Goal: Task Accomplishment & Management: Manage account settings

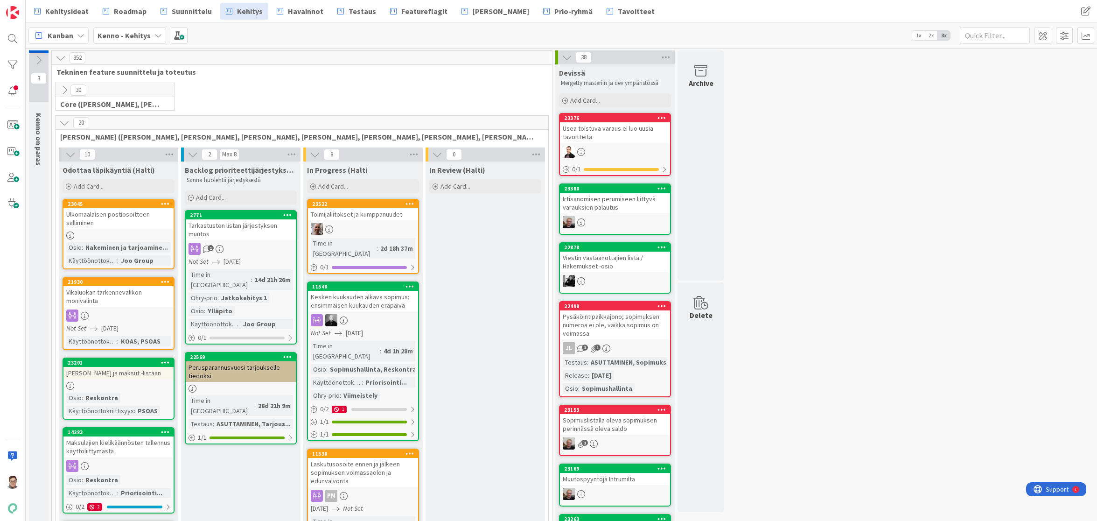
click at [299, 9] on span "Havainnot" at bounding box center [305, 11] width 35 height 11
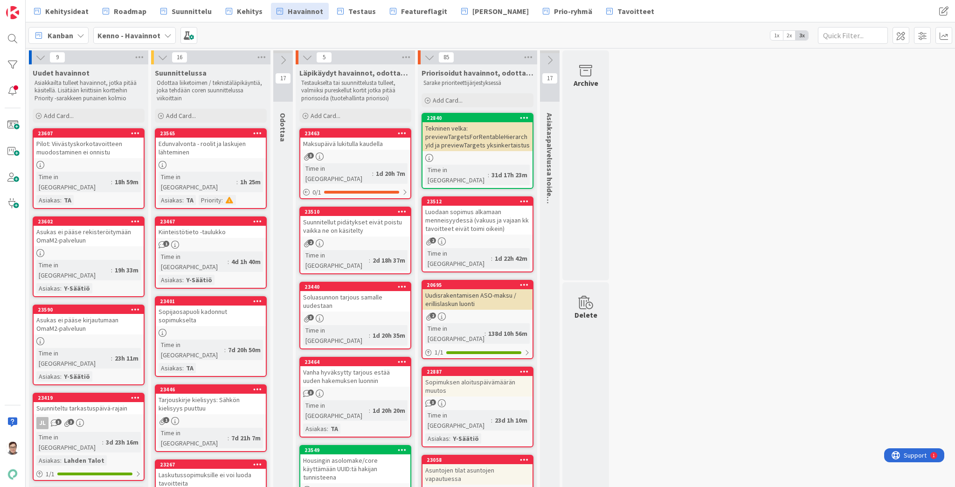
drag, startPoint x: 1093, startPoint y: 2, endPoint x: 655, endPoint y: 169, distance: 468.6
click at [188, 145] on div "Edunvalvonta - roolit ja laskujen lähteminen" at bounding box center [211, 148] width 110 height 21
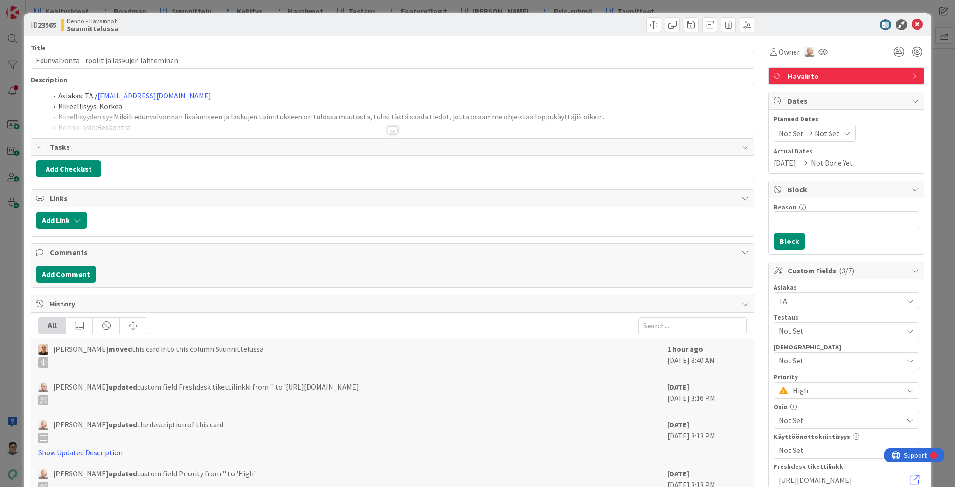
click at [389, 129] on div at bounding box center [393, 129] width 10 height 7
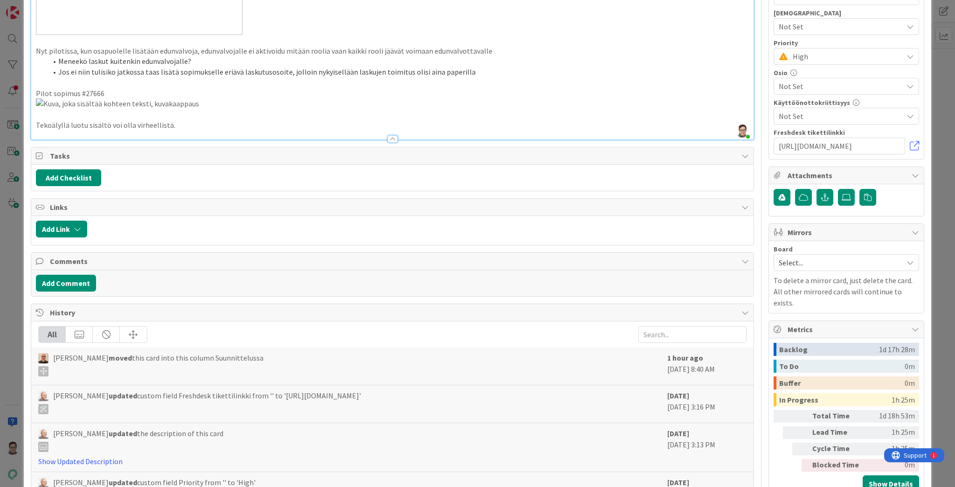
scroll to position [336, 0]
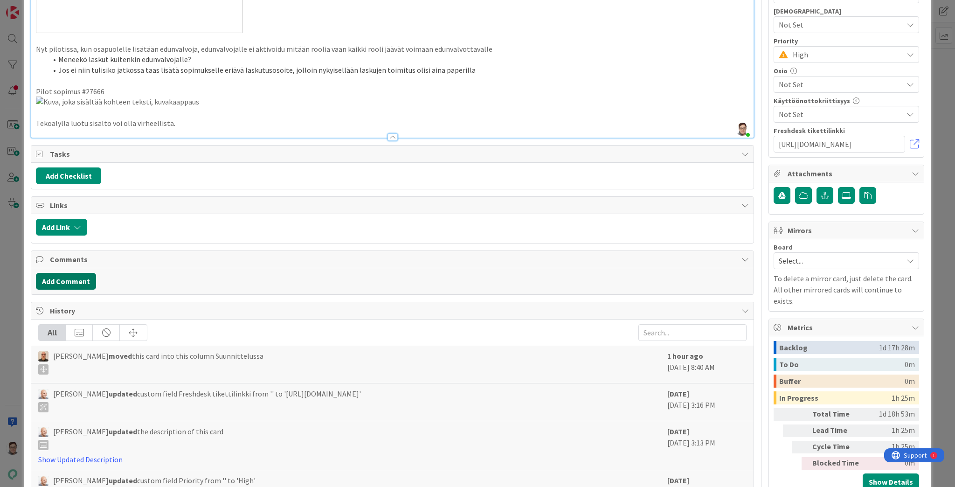
click at [60, 290] on button "Add Comment" at bounding box center [66, 281] width 60 height 17
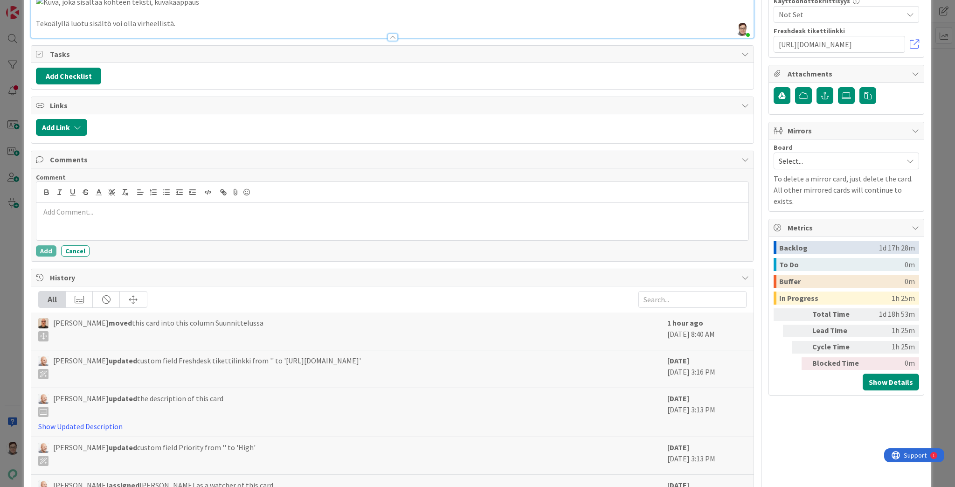
scroll to position [448, 0]
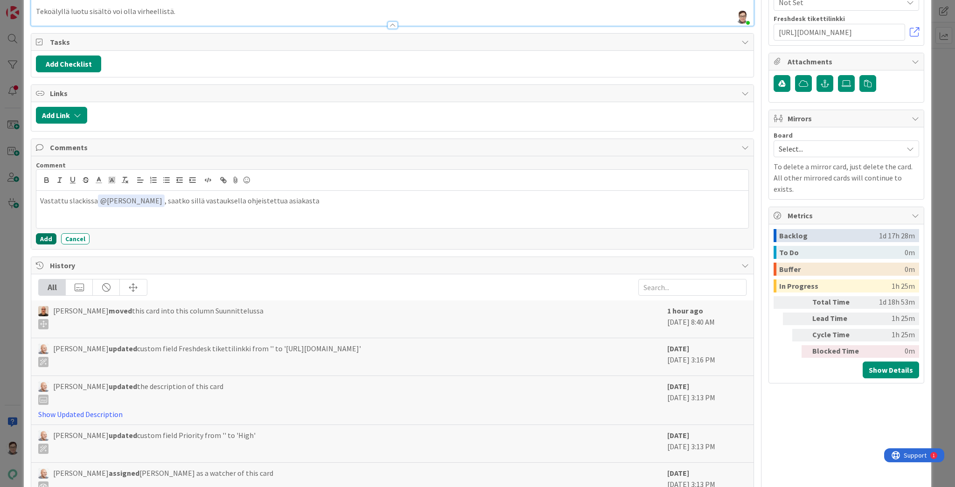
click at [45, 244] on button "Add" at bounding box center [46, 238] width 21 height 11
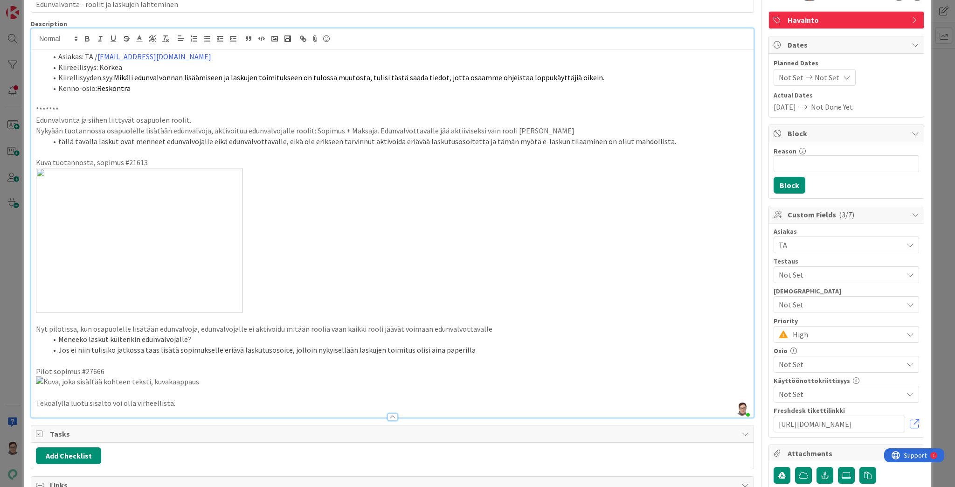
scroll to position [0, 0]
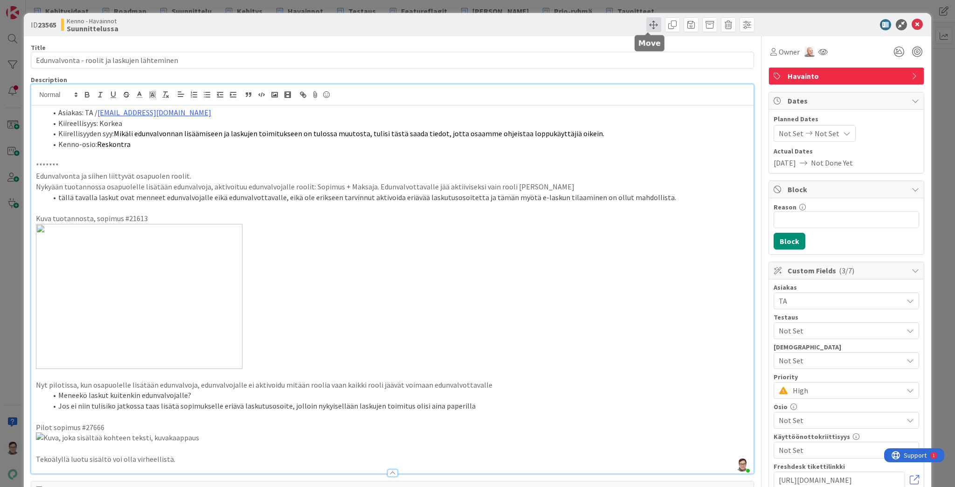
click at [650, 26] on span at bounding box center [653, 24] width 15 height 15
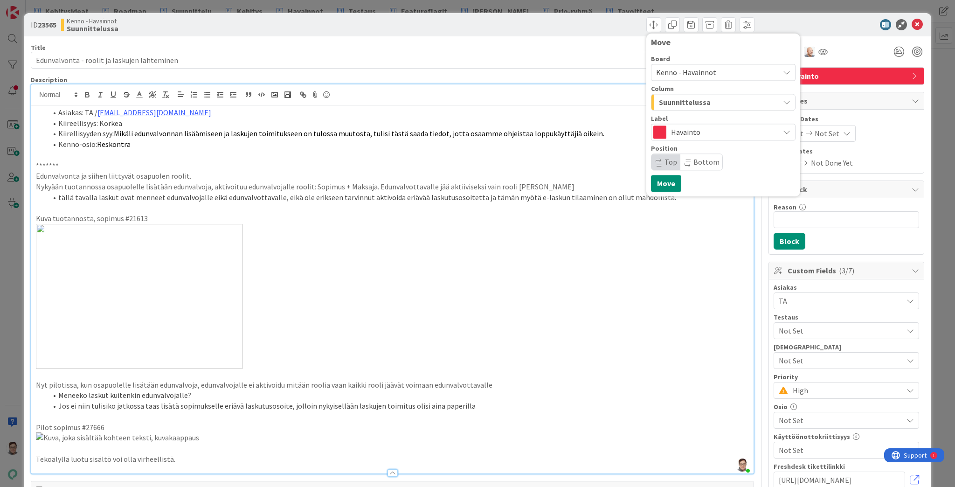
click at [684, 107] on span "Suunnittelussa" at bounding box center [685, 102] width 52 height 12
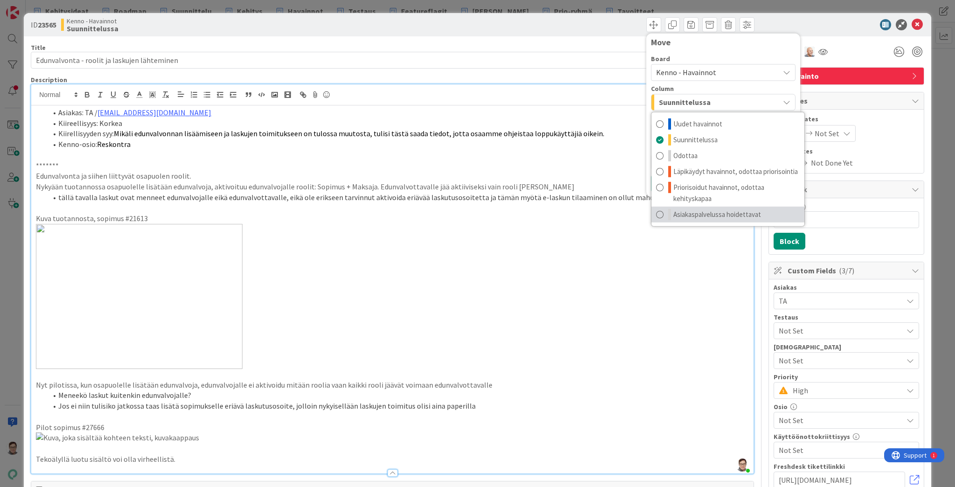
click at [691, 215] on span "Asiakaspalvelussa hoidettavat" at bounding box center [718, 214] width 88 height 11
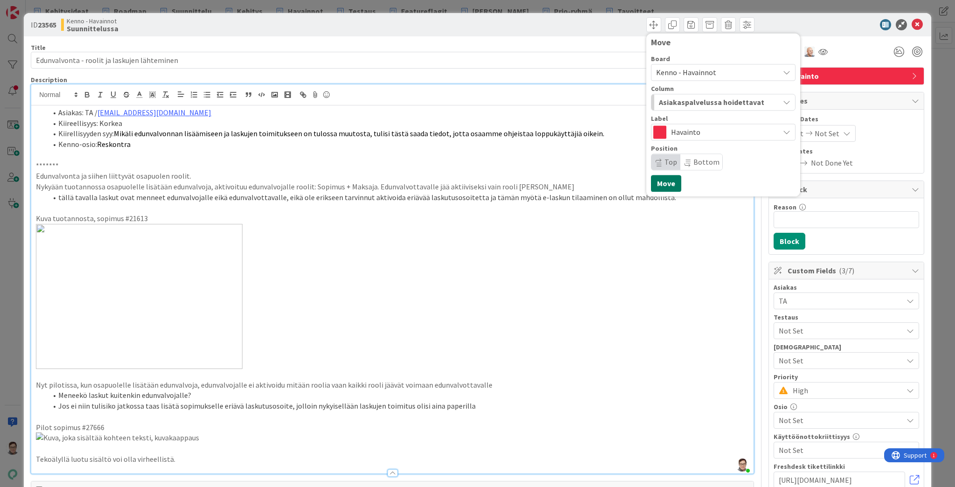
click at [664, 185] on button "Move" at bounding box center [666, 183] width 30 height 17
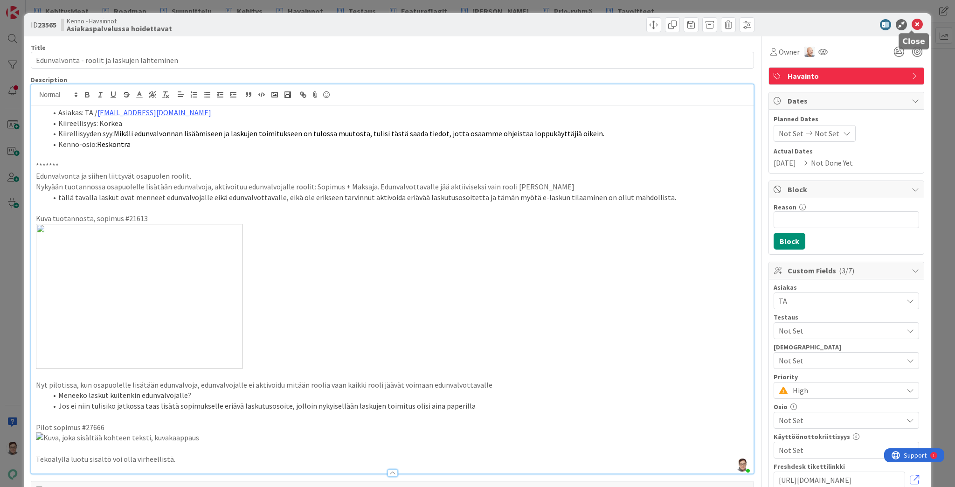
click at [912, 27] on icon at bounding box center [917, 24] width 11 height 11
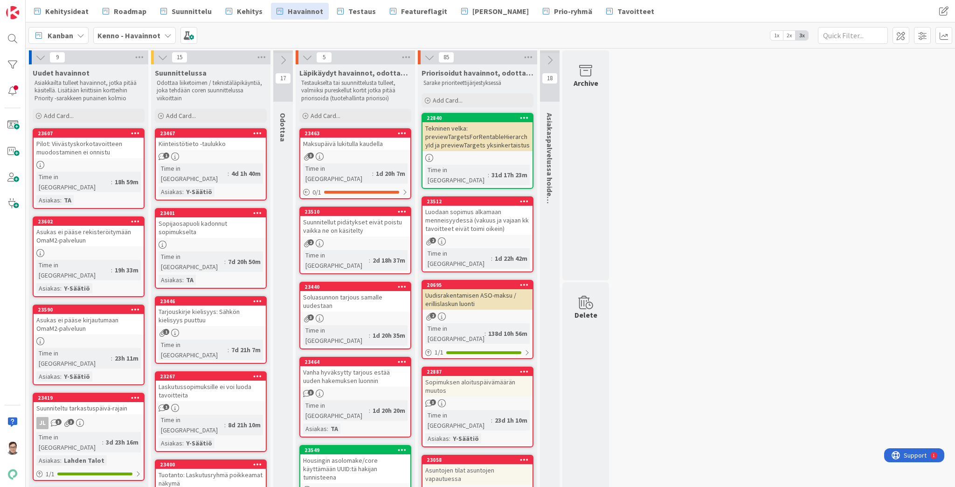
click at [194, 148] on div "Kiinteistötieto -taulukko" at bounding box center [211, 144] width 110 height 12
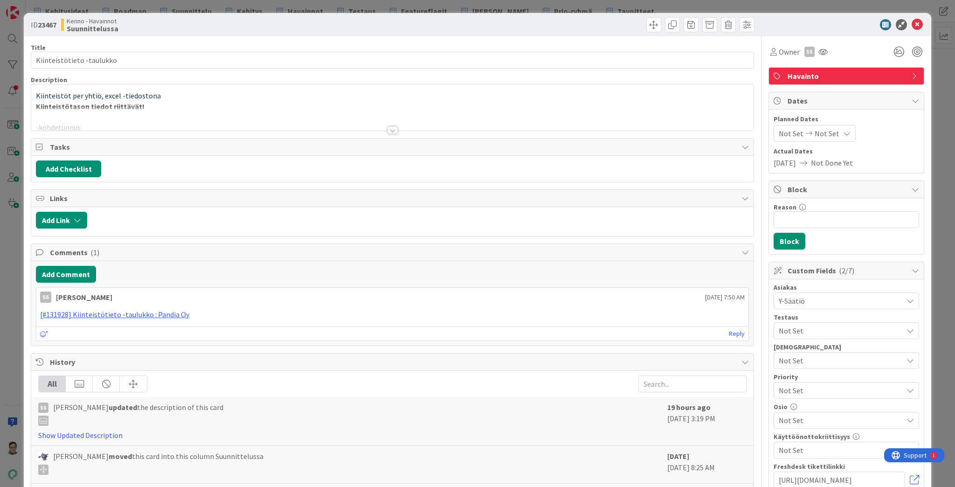
click at [388, 132] on div at bounding box center [393, 129] width 10 height 7
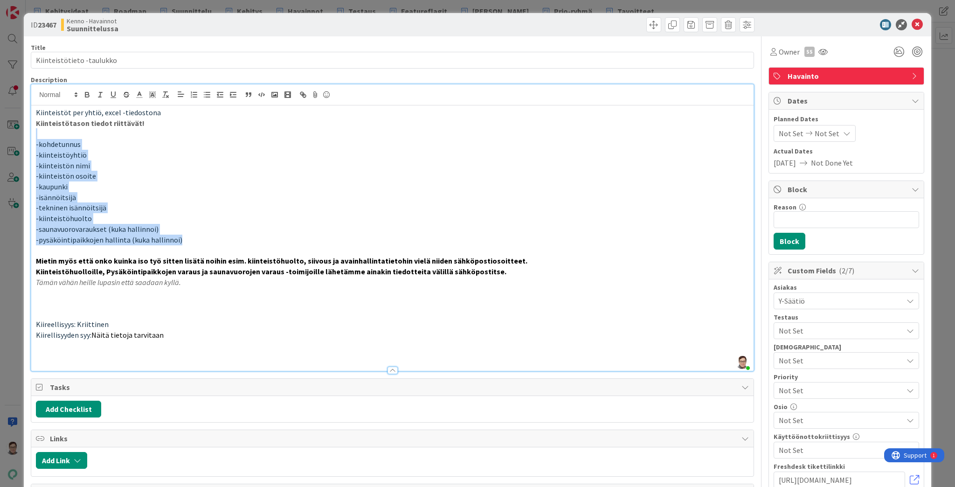
drag, startPoint x: 181, startPoint y: 238, endPoint x: 29, endPoint y: 138, distance: 182.2
click at [29, 138] on div "ID 23467 Kenno - Havainnot Suunnittelussa Title 25 / 128 Kiinteistötieto -taulu…" at bounding box center [478, 452] width 908 height 878
click at [193, 201] on p "-isännöitsijä" at bounding box center [392, 197] width 713 height 11
click at [118, 192] on p "-isännöitsijä" at bounding box center [392, 197] width 713 height 11
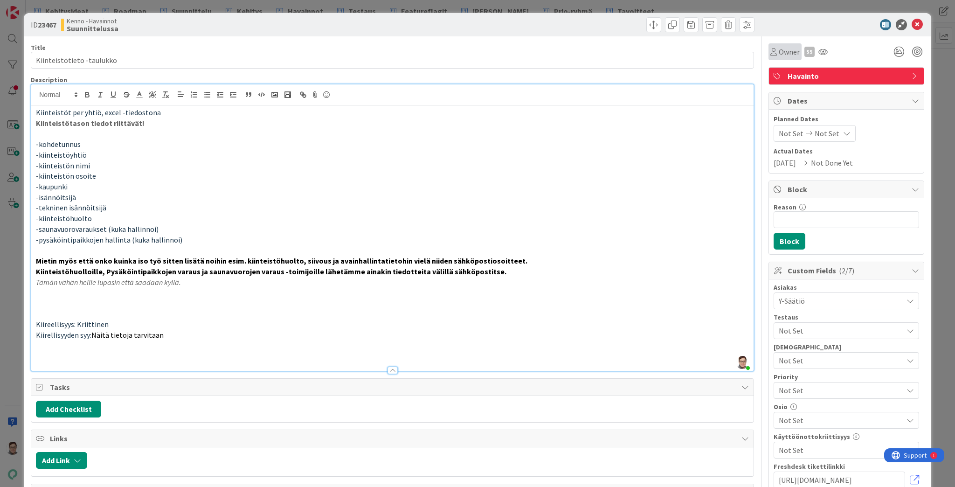
click at [772, 49] on div "Owner" at bounding box center [785, 51] width 29 height 11
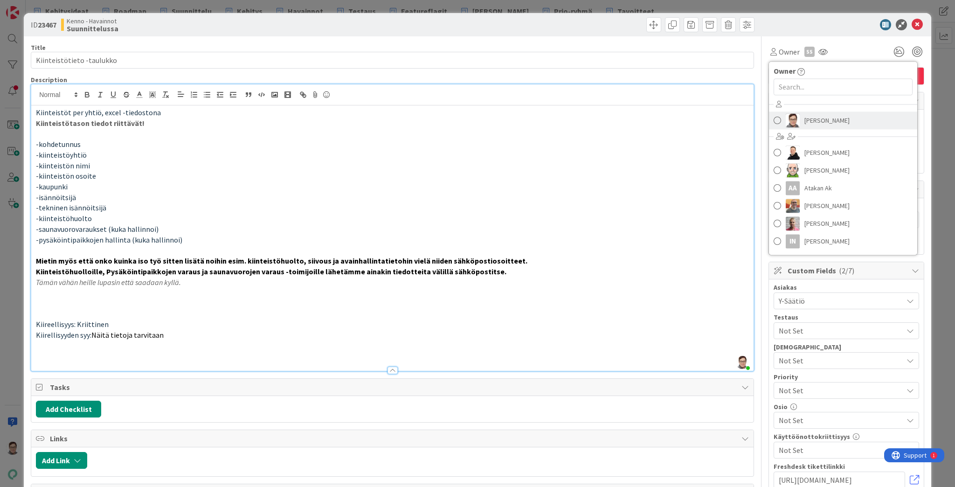
click at [813, 118] on span "Sanna Mattila" at bounding box center [827, 120] width 45 height 14
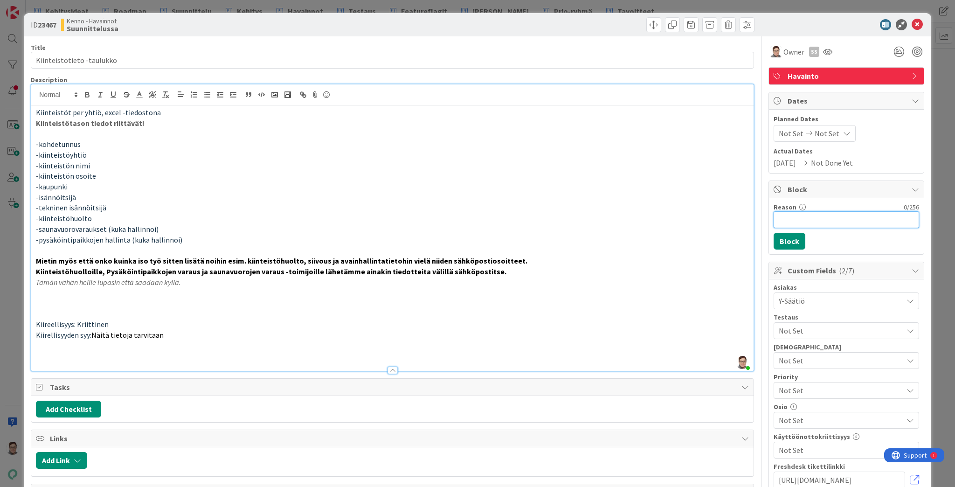
click at [806, 218] on input "Reason" at bounding box center [847, 219] width 146 height 17
type input "Sanna kirjaa tarpeen selvemmin"
click at [784, 240] on button "Block" at bounding box center [790, 241] width 32 height 17
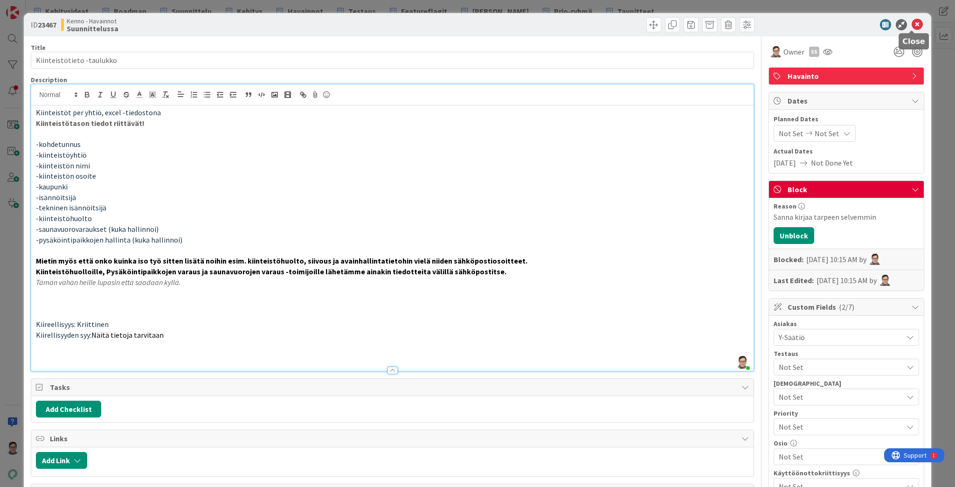
click at [913, 26] on icon at bounding box center [917, 24] width 11 height 11
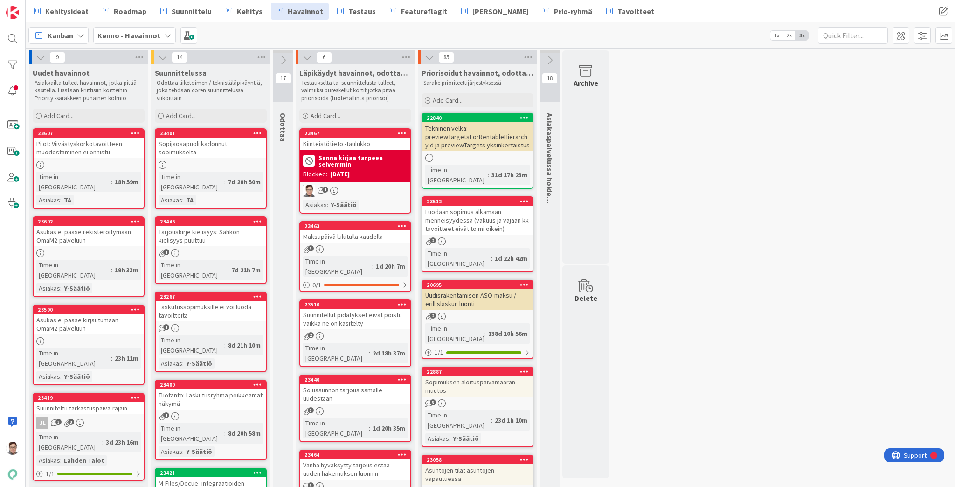
click at [356, 145] on div "Kiinteistötieto -taulukko" at bounding box center [355, 144] width 110 height 12
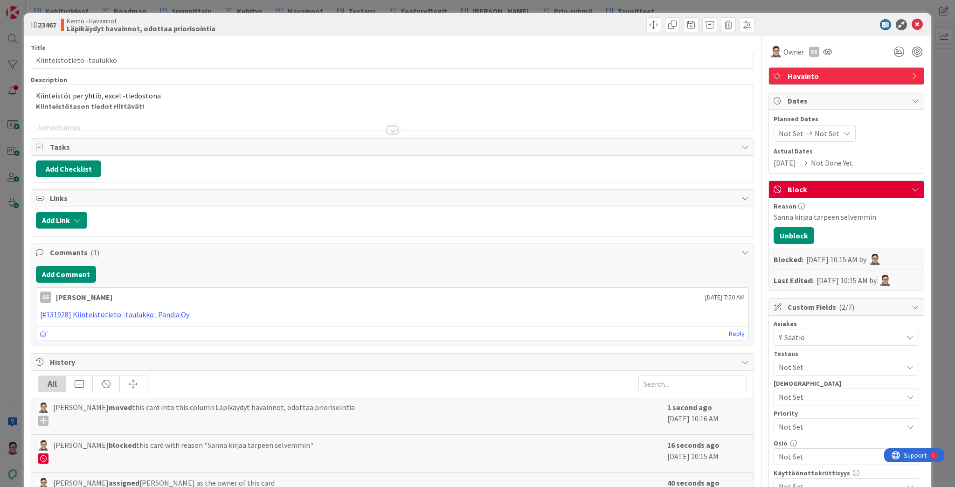
click at [390, 130] on div at bounding box center [393, 129] width 10 height 7
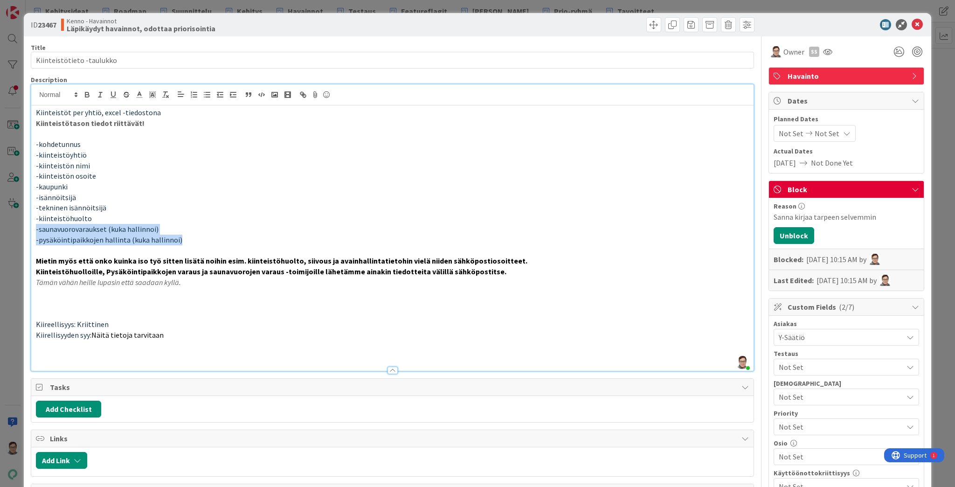
drag, startPoint x: 187, startPoint y: 240, endPoint x: 28, endPoint y: 226, distance: 159.6
click at [28, 226] on div "ID 23467 Kenno - Havainnot Läpikäydyt havainnot, odottaa priorisointia Title 25…" at bounding box center [478, 444] width 908 height 862
click at [153, 228] on span "-saunavuorovaraukset (kuka hallinnoi)" at bounding box center [97, 228] width 123 height 9
drag, startPoint x: 183, startPoint y: 239, endPoint x: 7, endPoint y: 224, distance: 176.5
click at [7, 224] on div "ID 23467 Kenno - Havainnot Läpikäydyt havainnot, odottaa priorisointia Title 25…" at bounding box center [477, 243] width 955 height 487
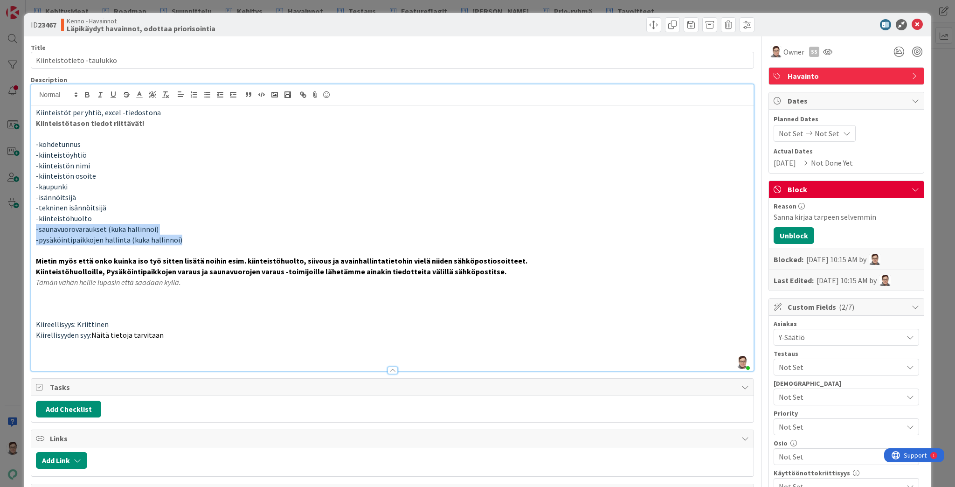
drag, startPoint x: 100, startPoint y: 216, endPoint x: 24, endPoint y: 220, distance: 76.1
click at [24, 220] on div "ID 23467 Kenno - Havainnot Läpikäydyt havainnot, odottaa priorisointia Title 25…" at bounding box center [478, 444] width 908 height 862
drag, startPoint x: 110, startPoint y: 207, endPoint x: 31, endPoint y: 198, distance: 79.4
click at [31, 198] on div "Kiinteistöt per yhtiö, excel -tiedostona Kiinteistötason tiedot riittävät! -koh…" at bounding box center [392, 237] width 723 height 265
click at [206, 218] on p "-kiinteistöhuolto" at bounding box center [392, 218] width 713 height 11
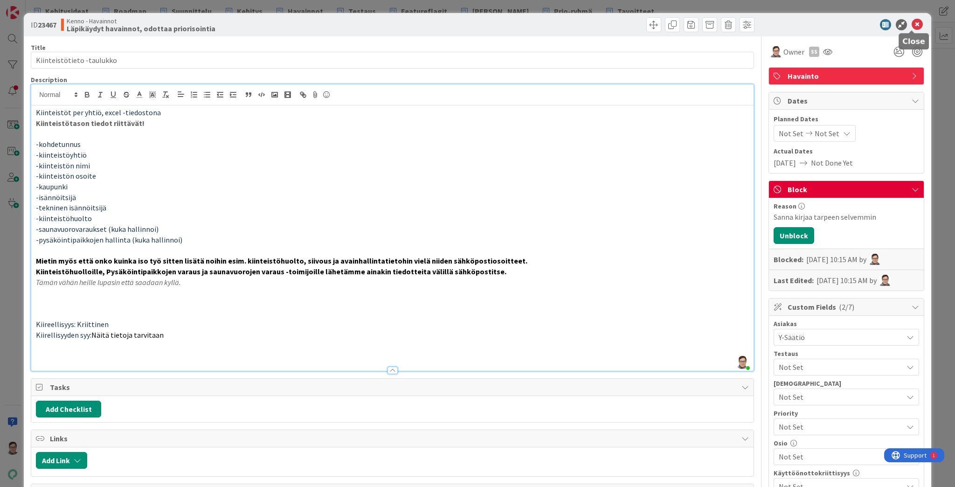
click at [914, 24] on icon at bounding box center [917, 24] width 11 height 11
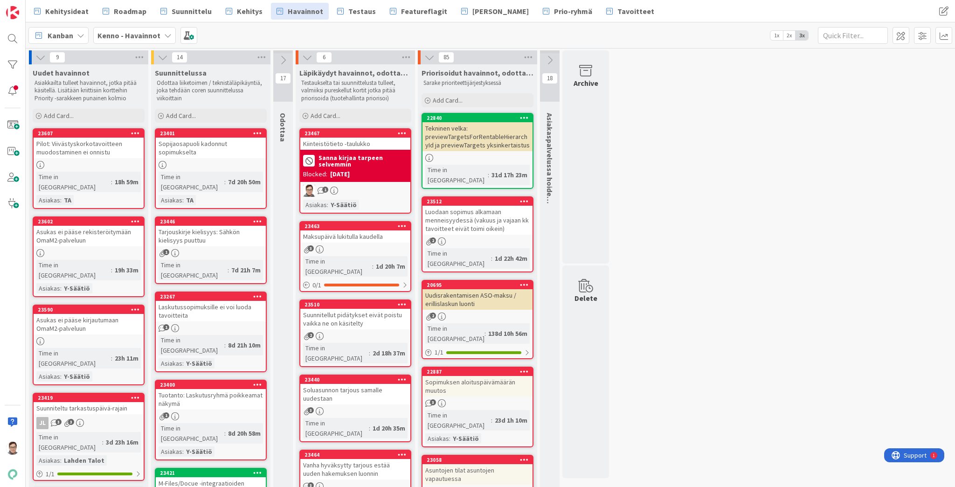
click at [368, 245] on div "3" at bounding box center [355, 249] width 110 height 8
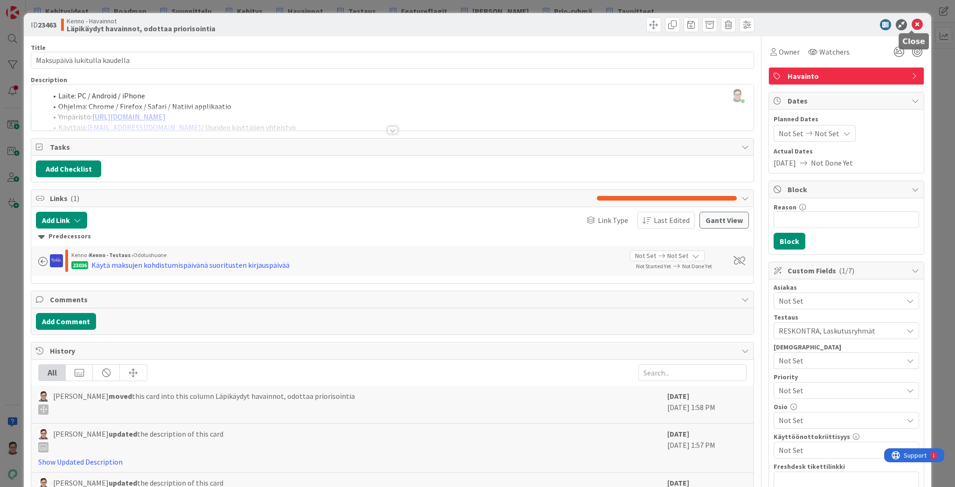
click at [912, 24] on icon at bounding box center [917, 24] width 11 height 11
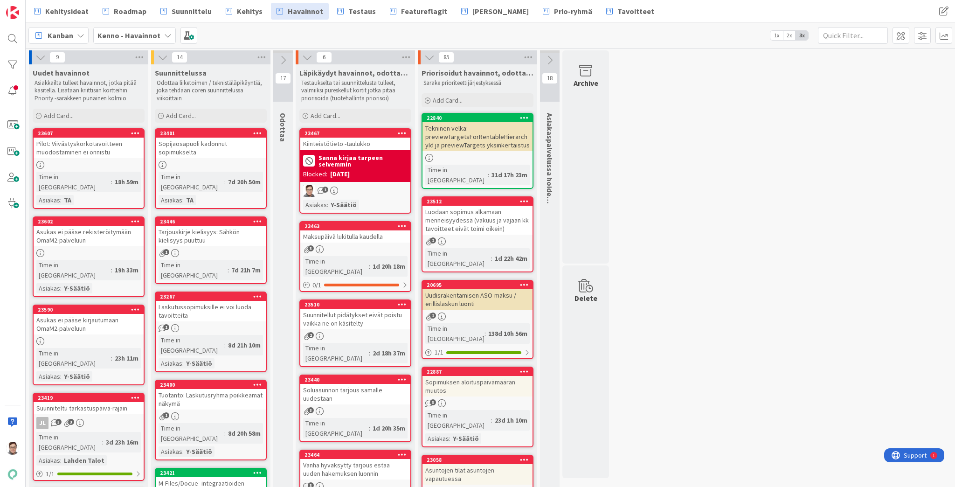
click at [341, 310] on div "Suunnitellut pidätykset eivät poistu vaikka ne on käsitelty" at bounding box center [355, 319] width 110 height 21
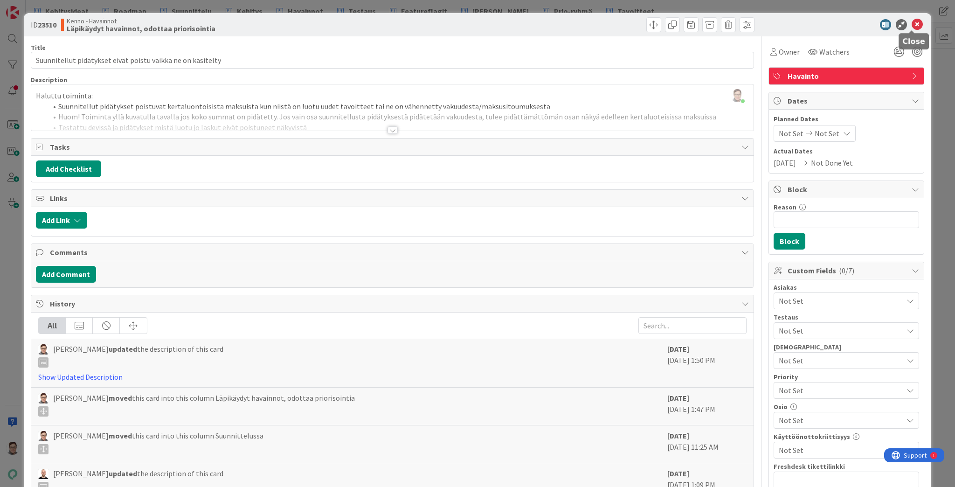
click at [913, 24] on icon at bounding box center [917, 24] width 11 height 11
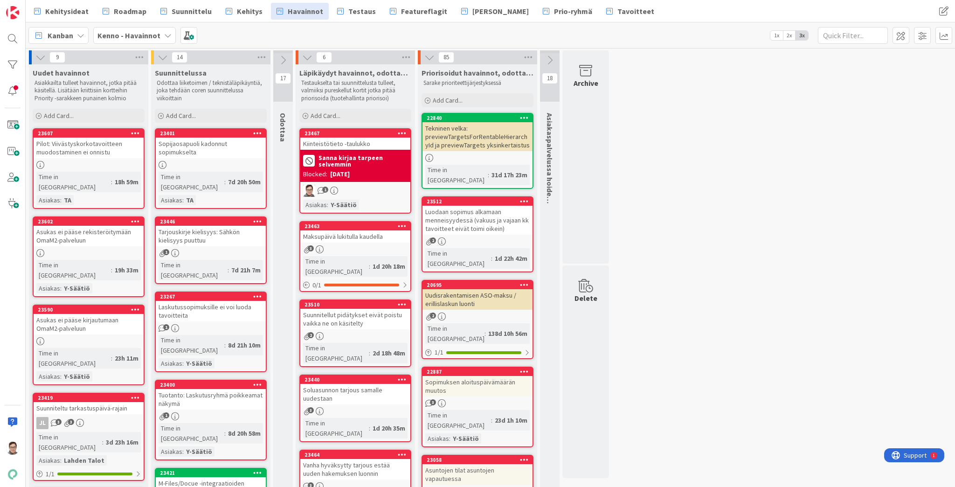
click at [206, 147] on div "Sopijaosapuoli kadonnut sopimukselta" at bounding box center [211, 148] width 110 height 21
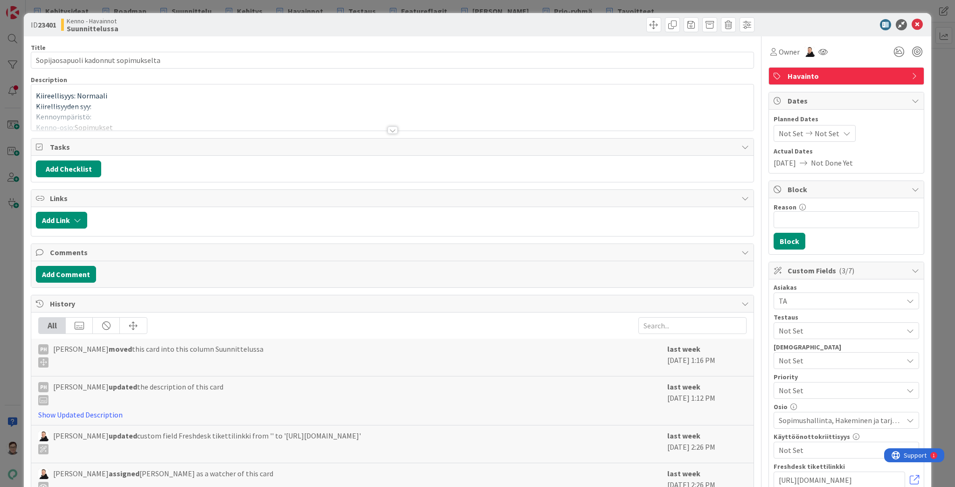
click at [391, 130] on div at bounding box center [393, 129] width 10 height 7
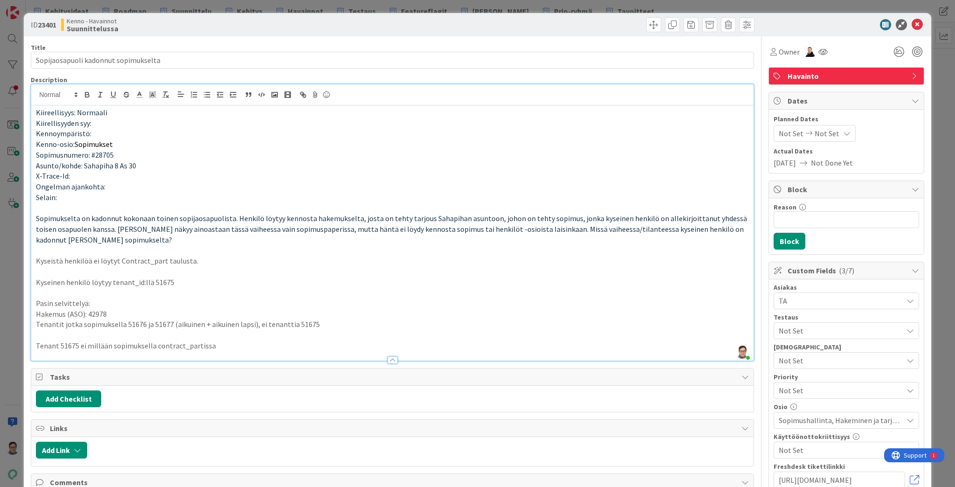
click at [220, 344] on p "Tenant 51675 ei millään sopimuksella contract_partissa" at bounding box center [392, 346] width 713 height 11
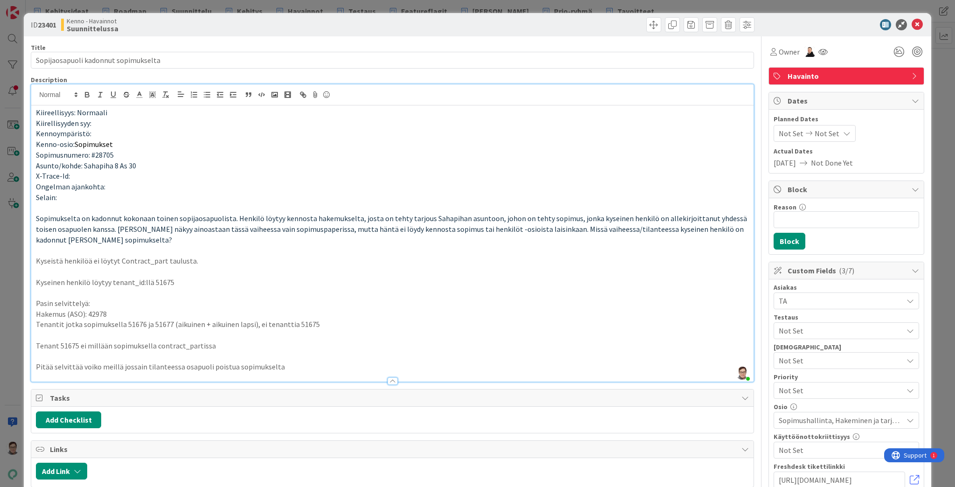
click at [179, 368] on p "Pitää selvittää voiko meillä jossain tilanteessa osapuoli poistua sopimukselta" at bounding box center [392, 366] width 713 height 11
click at [437, 367] on p "Pitää selvittää voiko meillä jossain tilanteessa asuttamisen putkea (hakemus - …" at bounding box center [392, 366] width 713 height 11
click at [82, 365] on p "Pitää selvittää voiko meillä jossain tilanteessa asuttamisen putkea (hakemus - …" at bounding box center [392, 366] width 713 height 11
click at [389, 382] on div at bounding box center [393, 380] width 10 height 7
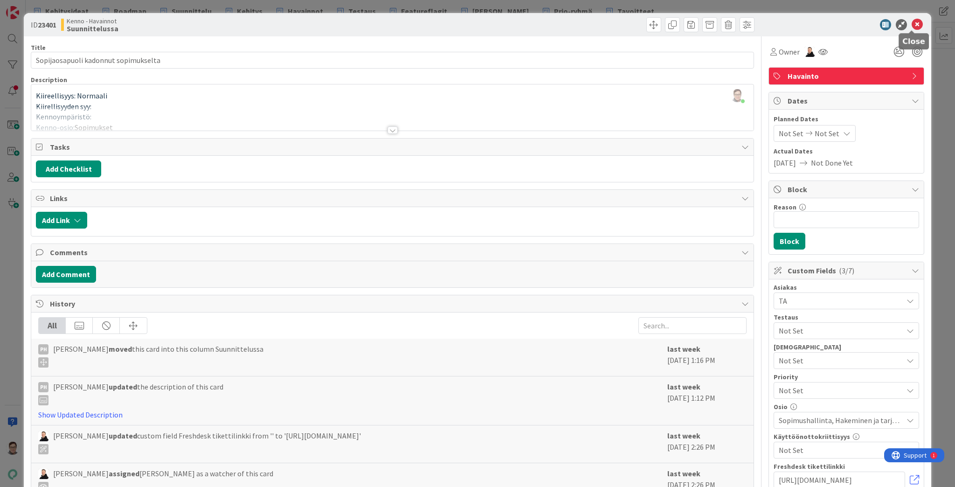
click at [912, 26] on icon at bounding box center [917, 24] width 11 height 11
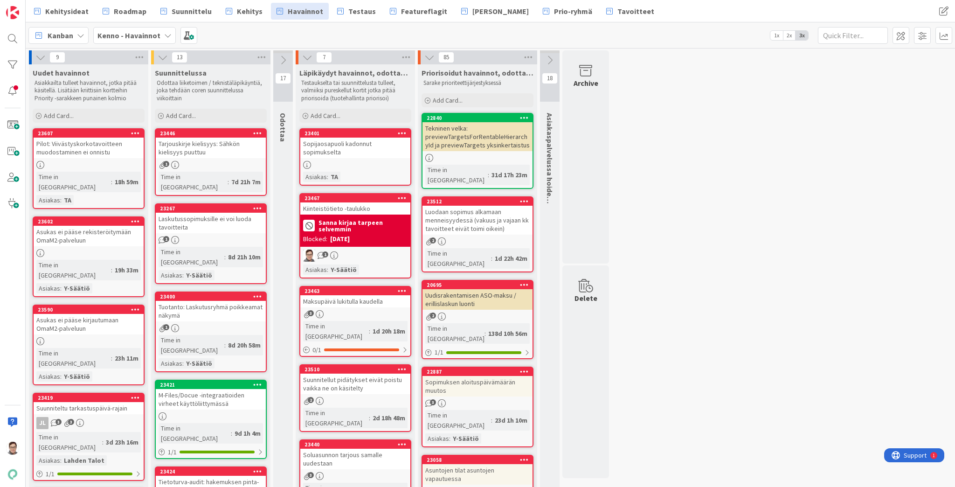
click at [203, 150] on div "Tarjouskirje kielisyys: Sähkön kielisyys puuttuu" at bounding box center [211, 148] width 110 height 21
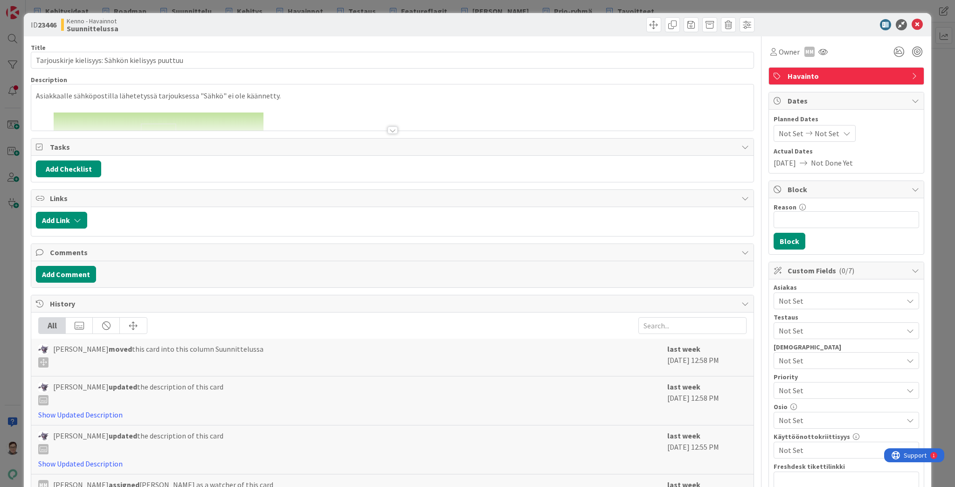
click at [390, 131] on div at bounding box center [393, 129] width 10 height 7
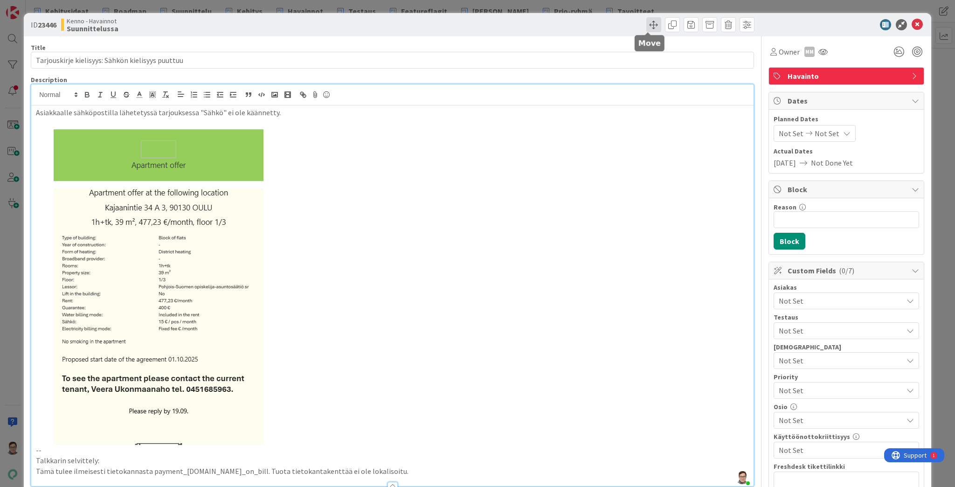
click at [647, 22] on span at bounding box center [653, 24] width 15 height 15
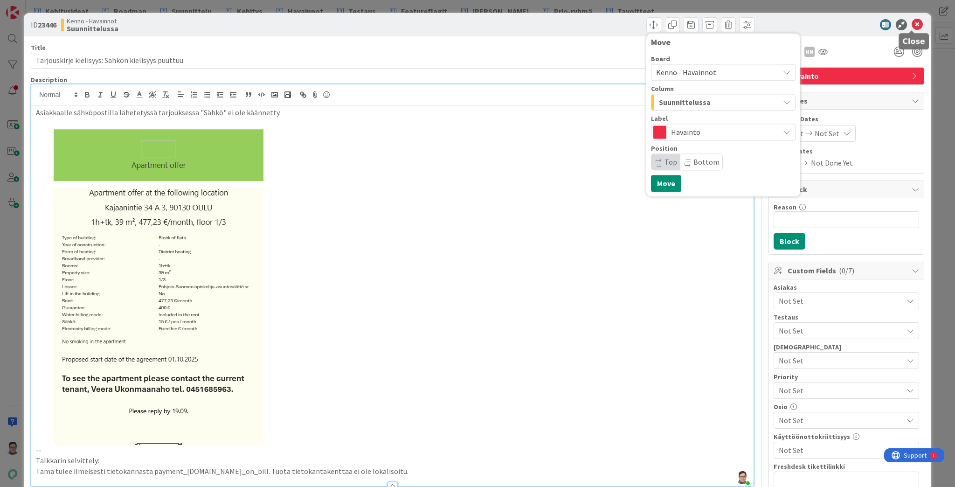
click at [912, 23] on icon at bounding box center [917, 24] width 11 height 11
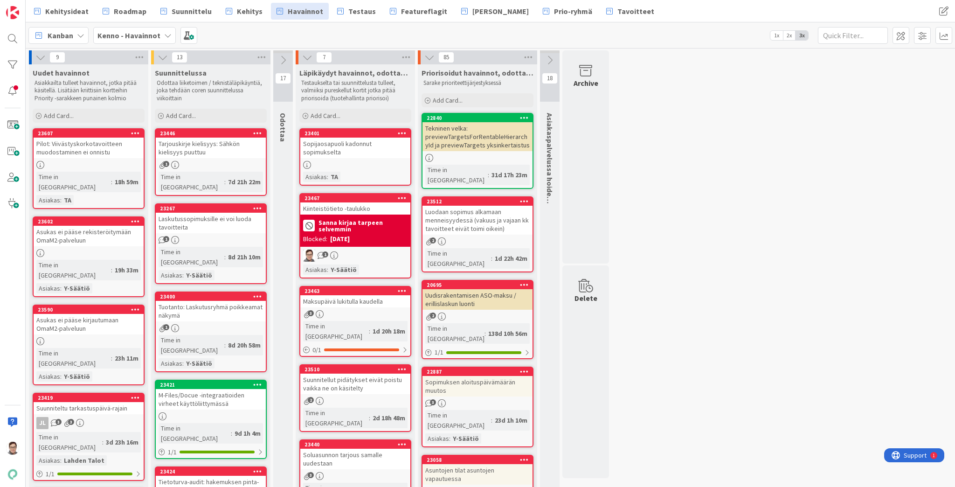
click at [256, 132] on icon at bounding box center [257, 133] width 9 height 7
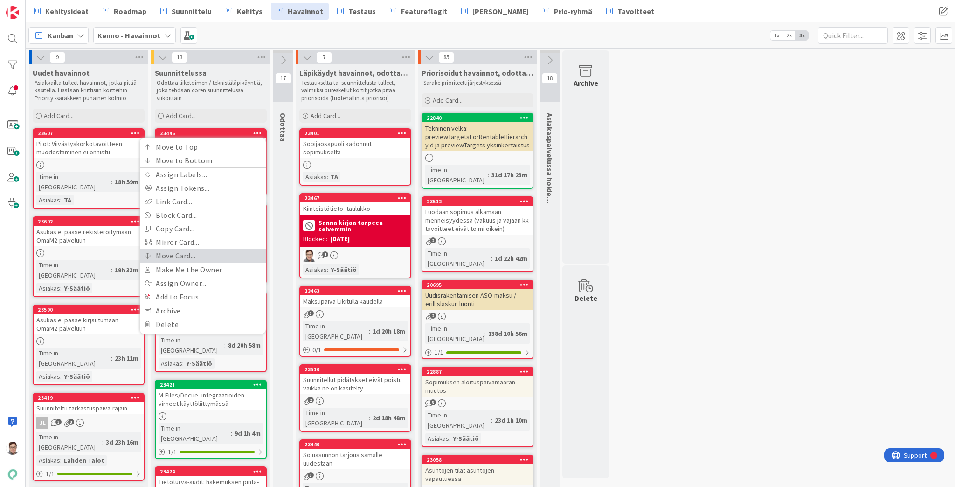
click at [167, 256] on link "Move Card..." at bounding box center [203, 256] width 126 height 14
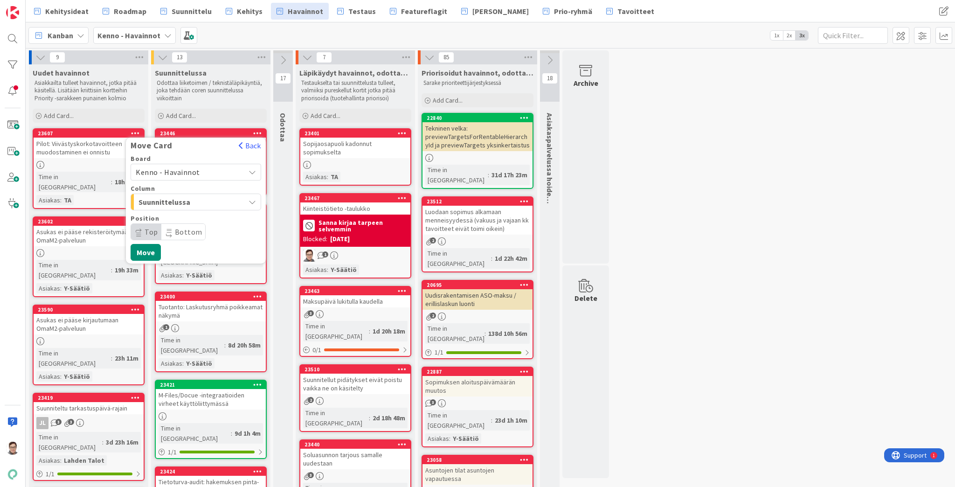
click at [173, 168] on span "Kenno - Havainnot" at bounding box center [168, 171] width 64 height 9
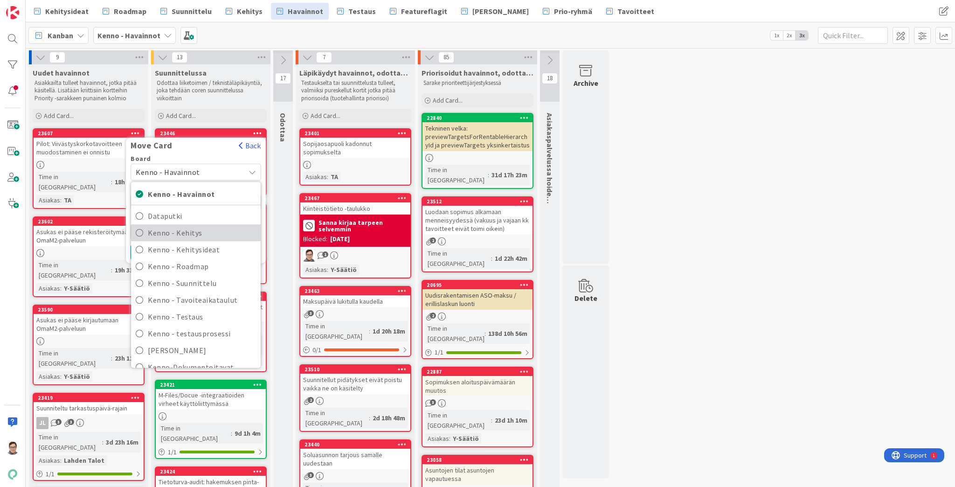
click at [177, 232] on span "Kenno - Kehitys" at bounding box center [202, 233] width 108 height 14
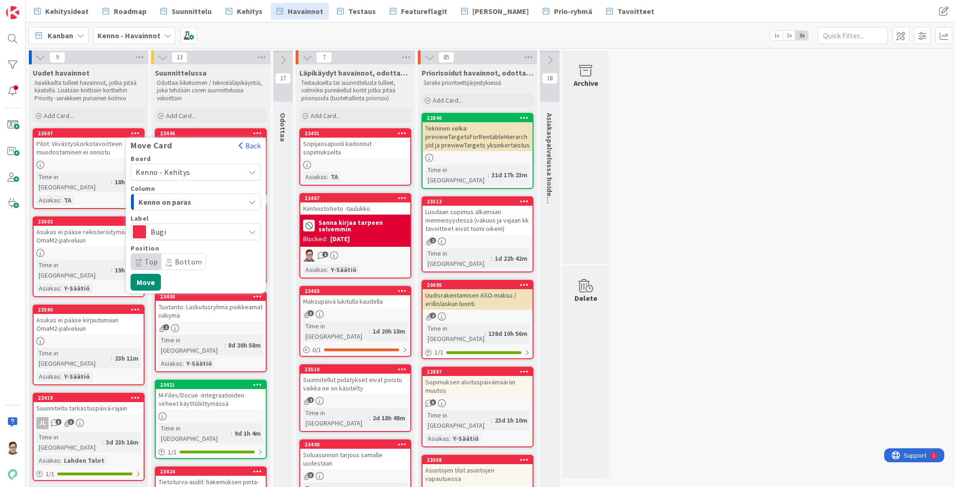
click at [226, 100] on p "Odottaa liiketoimen / teknistäläpikäyntiä, joka tehdään coren suunnittelussa vi…" at bounding box center [211, 90] width 108 height 23
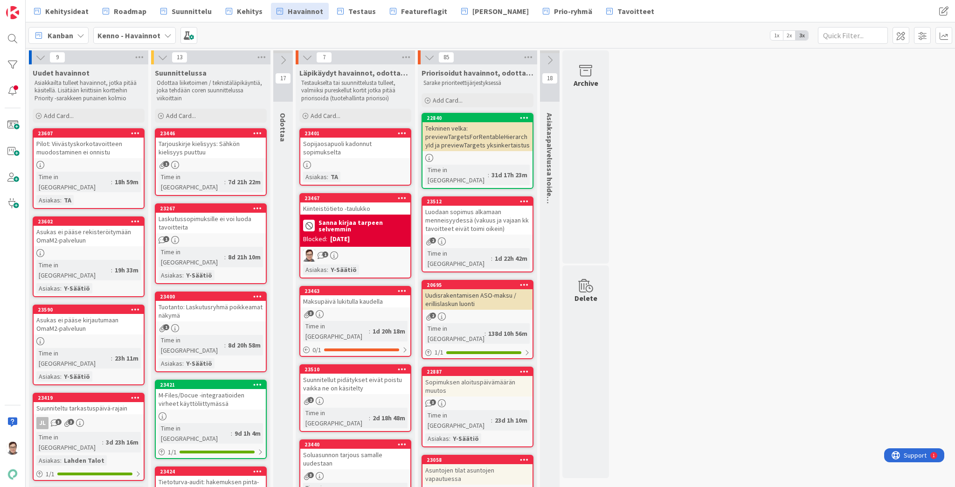
click at [212, 149] on div "Tarjouskirje kielisyys: Sähkön kielisyys puuttuu" at bounding box center [211, 148] width 110 height 21
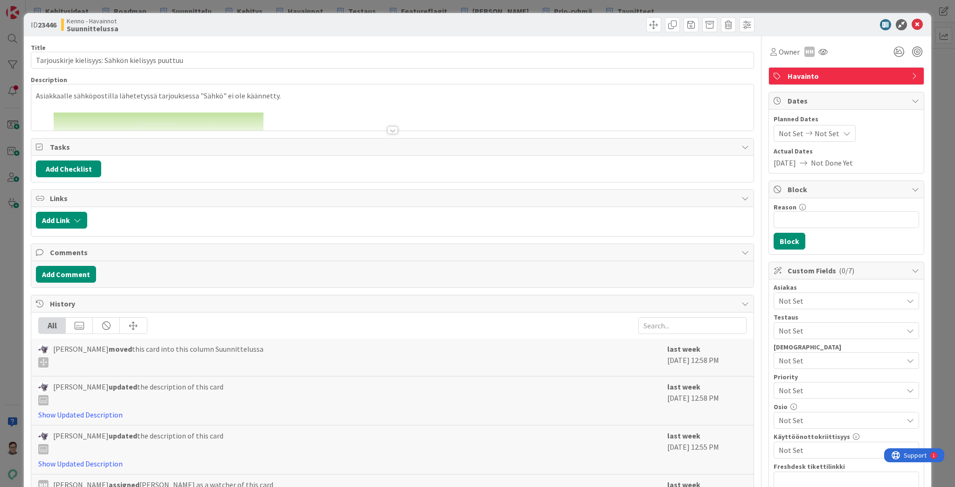
click at [392, 132] on div at bounding box center [393, 129] width 10 height 7
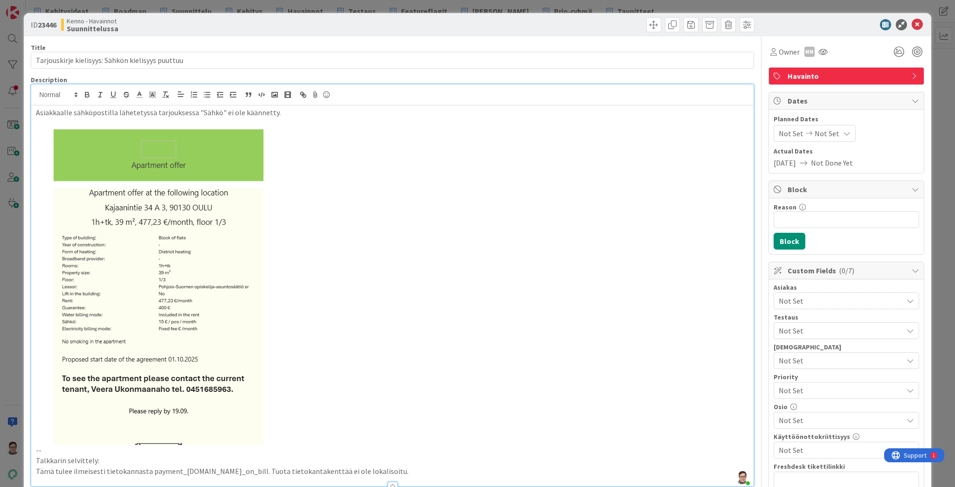
drag, startPoint x: 62, startPoint y: 320, endPoint x: 73, endPoint y: 321, distance: 10.8
click at [67, 321] on img at bounding box center [163, 281] width 254 height 327
click at [86, 319] on img at bounding box center [163, 281] width 254 height 327
click at [403, 334] on p at bounding box center [392, 281] width 713 height 327
click at [912, 25] on icon at bounding box center [917, 24] width 11 height 11
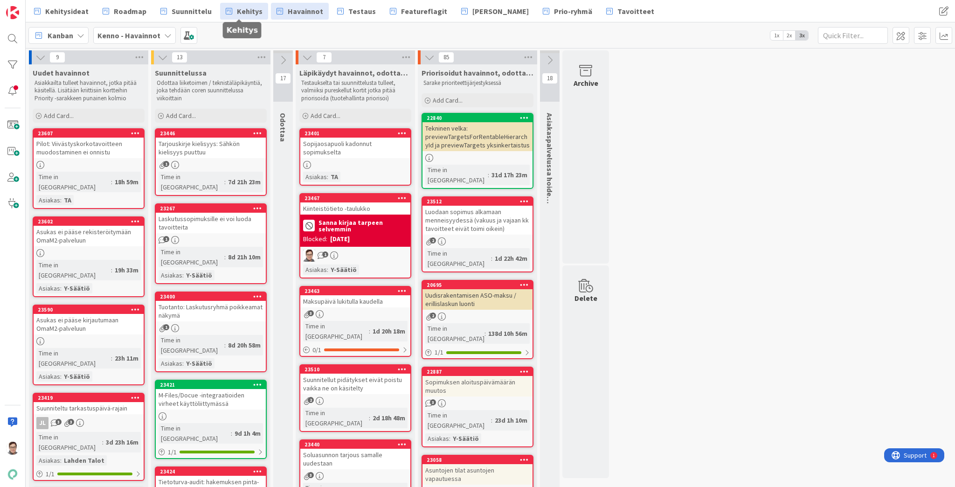
click at [246, 8] on span "Kehitys" at bounding box center [250, 11] width 26 height 11
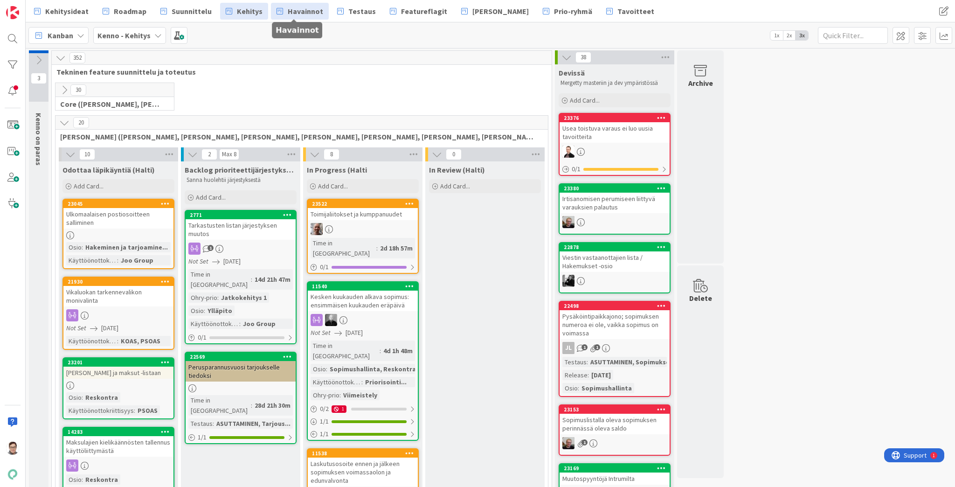
click at [298, 12] on span "Havainnot" at bounding box center [305, 11] width 35 height 11
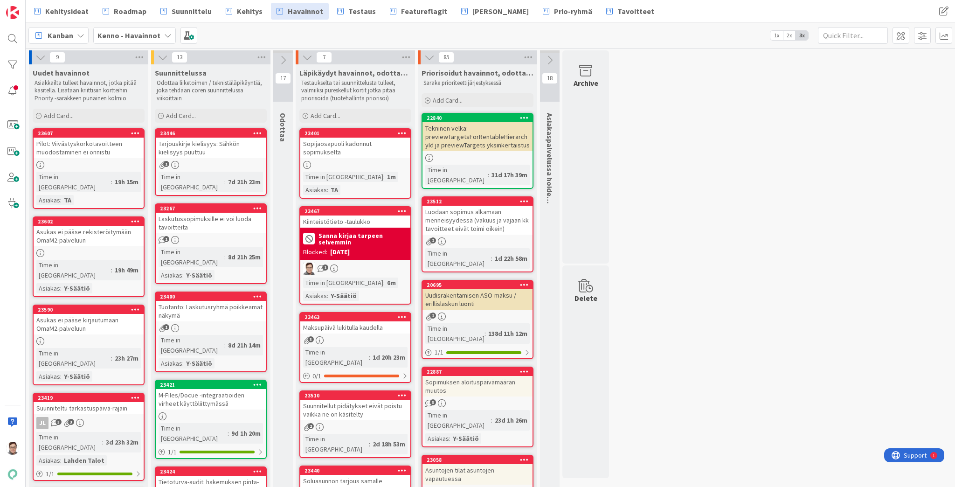
click at [192, 153] on div "Tarjouskirje kielisyys: Sähkön kielisyys puuttuu" at bounding box center [211, 148] width 110 height 21
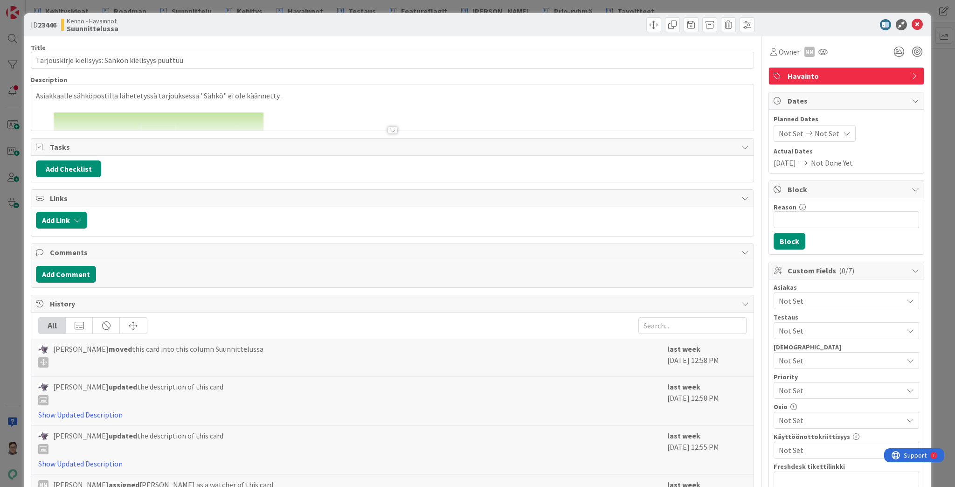
click at [392, 128] on div at bounding box center [393, 129] width 10 height 7
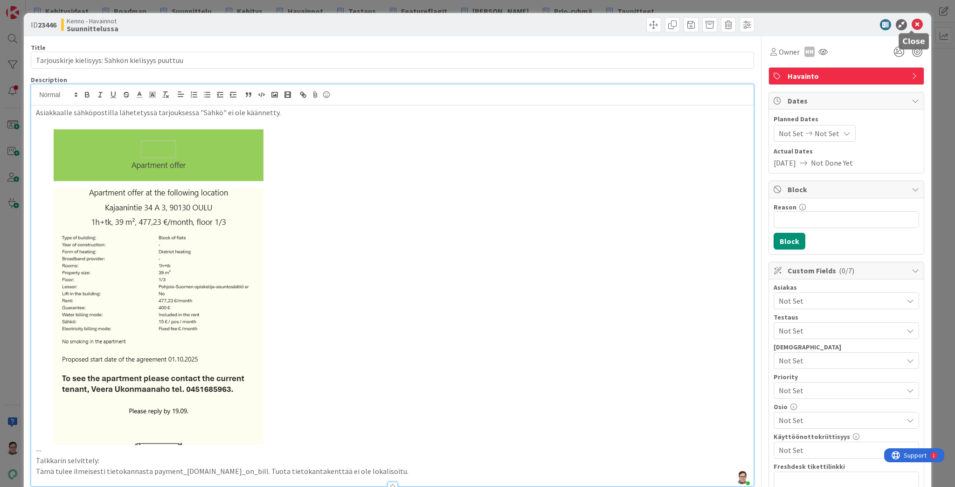
click at [912, 22] on icon at bounding box center [917, 24] width 11 height 11
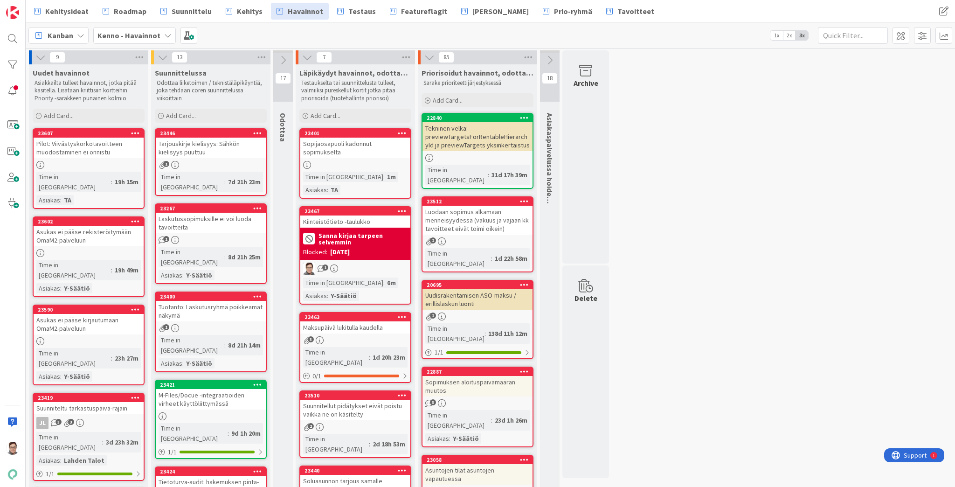
click at [256, 132] on icon at bounding box center [257, 133] width 9 height 7
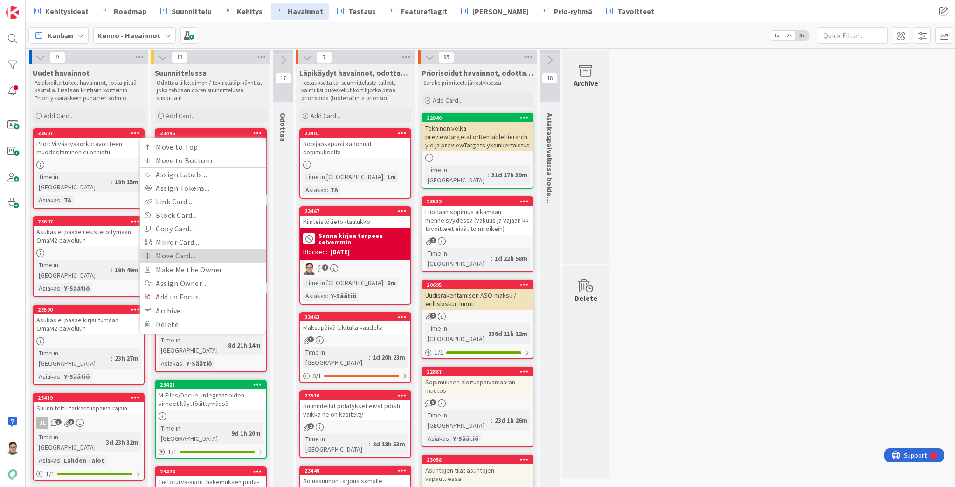
click at [174, 255] on link "Move Card..." at bounding box center [203, 256] width 126 height 14
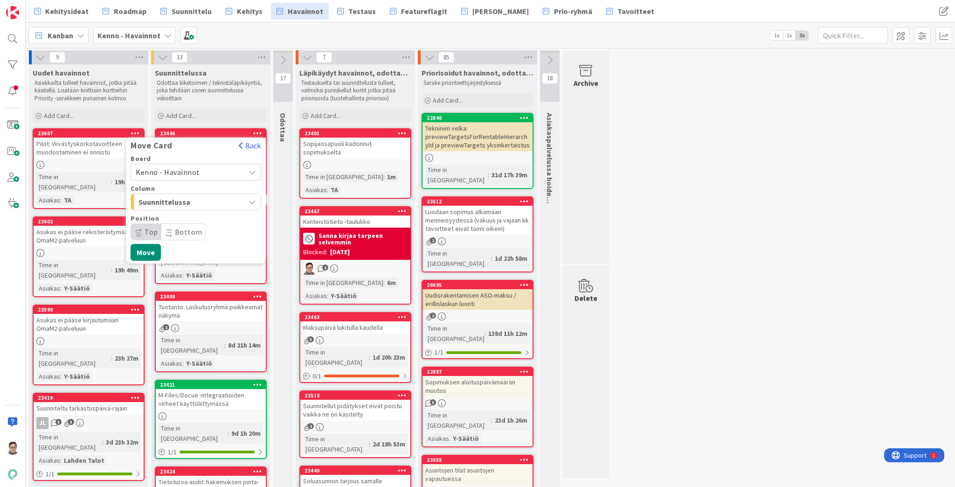
click at [181, 169] on span "Kenno - Havainnot" at bounding box center [168, 171] width 64 height 9
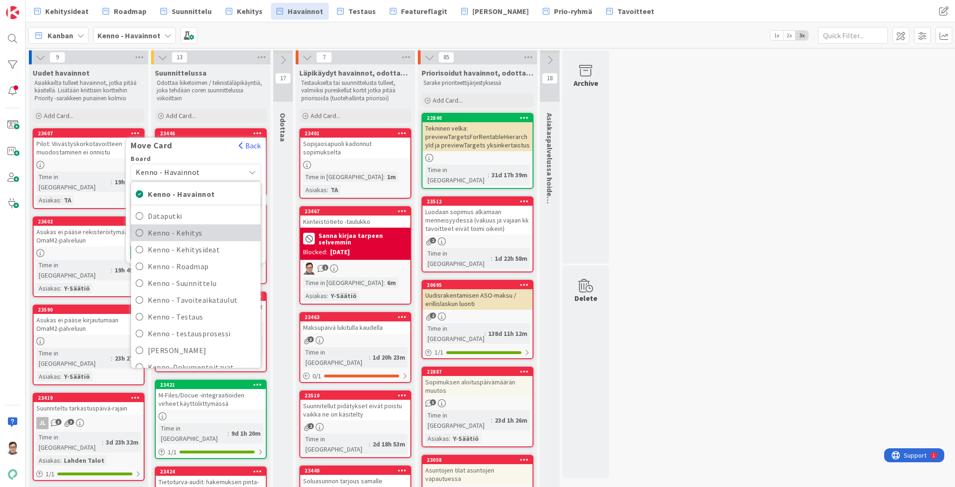
click at [189, 230] on span "Kenno - Kehitys" at bounding box center [202, 233] width 108 height 14
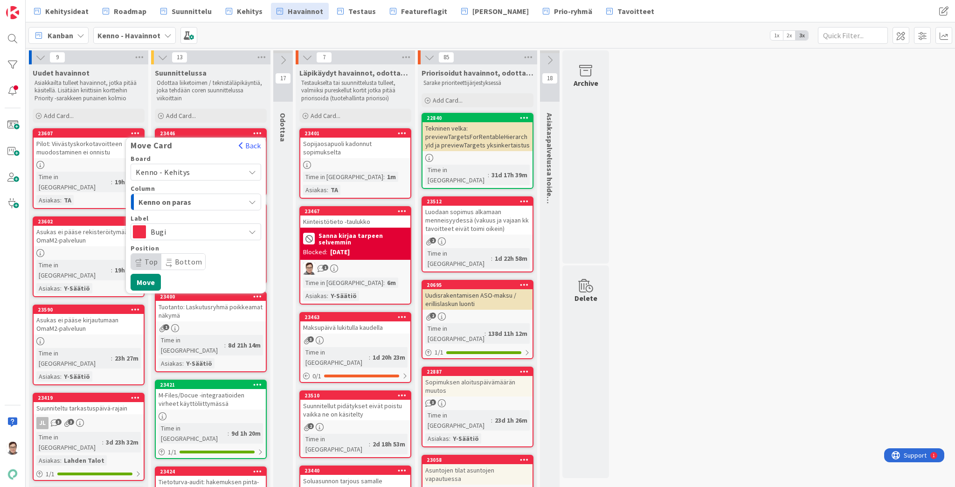
click at [171, 201] on span "Kenno on paras" at bounding box center [174, 202] width 70 height 12
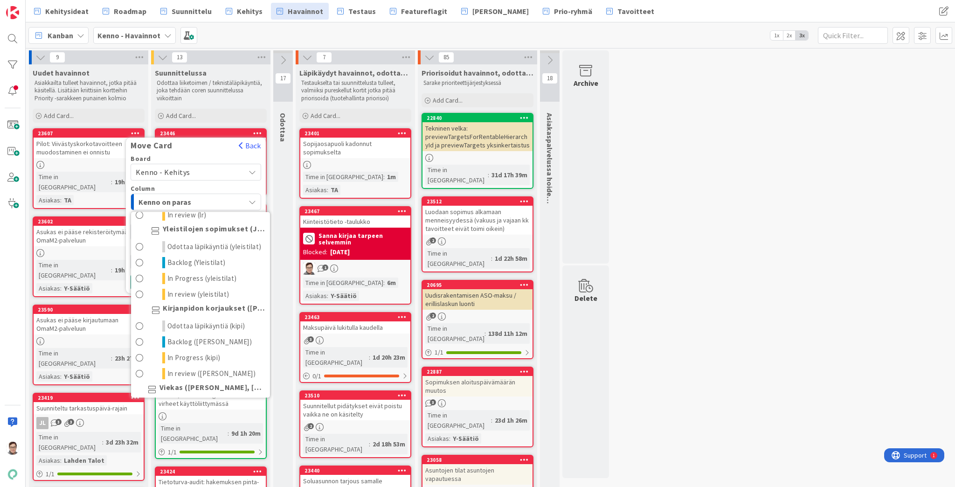
scroll to position [485, 0]
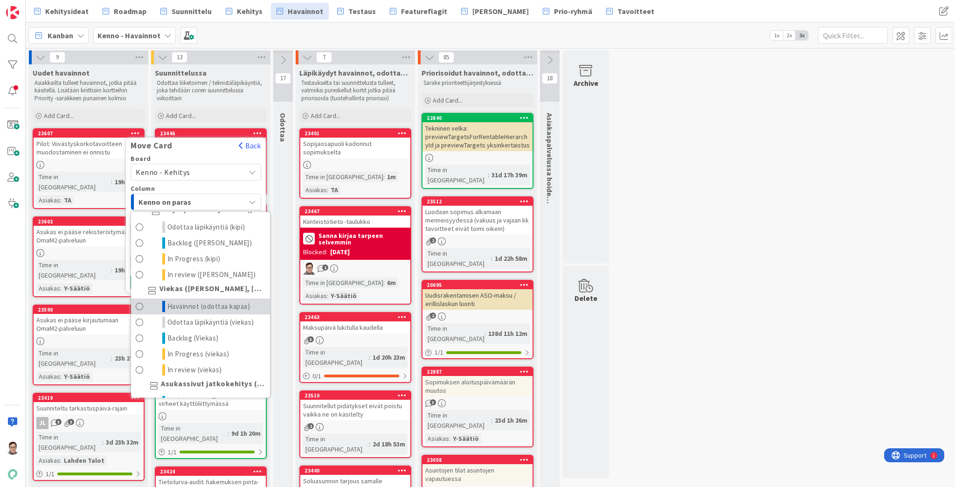
click at [200, 312] on span "Havainnot (odottaa kapaa)" at bounding box center [208, 306] width 83 height 11
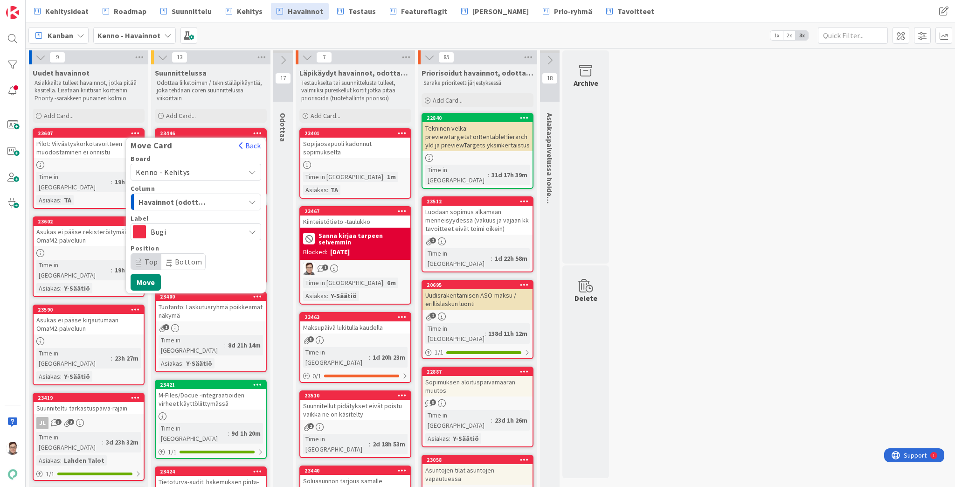
drag, startPoint x: 192, startPoint y: 262, endPoint x: 186, endPoint y: 264, distance: 6.5
click at [191, 262] on span "Bottom" at bounding box center [189, 261] width 28 height 9
click at [148, 265] on span "Top" at bounding box center [146, 262] width 30 height 16
click at [172, 264] on span "Bottom" at bounding box center [183, 262] width 44 height 16
click at [147, 282] on button "Move" at bounding box center [146, 282] width 30 height 17
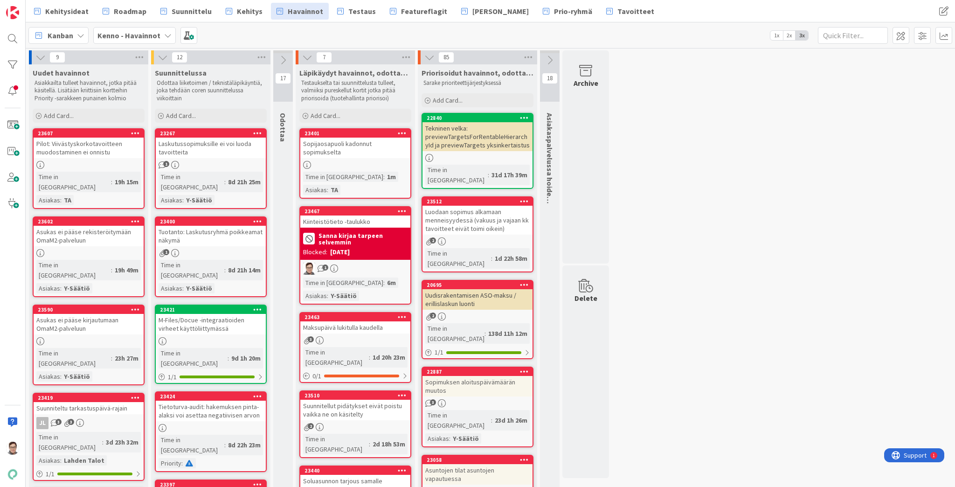
click at [203, 152] on div "Laskutussopimuksille ei voi luoda tavoitteita" at bounding box center [211, 148] width 110 height 21
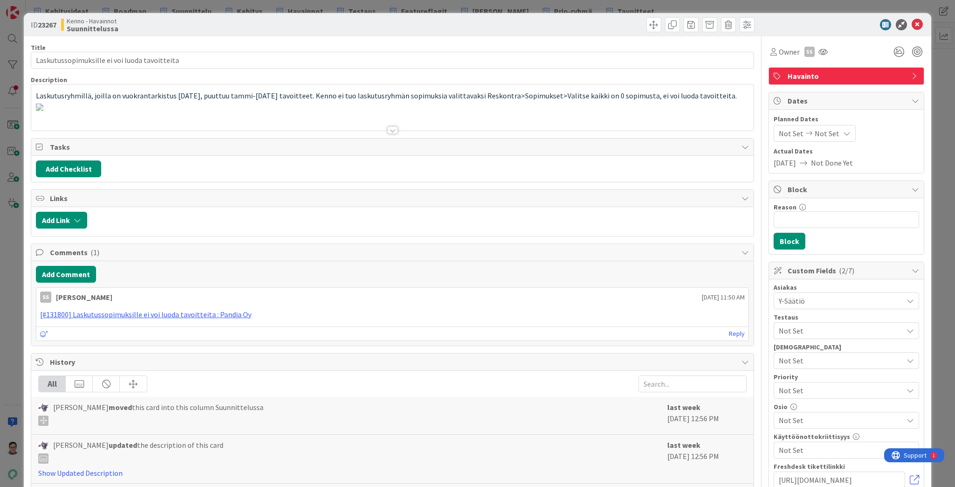
click at [391, 129] on div at bounding box center [393, 129] width 10 height 7
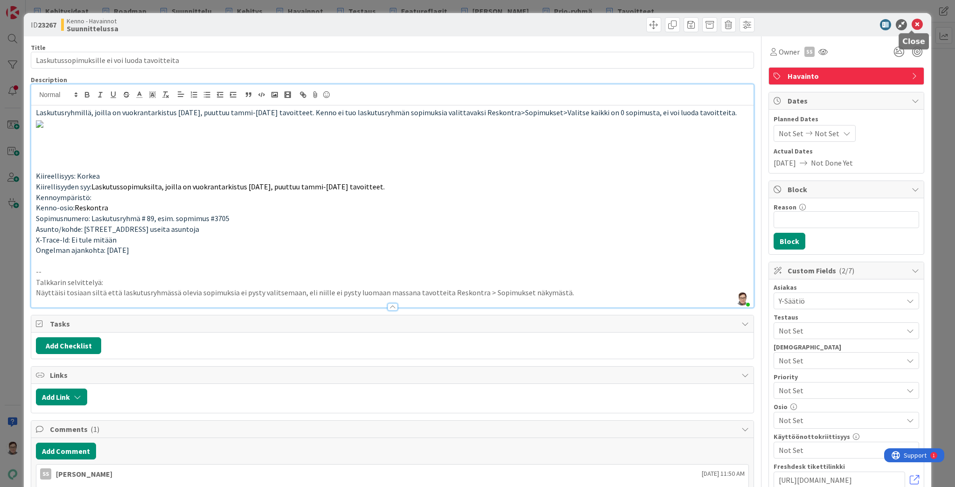
click at [912, 24] on icon at bounding box center [917, 24] width 11 height 11
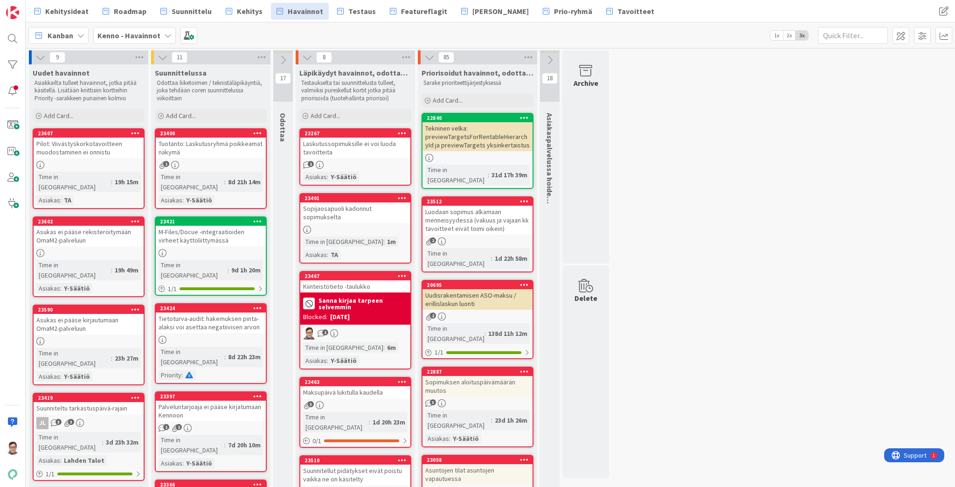
click at [362, 146] on div "Laskutussopimuksille ei voi luoda tavoitteita" at bounding box center [355, 148] width 110 height 21
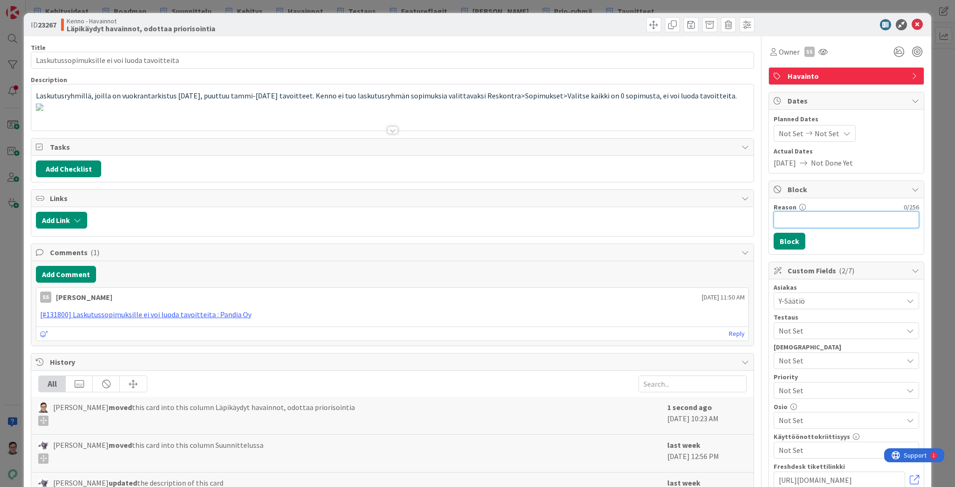
click at [789, 216] on input "Reason" at bounding box center [847, 219] width 146 height 17
type input "Antille"
click at [786, 242] on button "Block" at bounding box center [790, 241] width 32 height 17
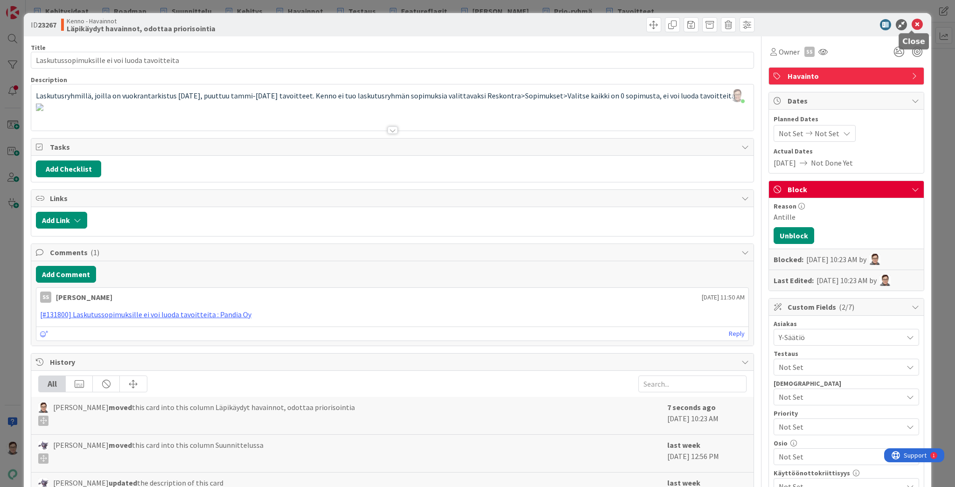
click at [913, 24] on icon at bounding box center [917, 24] width 11 height 11
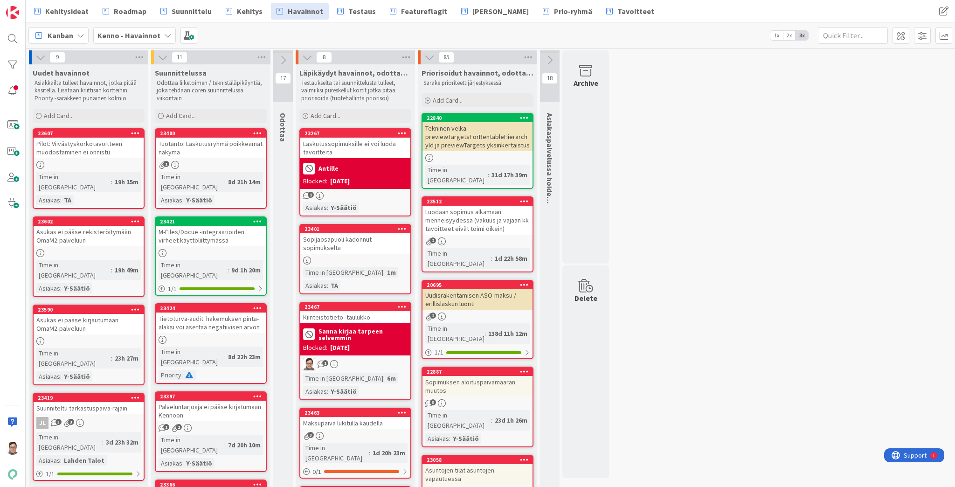
click at [215, 147] on div "Tuotanto: Laskutusryhmä poikkeamat näkymä" at bounding box center [211, 148] width 110 height 21
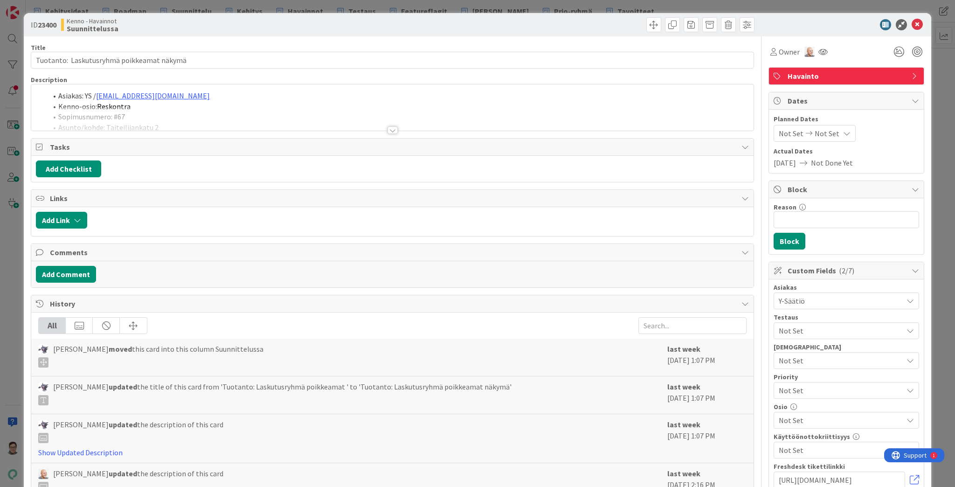
click at [389, 128] on div at bounding box center [393, 129] width 10 height 7
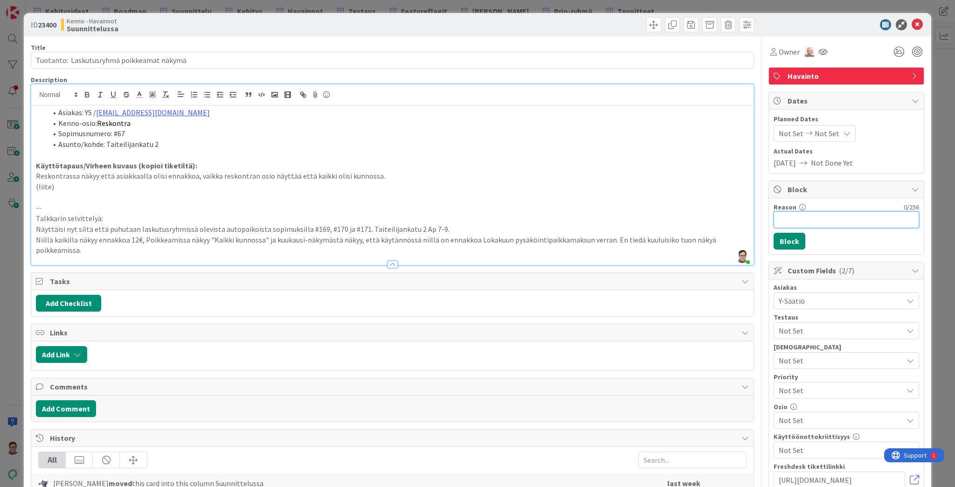
click at [804, 218] on input "Reason" at bounding box center [847, 219] width 146 height 17
type input "Antille"
click at [785, 241] on button "Block" at bounding box center [790, 241] width 32 height 17
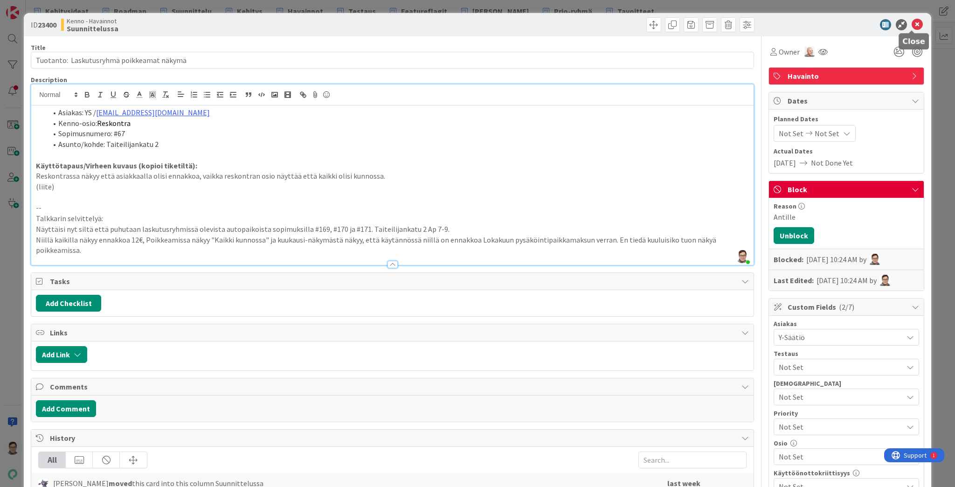
click at [912, 22] on icon at bounding box center [917, 24] width 11 height 11
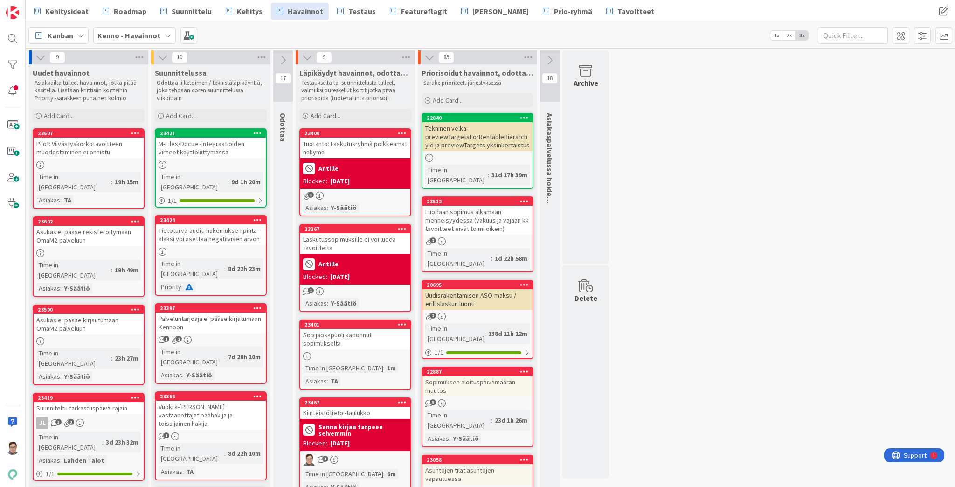
click at [196, 157] on div "M-Files/Docue -integraatioiden virheet käyttöliittymässä" at bounding box center [211, 148] width 110 height 21
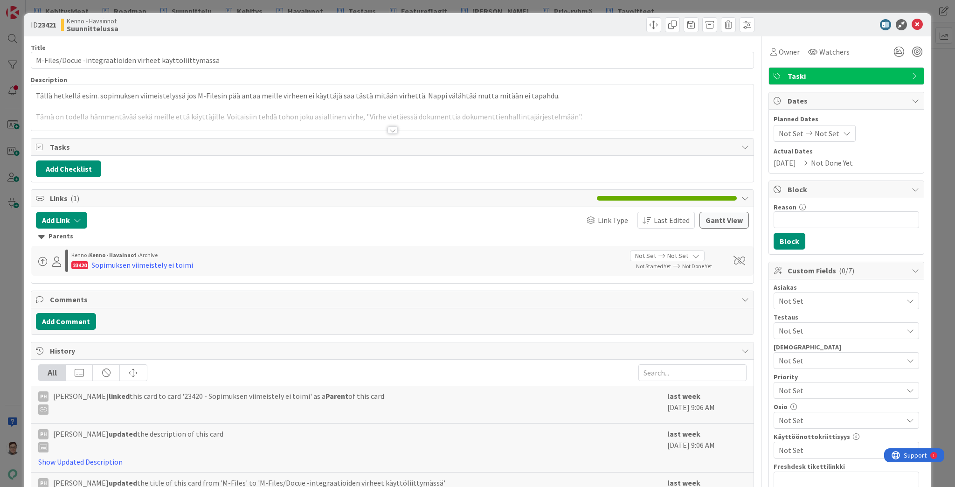
click at [388, 130] on div at bounding box center [393, 129] width 10 height 7
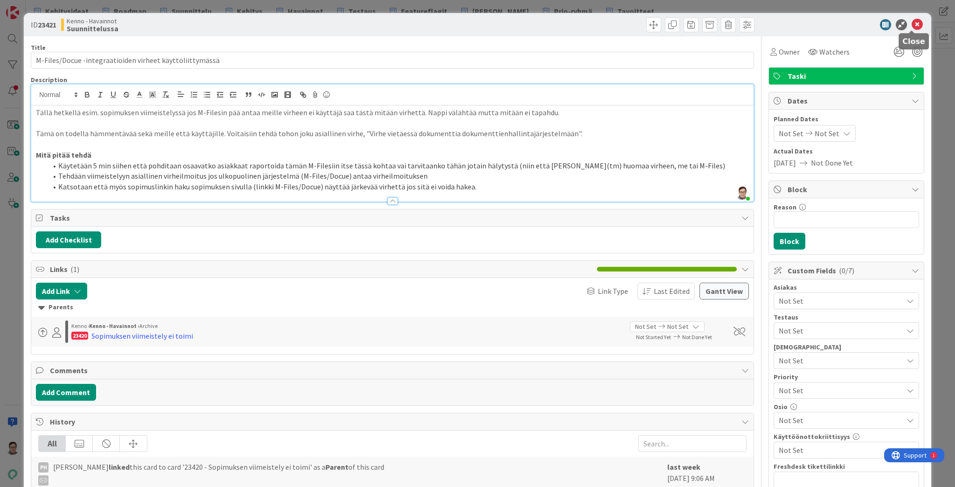
click at [912, 26] on icon at bounding box center [917, 24] width 11 height 11
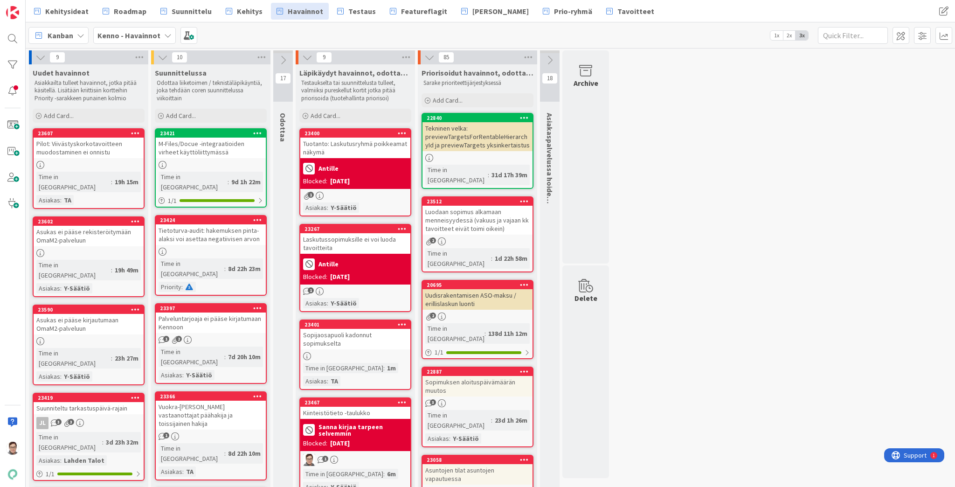
click at [256, 132] on icon at bounding box center [257, 133] width 9 height 7
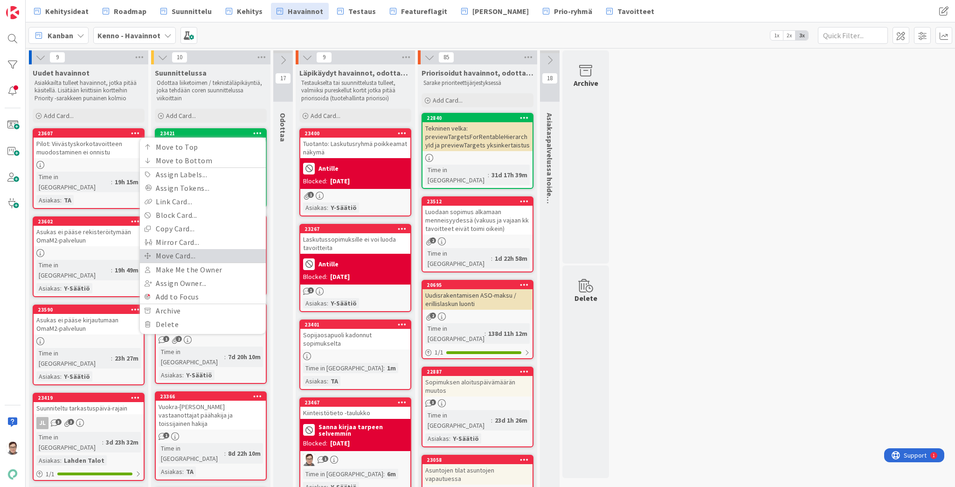
click at [179, 256] on link "Move Card..." at bounding box center [203, 256] width 126 height 14
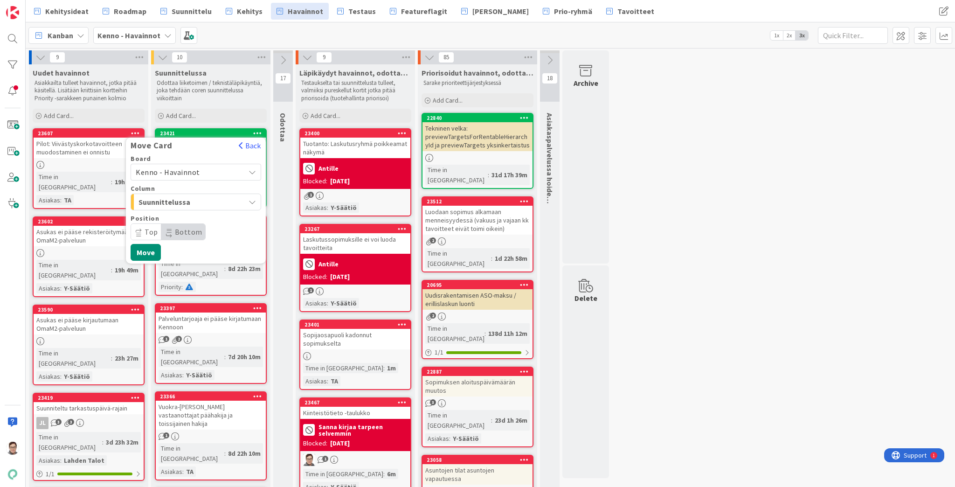
click at [175, 171] on span "Kenno - Havainnot" at bounding box center [168, 171] width 64 height 9
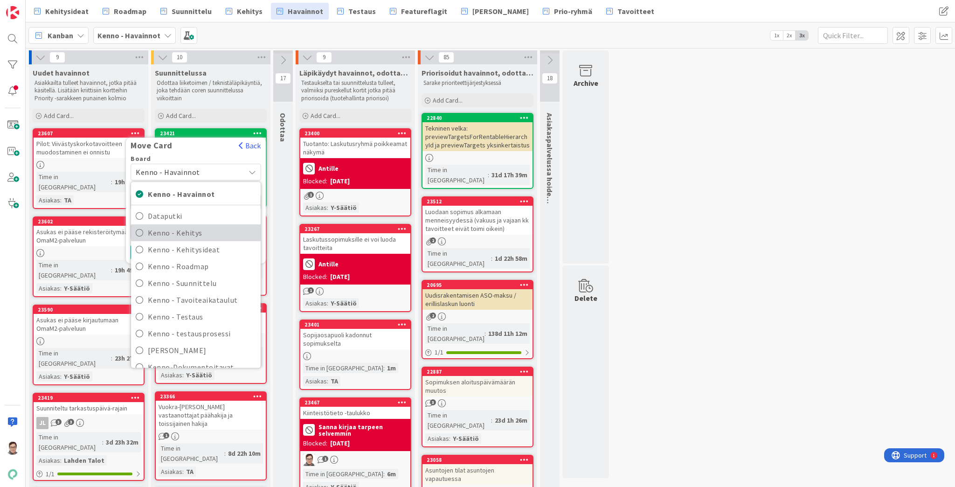
click at [182, 234] on span "Kenno - Kehitys" at bounding box center [202, 233] width 108 height 14
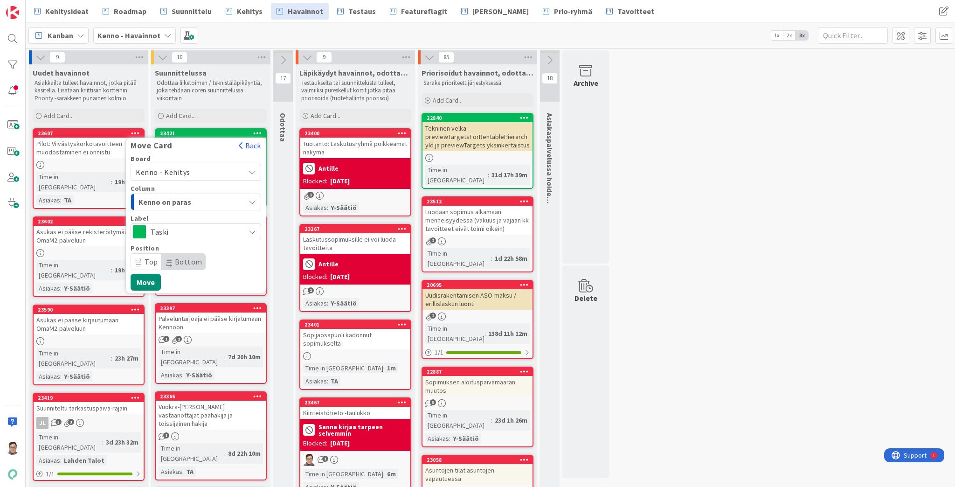
click at [180, 200] on span "Kenno on paras" at bounding box center [174, 202] width 70 height 12
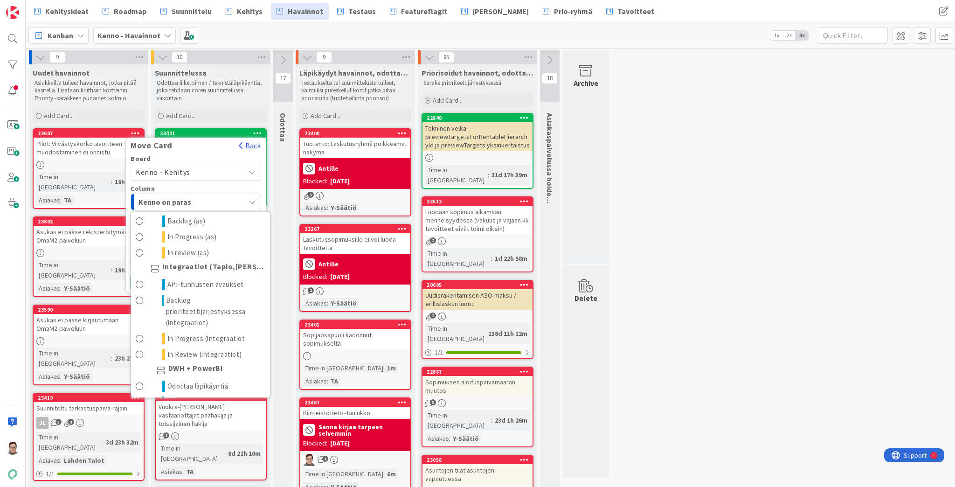
scroll to position [709, 0]
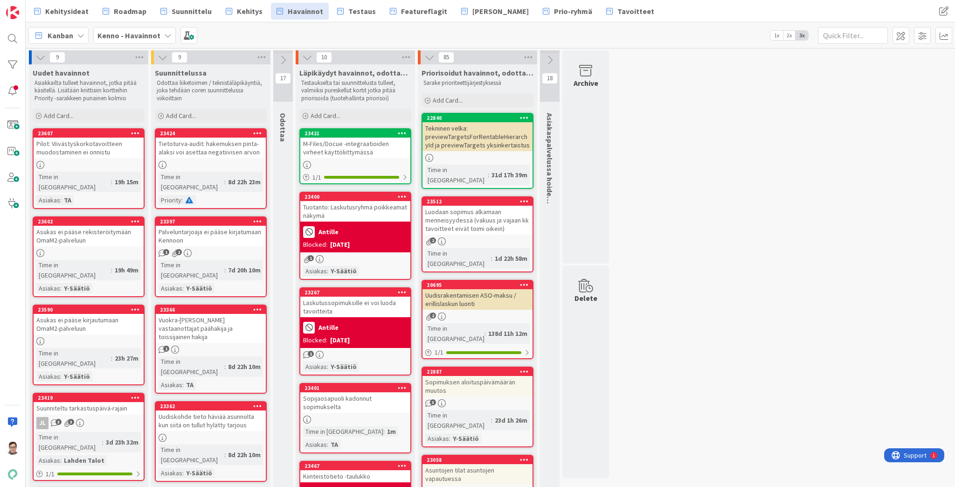
click at [360, 161] on div at bounding box center [355, 165] width 110 height 8
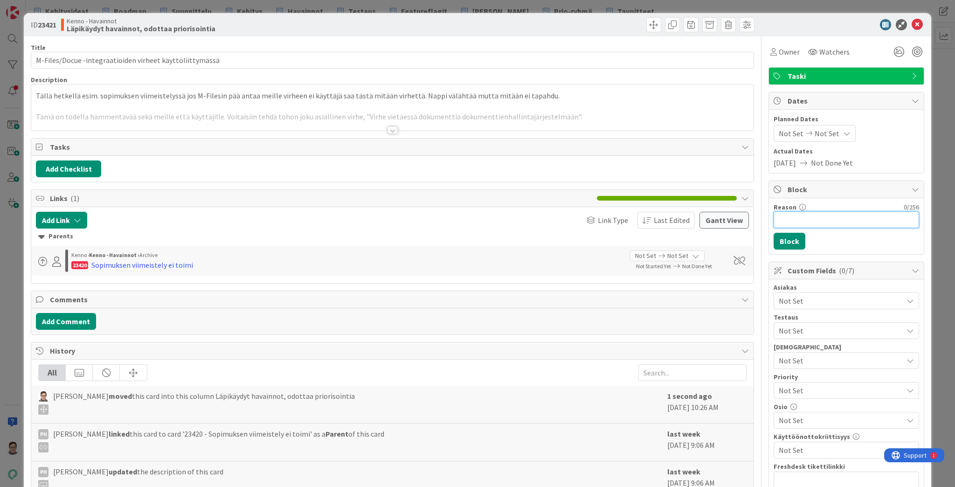
click at [797, 220] on input "Reason" at bounding box center [847, 219] width 146 height 17
type input "Katja / Integraatiot?"
click at [783, 240] on button "Block" at bounding box center [790, 241] width 32 height 17
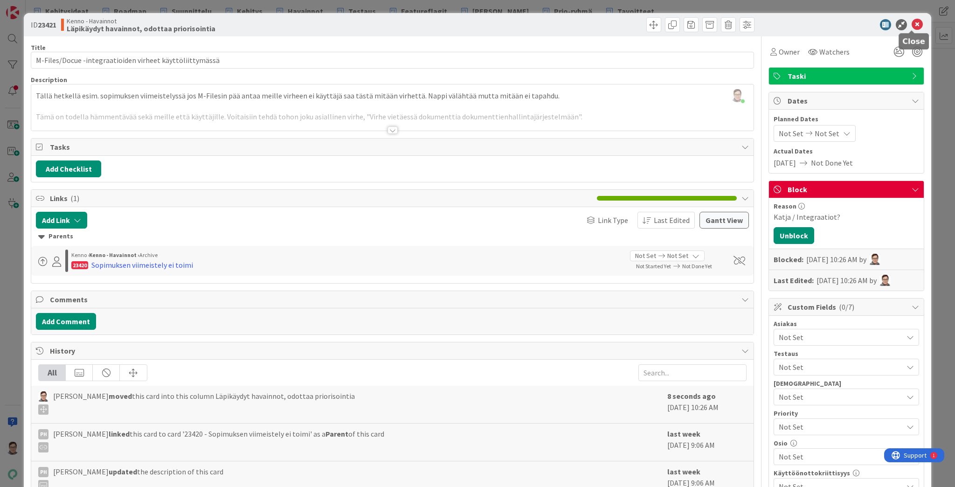
click at [912, 25] on icon at bounding box center [917, 24] width 11 height 11
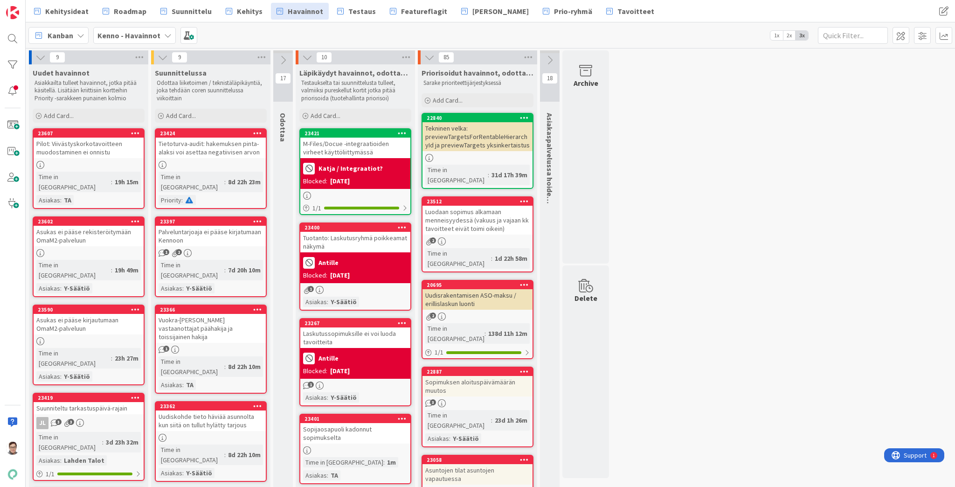
click at [203, 158] on div "23424 Tietoturva-audit: hakemuksen pinta-alaksi voi asettaa negatiivisen arvon …" at bounding box center [211, 168] width 112 height 81
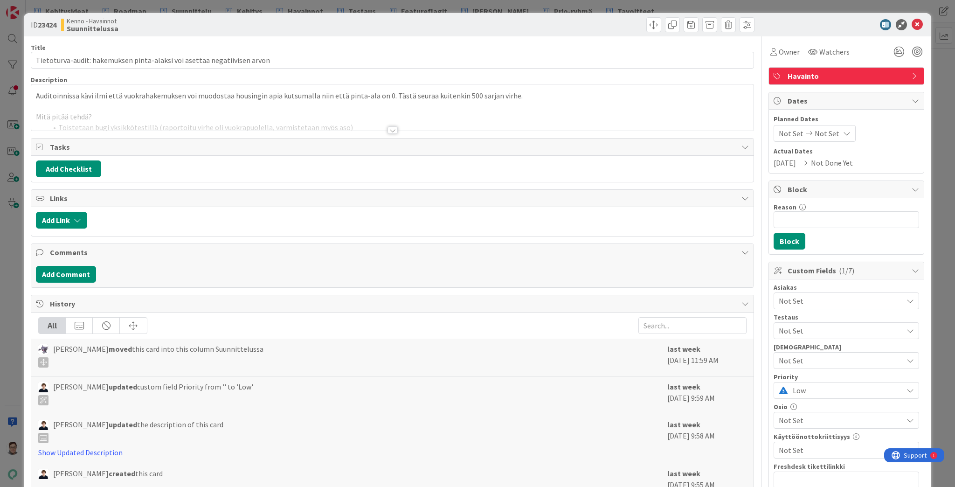
click at [388, 128] on div at bounding box center [393, 129] width 10 height 7
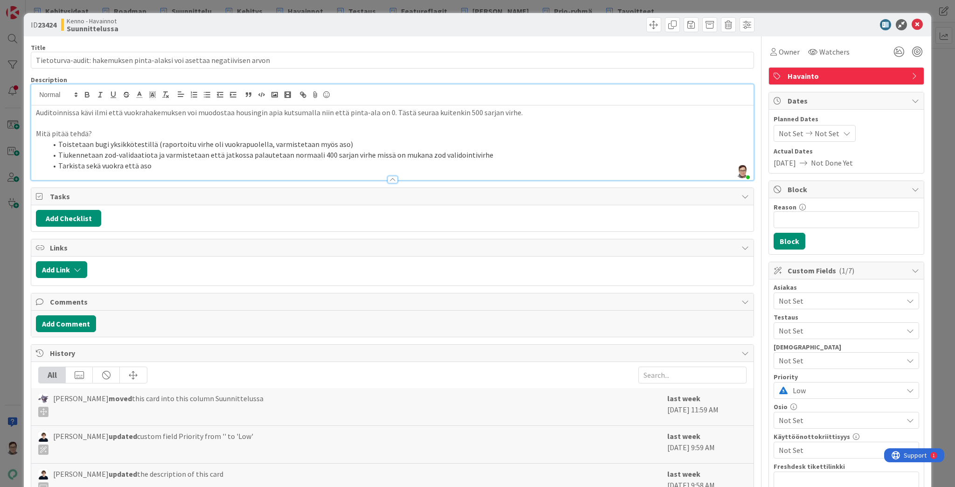
click at [390, 179] on div at bounding box center [393, 179] width 10 height 7
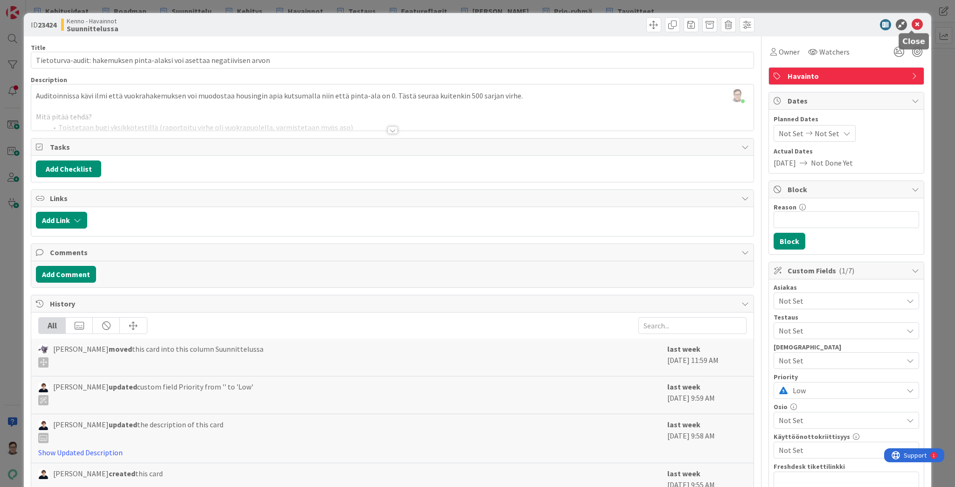
click at [912, 28] on icon at bounding box center [917, 24] width 11 height 11
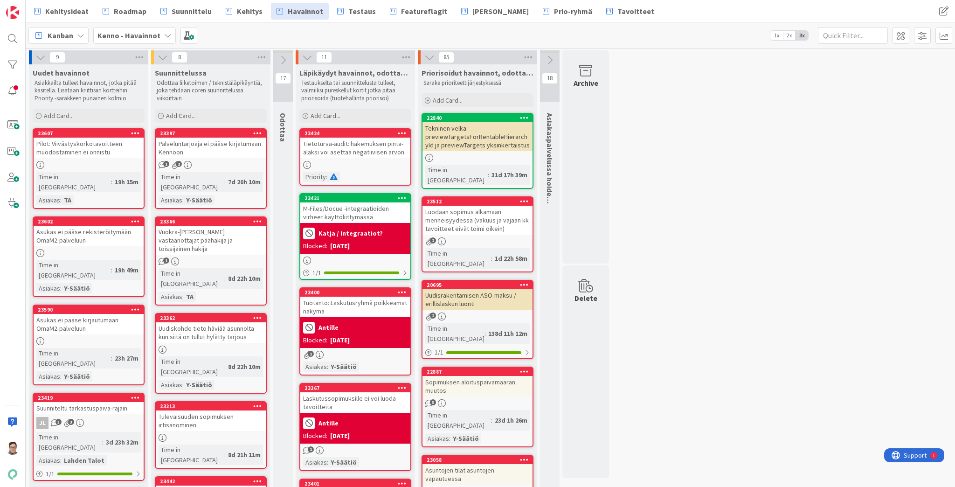
click at [213, 152] on div "Palveluntarjoaja ei pääse kirjatumaan Kennoon" at bounding box center [211, 148] width 110 height 21
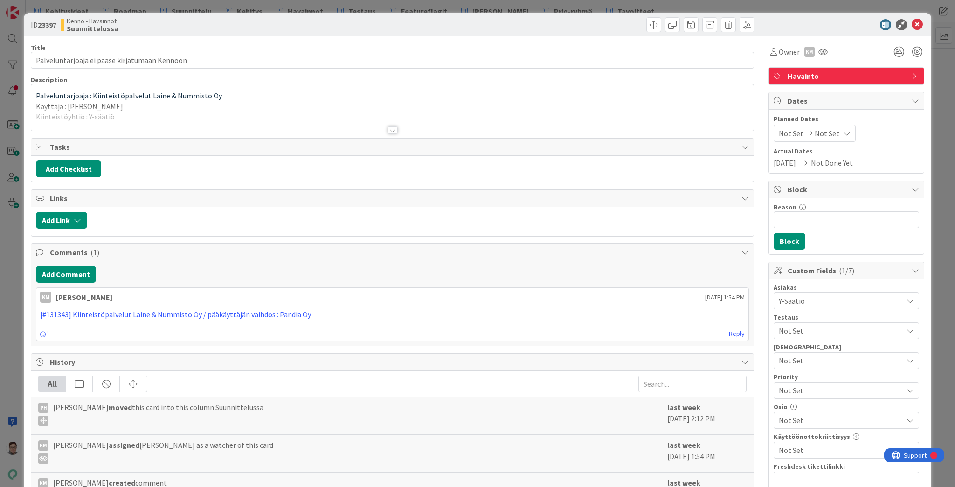
click at [389, 129] on div at bounding box center [393, 129] width 10 height 7
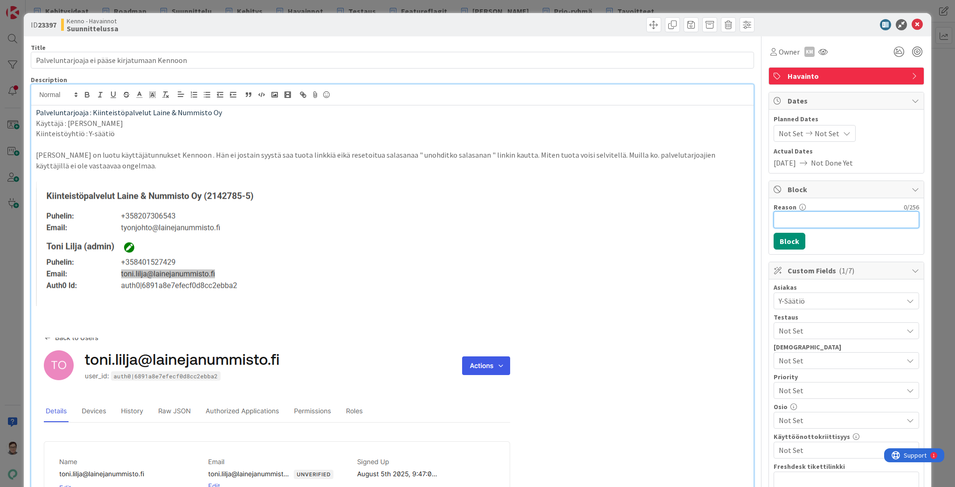
click at [791, 223] on input "Reason" at bounding box center [847, 219] width 146 height 17
click at [791, 220] on input "Katja ( Integraatiot" at bounding box center [847, 219] width 146 height 17
type input "Katja / Integraatiot"
click at [785, 243] on button "Block" at bounding box center [790, 241] width 32 height 17
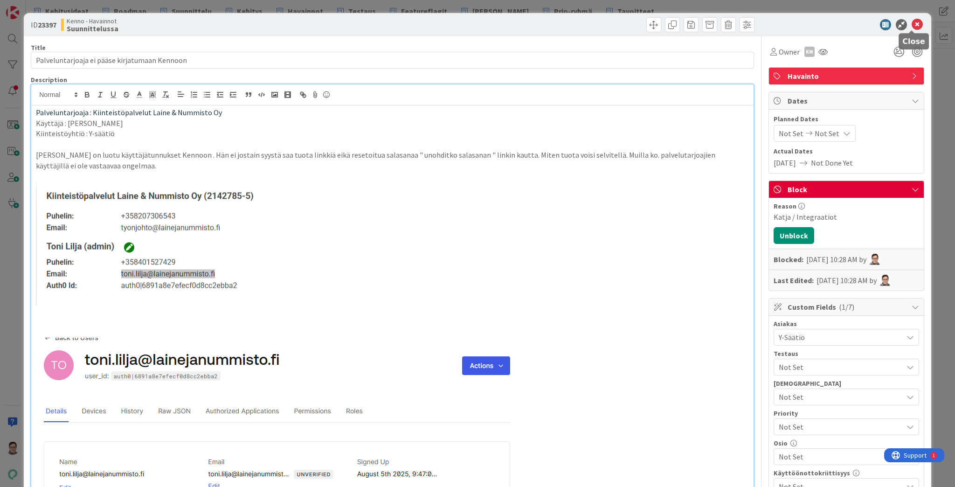
click at [912, 24] on icon at bounding box center [917, 24] width 11 height 11
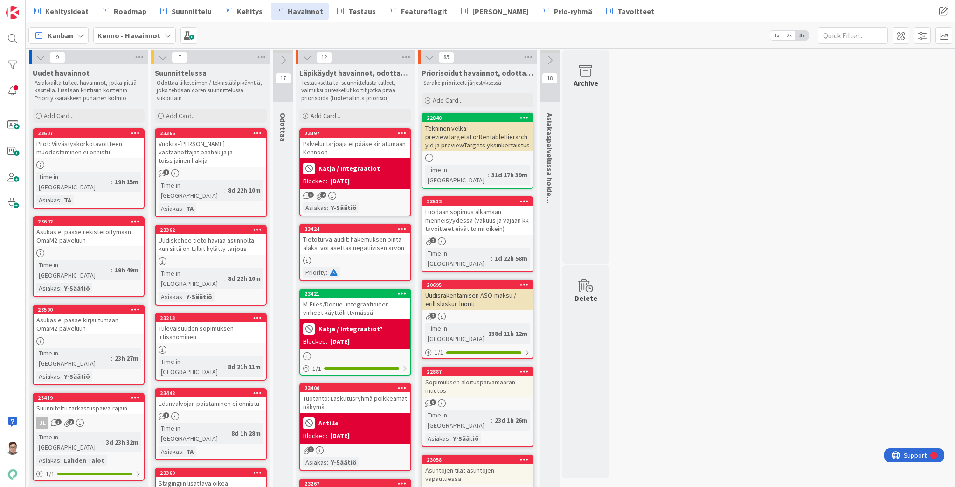
click at [196, 150] on div "Vuokra-asunnon tarjouksen vastaanottajat päähakija ja toissijainen hakija" at bounding box center [211, 152] width 110 height 29
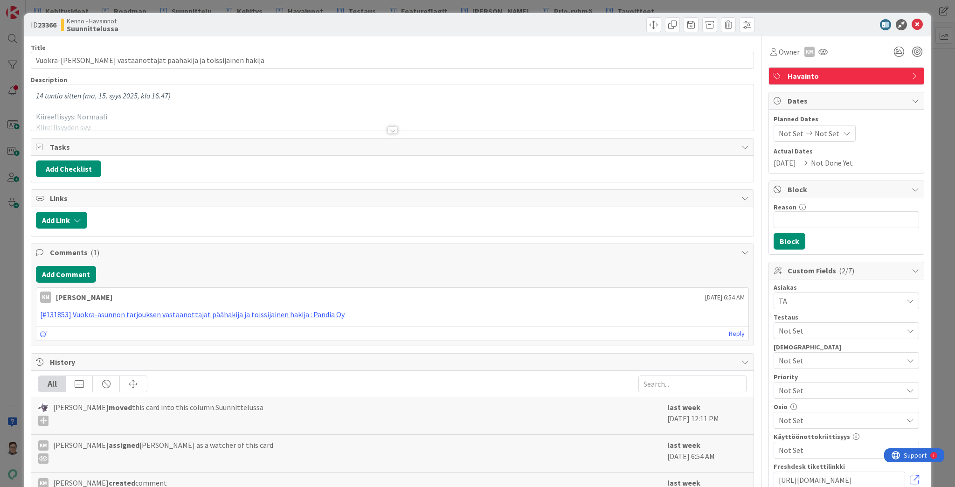
click at [388, 129] on div at bounding box center [393, 129] width 10 height 7
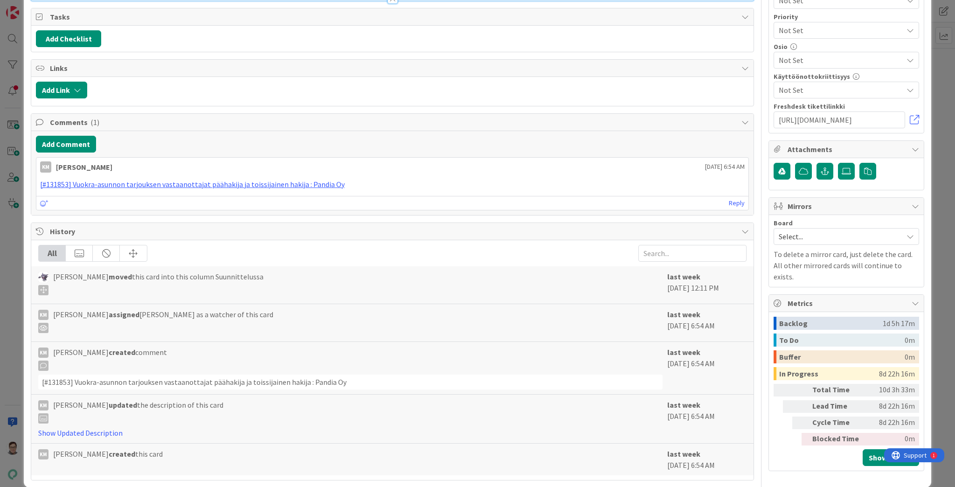
scroll to position [373, 0]
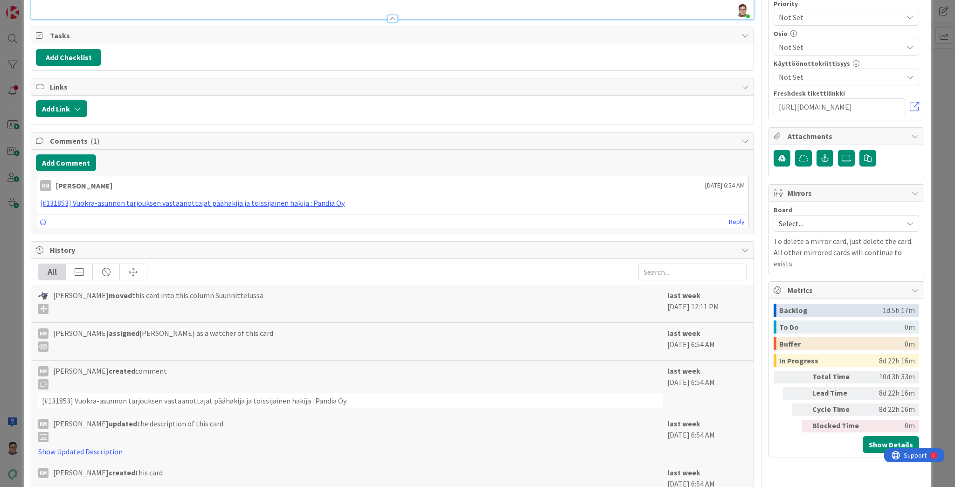
drag, startPoint x: 103, startPoint y: 381, endPoint x: 19, endPoint y: 378, distance: 84.0
click at [19, 378] on div "ID 23366 Kenno - Havainnot Suunnittelussa Title 73 / 128 Vuokra-asunnon tarjouk…" at bounding box center [477, 243] width 955 height 487
click at [47, 19] on div at bounding box center [392, 14] width 723 height 10
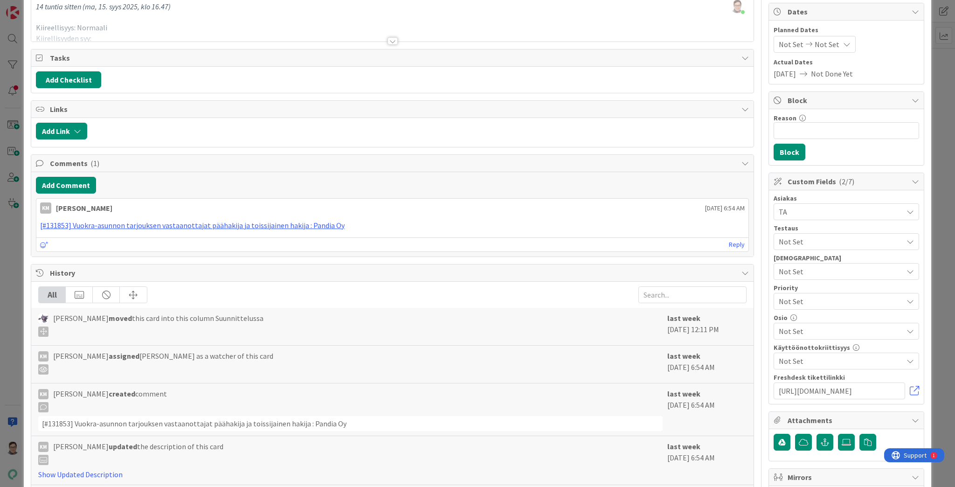
scroll to position [0, 0]
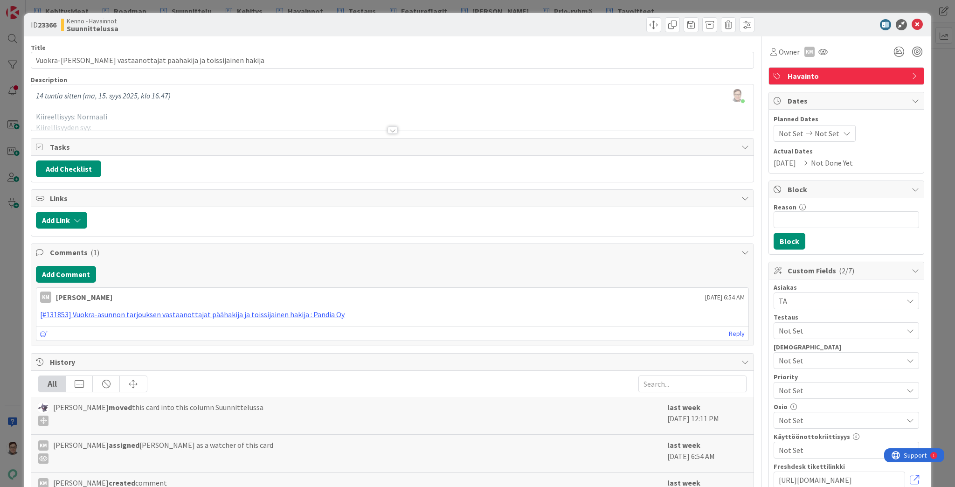
click at [392, 126] on div at bounding box center [393, 129] width 10 height 7
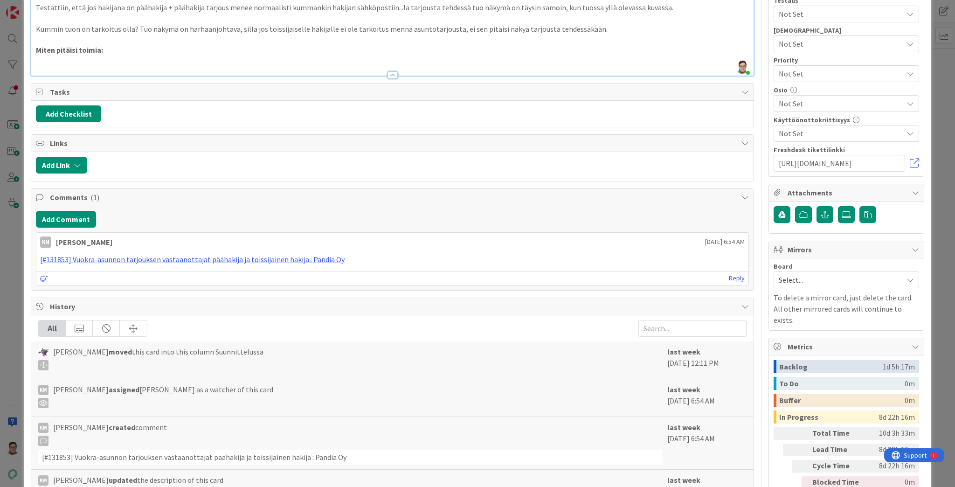
scroll to position [410, 0]
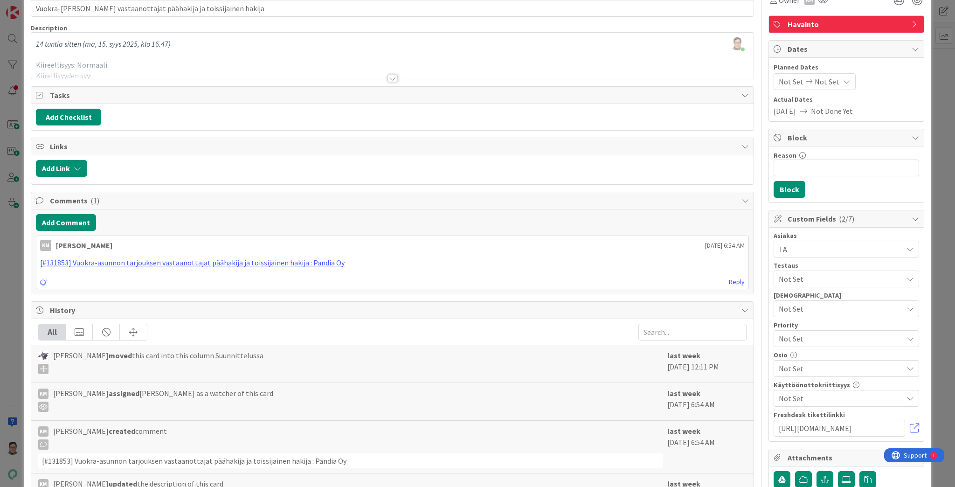
scroll to position [0, 0]
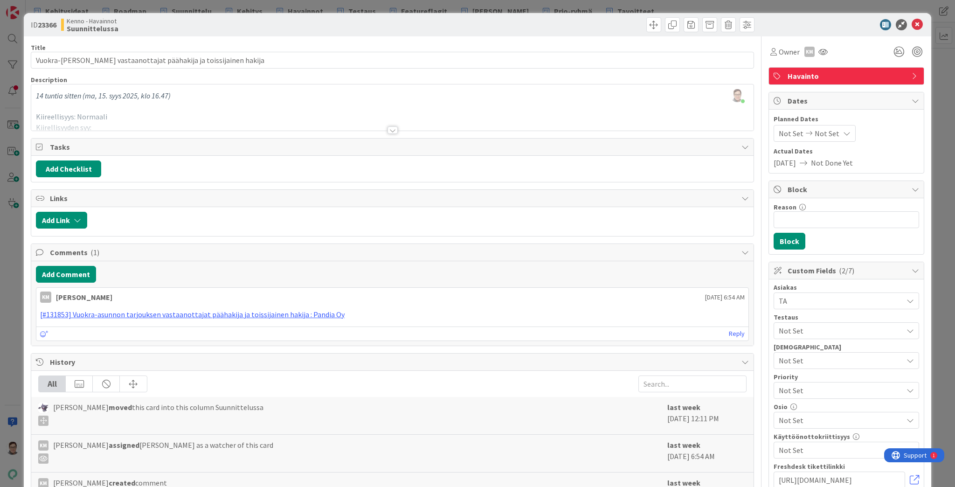
click at [392, 130] on div at bounding box center [393, 129] width 10 height 7
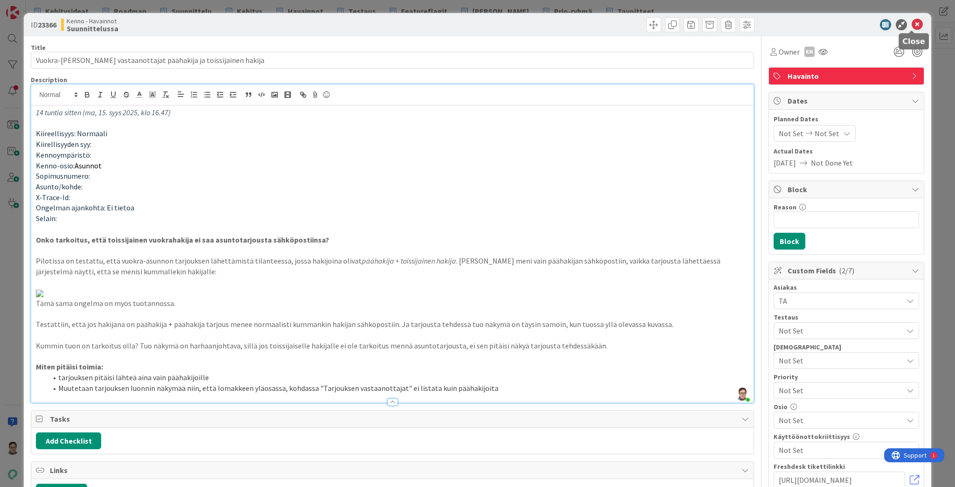
click at [913, 25] on icon at bounding box center [917, 24] width 11 height 11
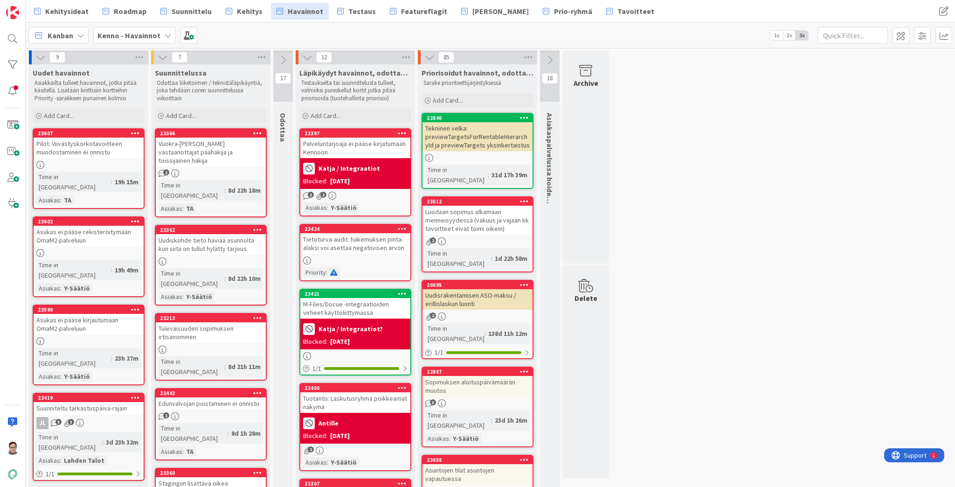
click at [255, 132] on icon at bounding box center [257, 133] width 9 height 7
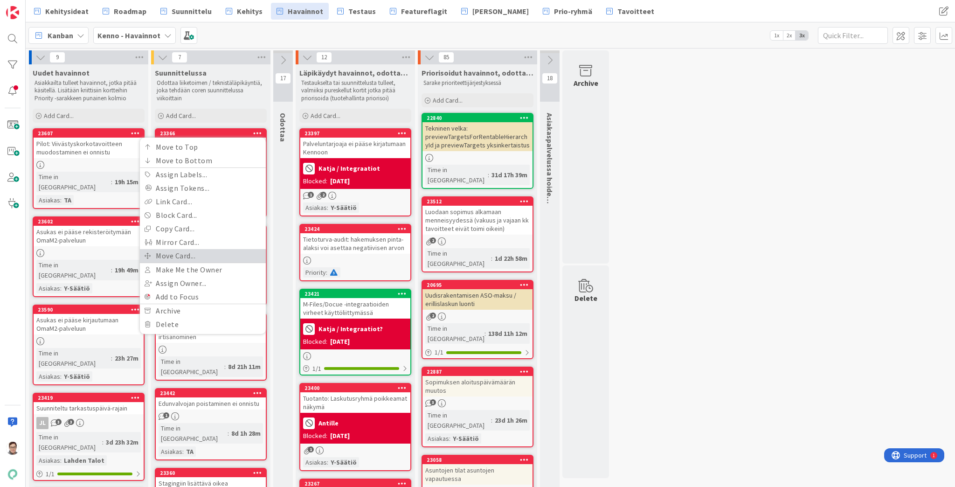
click at [175, 257] on link "Move Card..." at bounding box center [203, 256] width 126 height 14
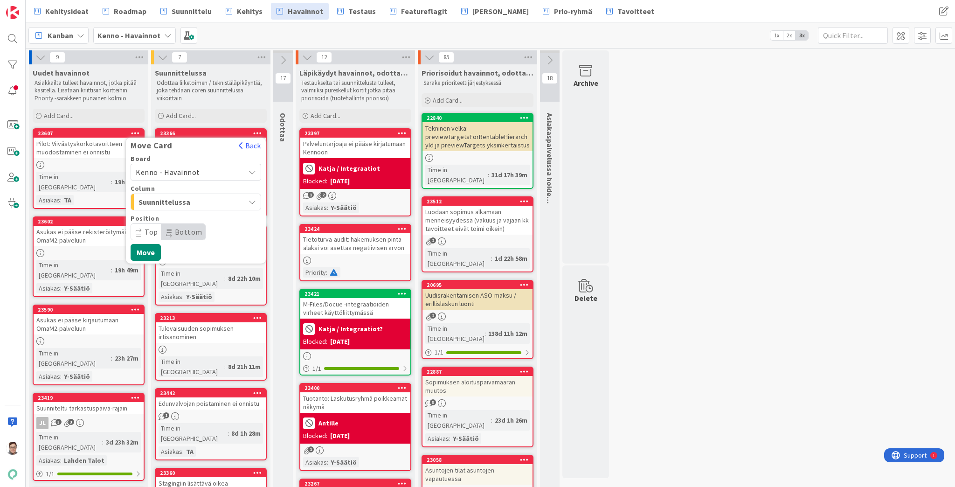
click at [167, 170] on span "Kenno - Havainnot" at bounding box center [168, 171] width 64 height 9
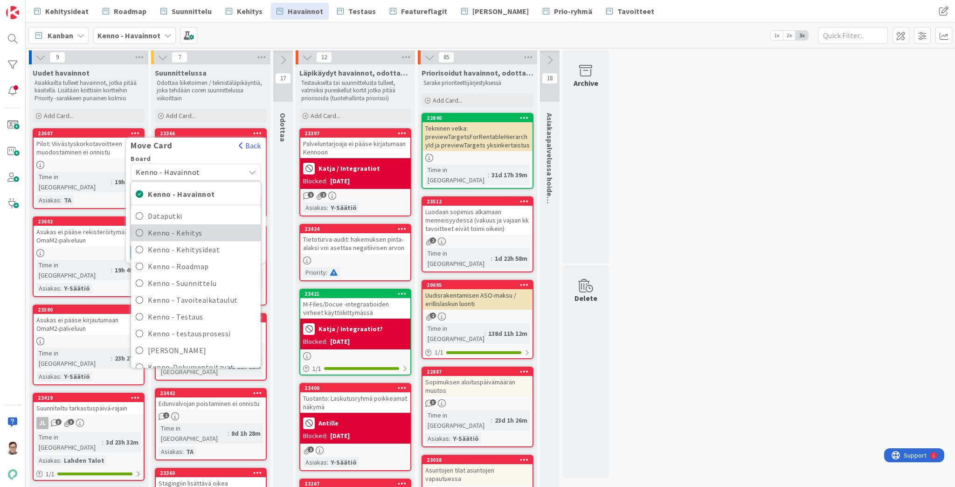
click at [177, 233] on span "Kenno - Kehitys" at bounding box center [202, 233] width 108 height 14
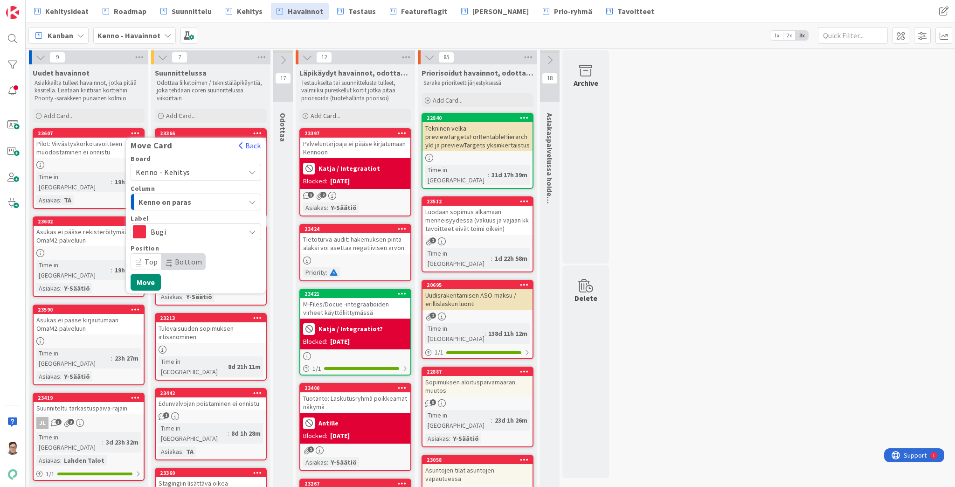
click at [174, 201] on span "Kenno on paras" at bounding box center [174, 202] width 70 height 12
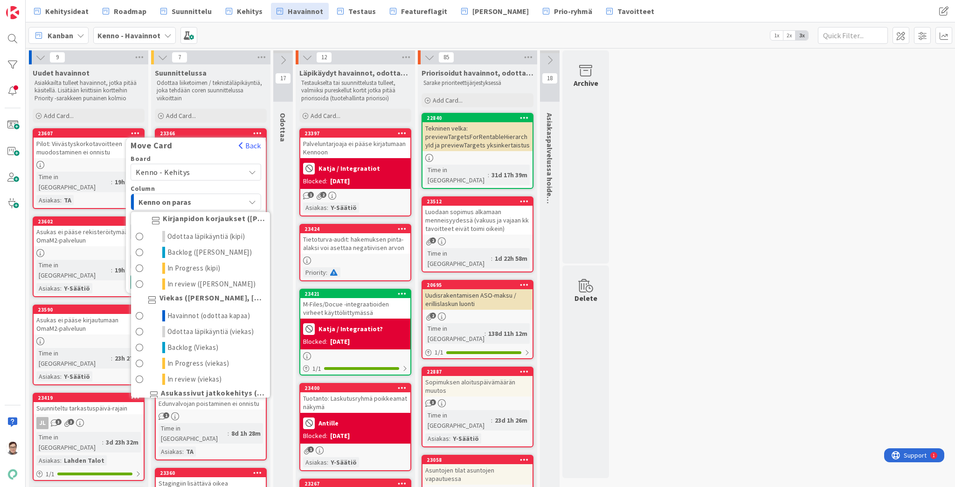
scroll to position [522, 0]
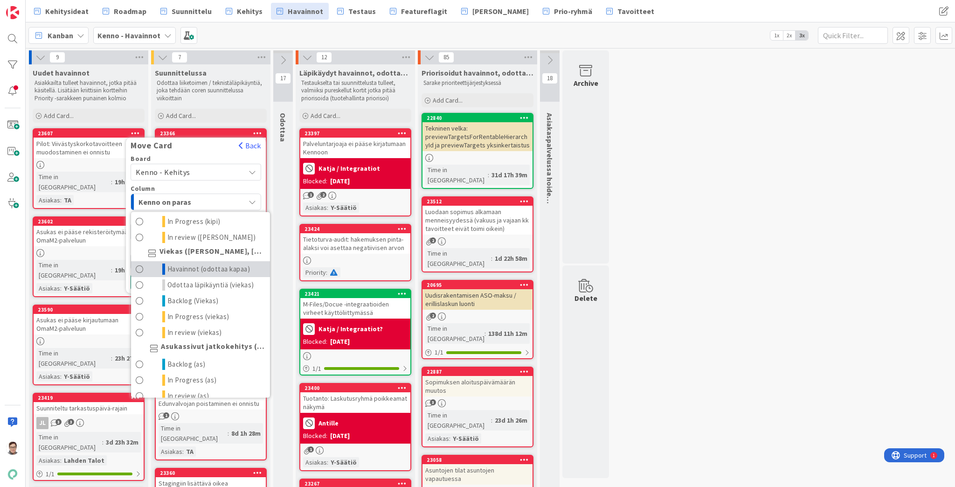
click at [182, 275] on span "Havainnot (odottaa kapaa)" at bounding box center [208, 269] width 83 height 11
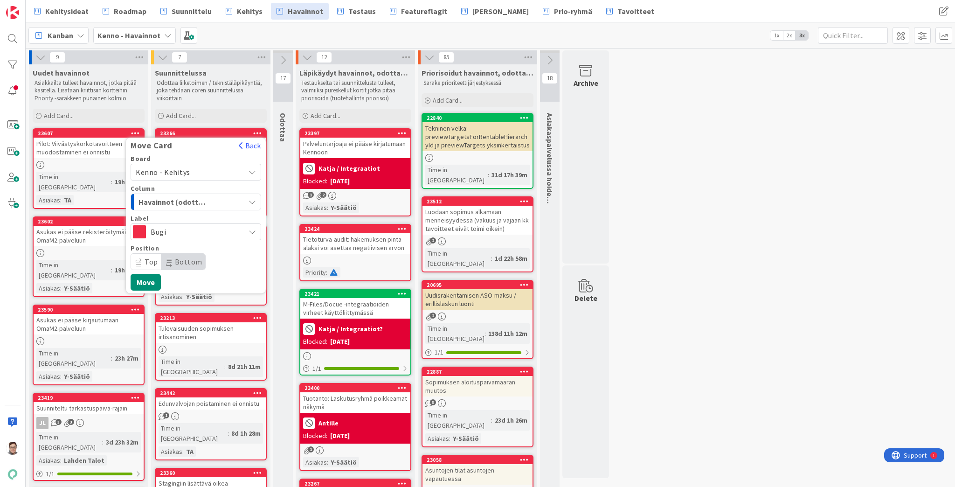
click at [146, 258] on span "Top" at bounding box center [152, 261] width 14 height 9
click at [146, 284] on button "Move" at bounding box center [146, 282] width 30 height 17
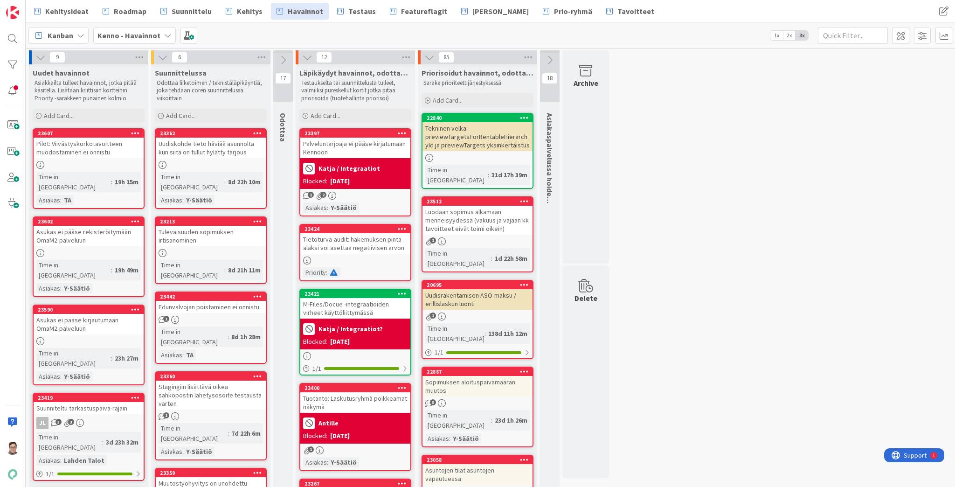
click at [213, 146] on div "Uudiskohde tieto häviää asunnolta kun siitä on tullut hylätty tarjous" at bounding box center [211, 148] width 110 height 21
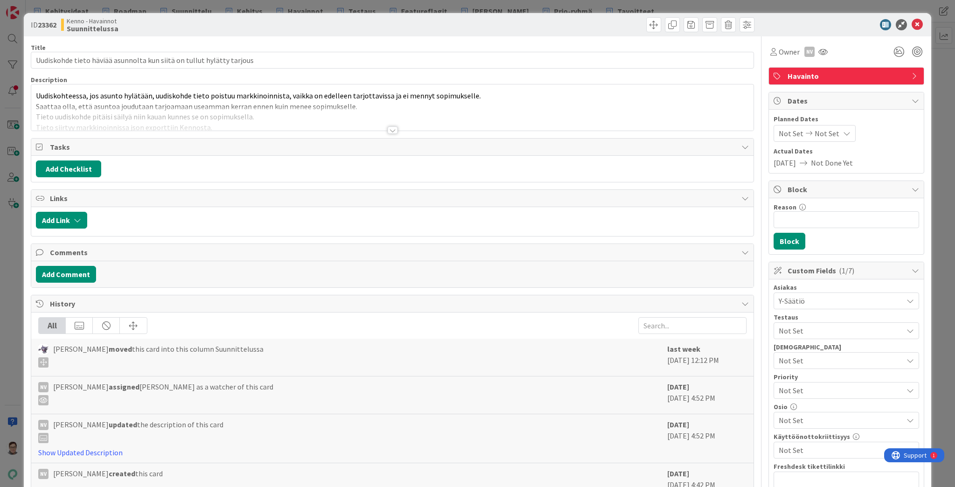
click at [388, 129] on div at bounding box center [393, 129] width 10 height 7
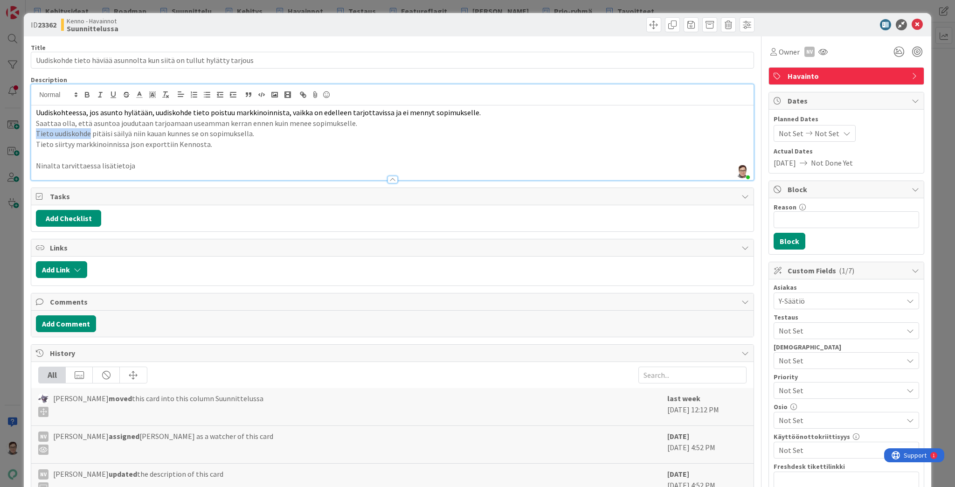
drag, startPoint x: 89, startPoint y: 134, endPoint x: 25, endPoint y: 130, distance: 64.0
click at [25, 130] on div "ID 23362 Kenno - Havainnot Suunnittelussa Title 70 / 128 Uudiskohde tieto häviä…" at bounding box center [478, 425] width 908 height 825
click at [188, 138] on p "Tieto uudiskohde pitäisi säilyä niin kauan kunnes se on sopimuksella." at bounding box center [392, 133] width 713 height 11
click at [60, 317] on button "Add Comment" at bounding box center [66, 323] width 60 height 17
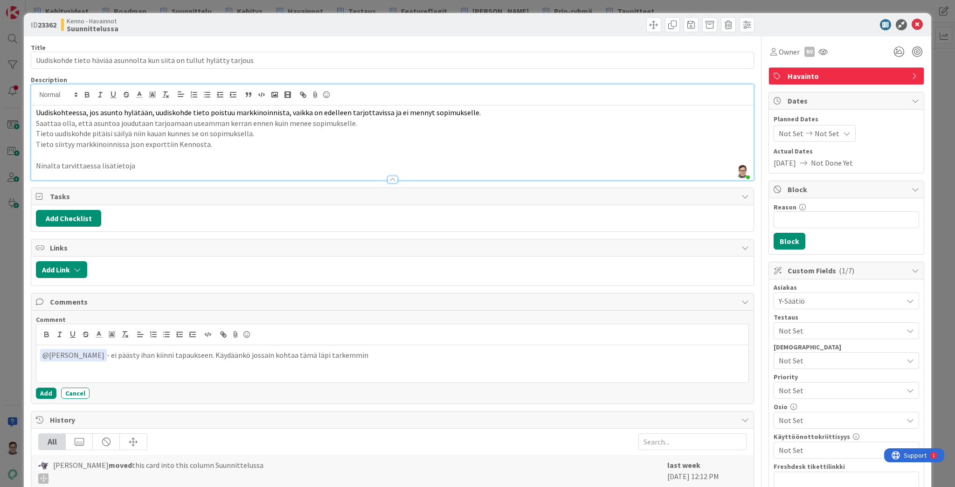
click at [235, 353] on p "﻿ @ Nina Viljanen ﻿ - ei päästy ihan kiinni tapaukseen. Käydäänkö jossain kohta…" at bounding box center [392, 355] width 705 height 13
click at [361, 352] on p "﻿ @ Nina Viljanen ﻿ - ei päästy ihan kiinni tapaukseen. Käydään jossain kohtaa …" at bounding box center [392, 355] width 705 height 13
click at [49, 391] on button "Add" at bounding box center [46, 393] width 21 height 11
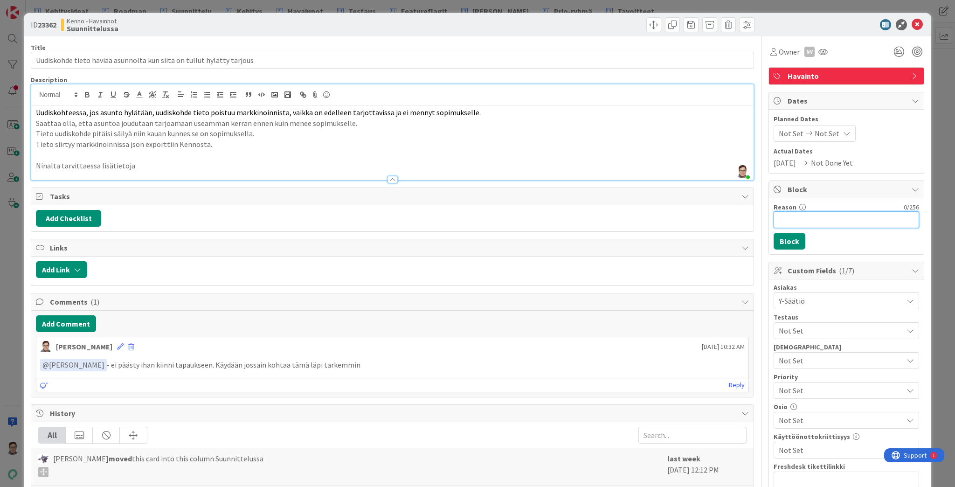
click at [788, 216] on input "Reason" at bounding box center [847, 219] width 146 height 17
type input "Odottaa Ninalta lisätietoja"
click at [785, 239] on button "Block" at bounding box center [790, 241] width 32 height 17
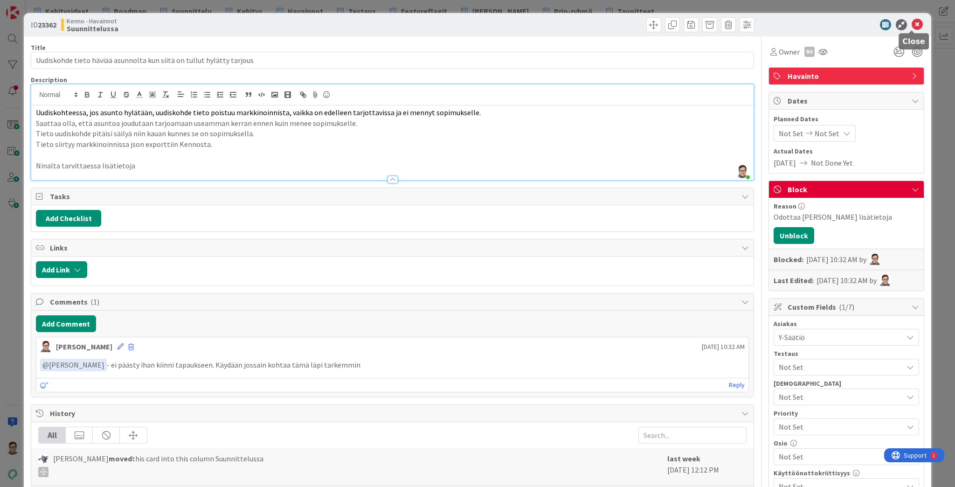
click at [914, 24] on icon at bounding box center [917, 24] width 11 height 11
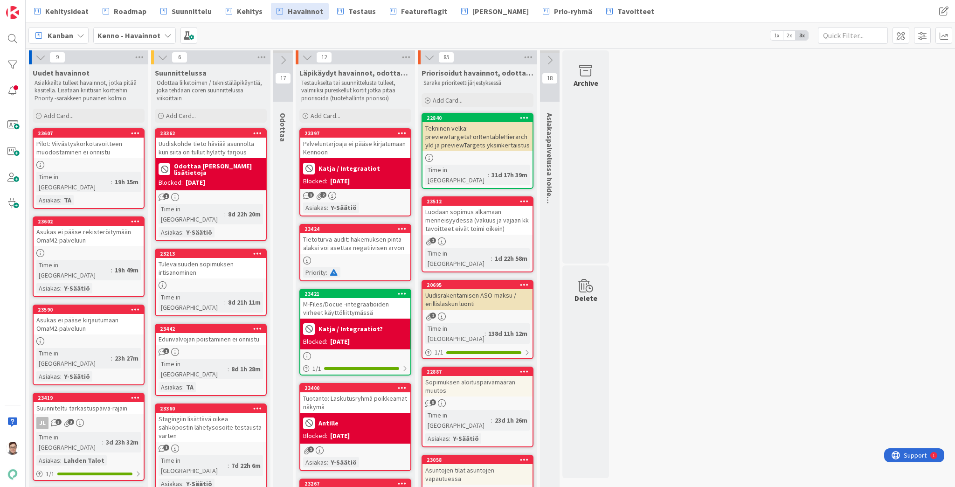
click at [288, 56] on icon at bounding box center [283, 60] width 10 height 10
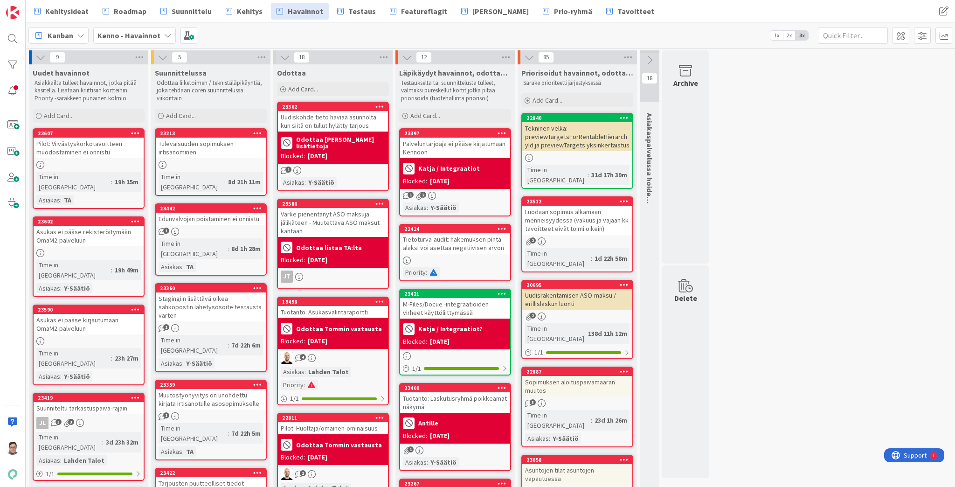
click at [284, 56] on icon at bounding box center [285, 57] width 10 height 10
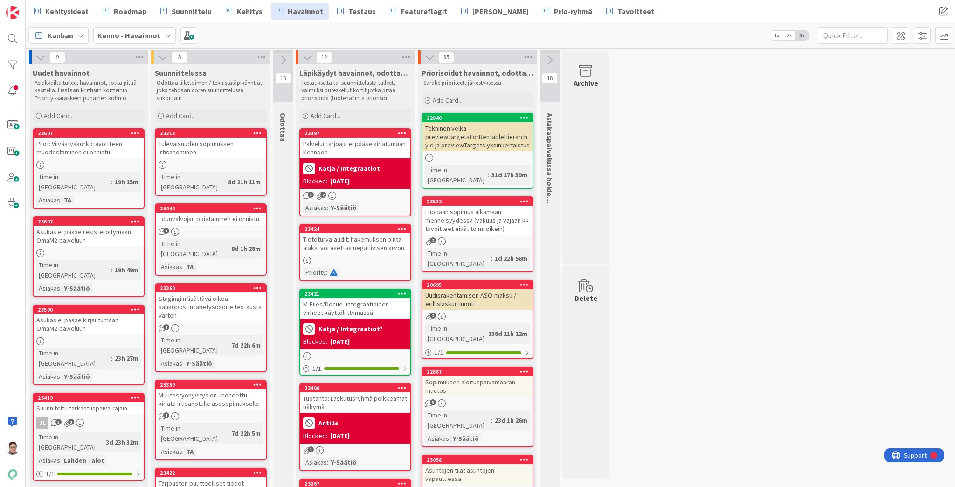
click at [200, 148] on div "Tulevaisuuden sopimuksen irtisanominen" at bounding box center [211, 148] width 110 height 21
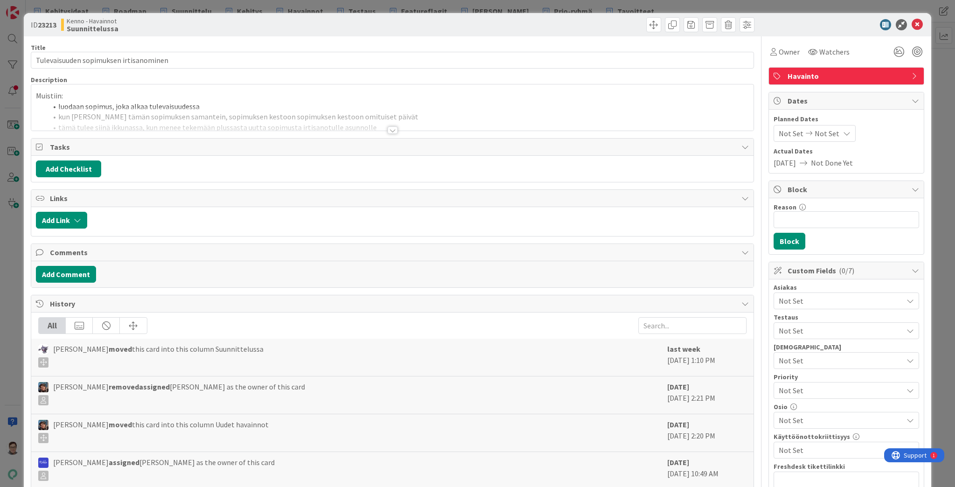
click at [391, 131] on div at bounding box center [393, 129] width 10 height 7
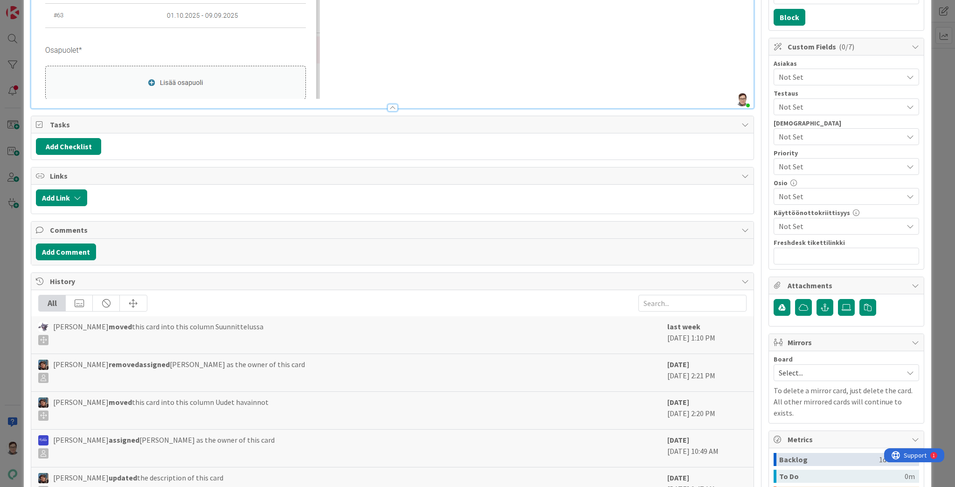
scroll to position [350, 0]
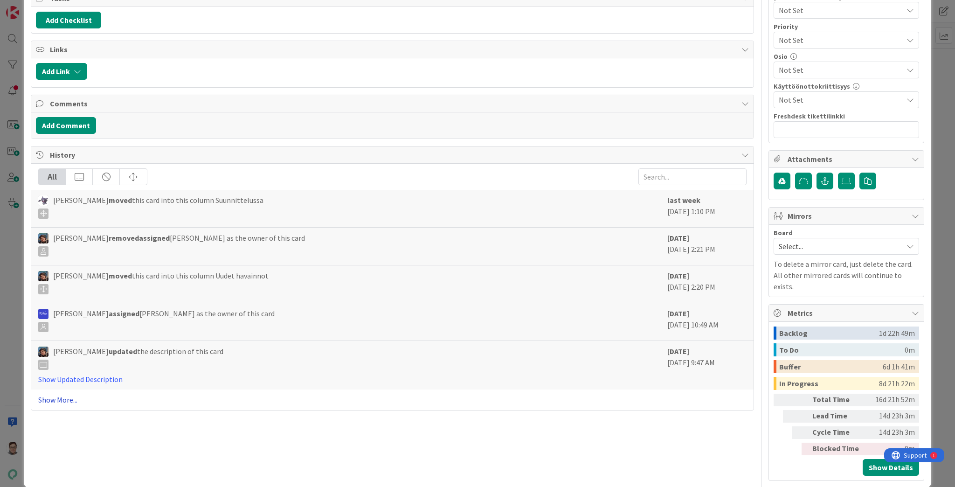
click at [55, 397] on link "Show More..." at bounding box center [392, 399] width 709 height 11
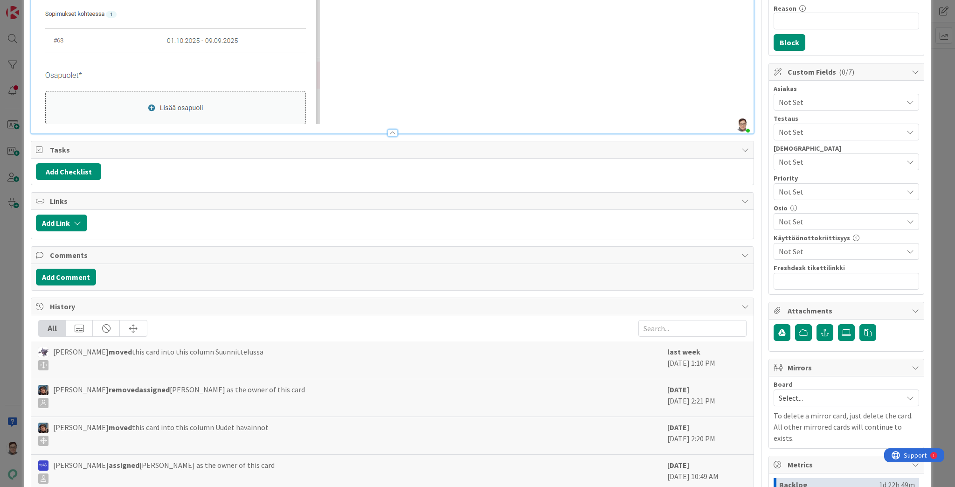
scroll to position [187, 0]
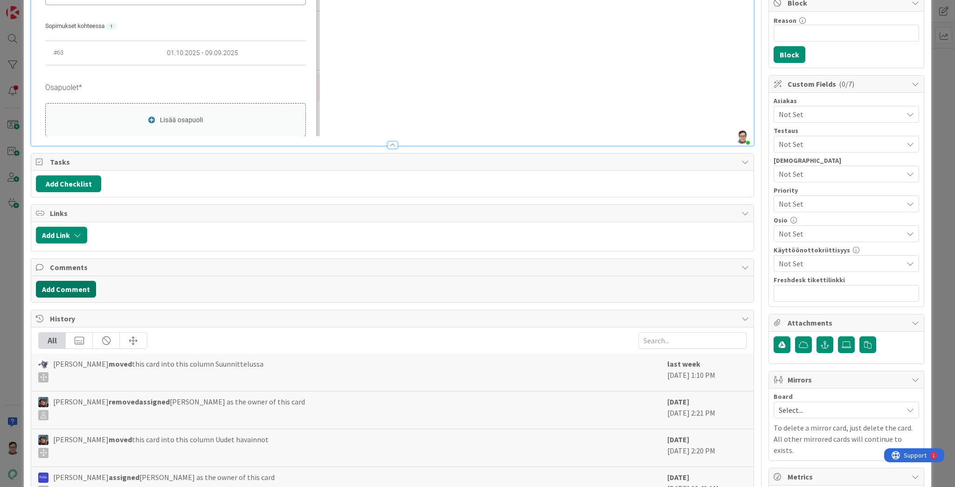
click at [64, 288] on button "Add Comment" at bounding box center [66, 289] width 60 height 17
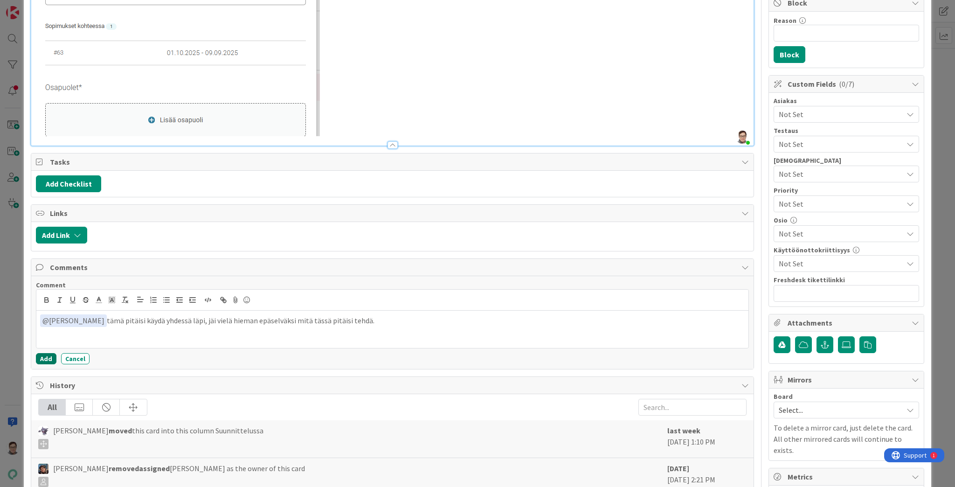
click at [47, 354] on button "Add" at bounding box center [46, 358] width 21 height 11
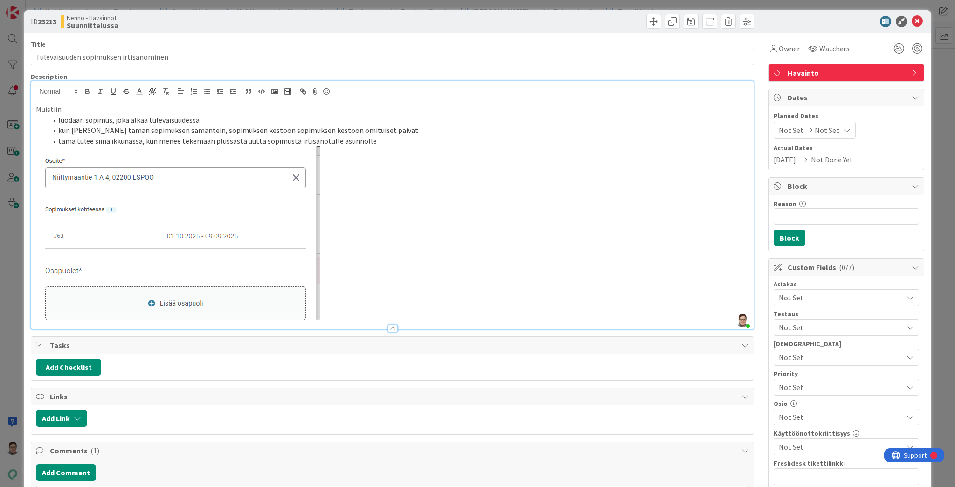
scroll to position [0, 0]
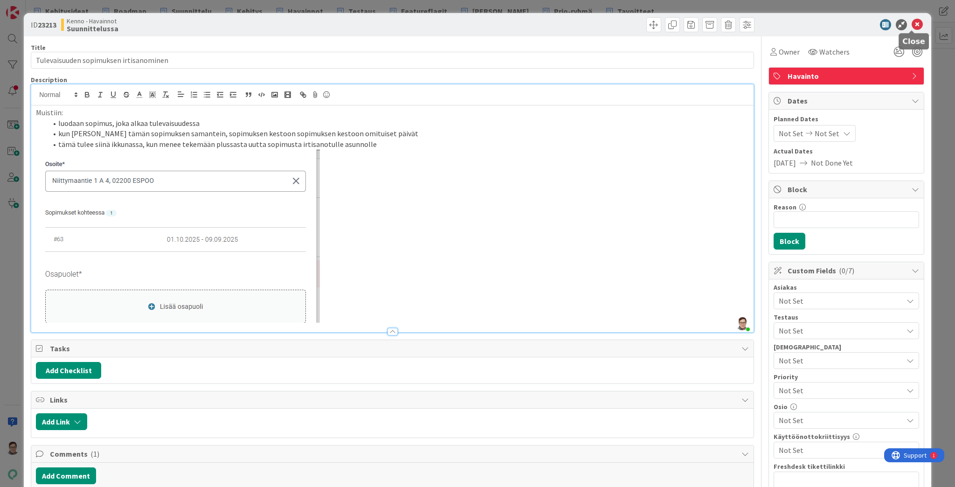
click at [912, 23] on icon at bounding box center [917, 24] width 11 height 11
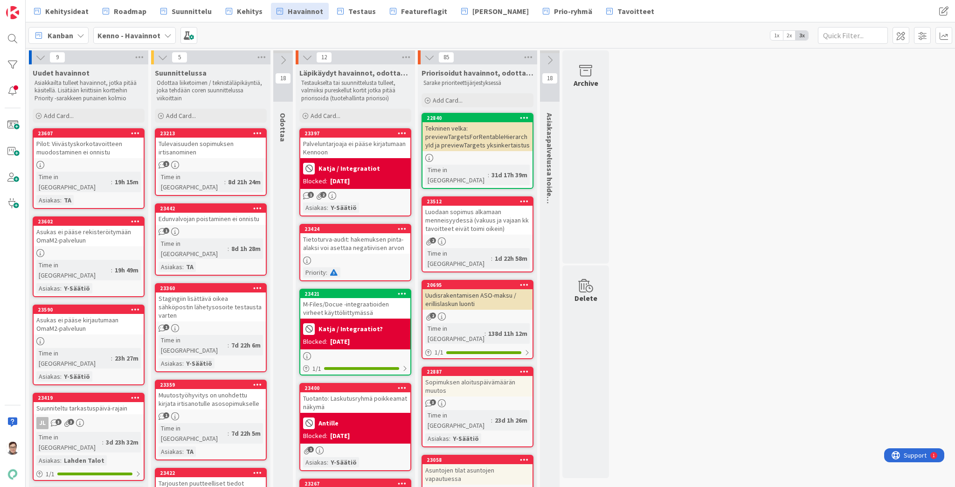
click at [256, 131] on icon at bounding box center [257, 133] width 9 height 7
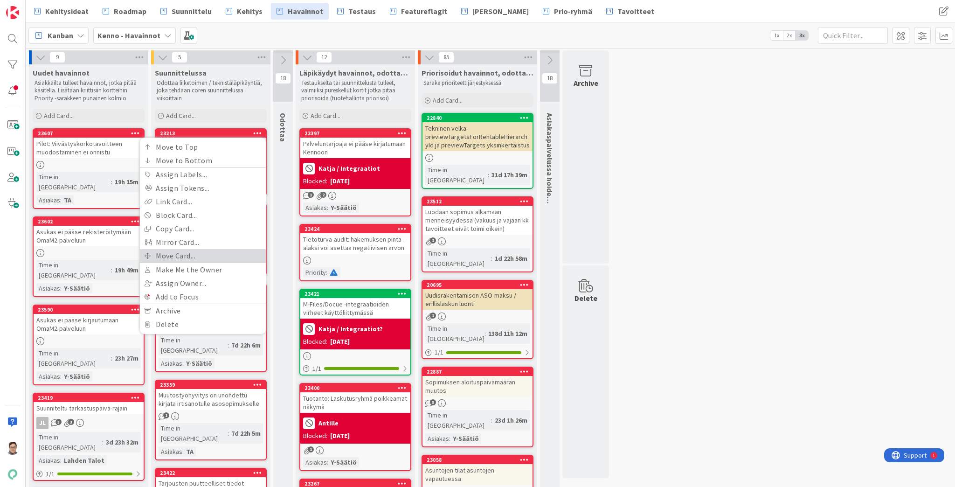
click at [170, 253] on link "Move Card..." at bounding box center [203, 256] width 126 height 14
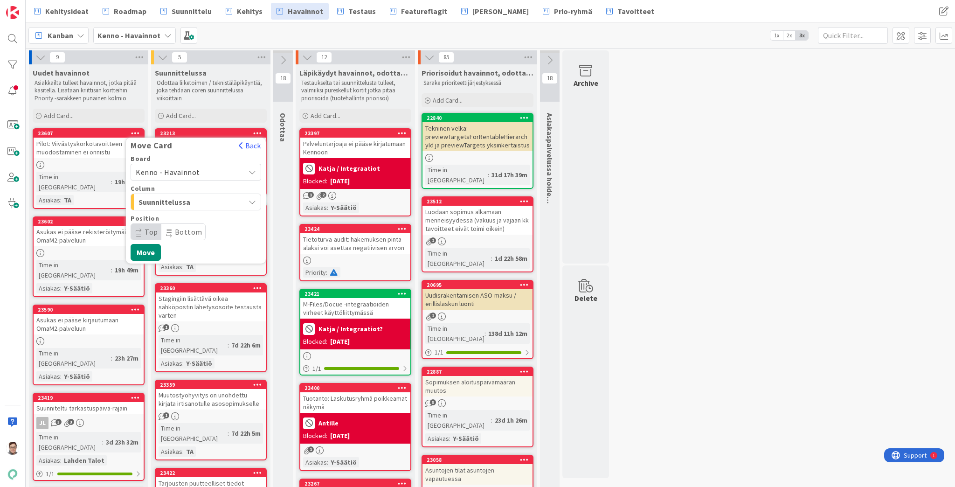
click at [182, 170] on span "Kenno - Havainnot" at bounding box center [168, 171] width 64 height 9
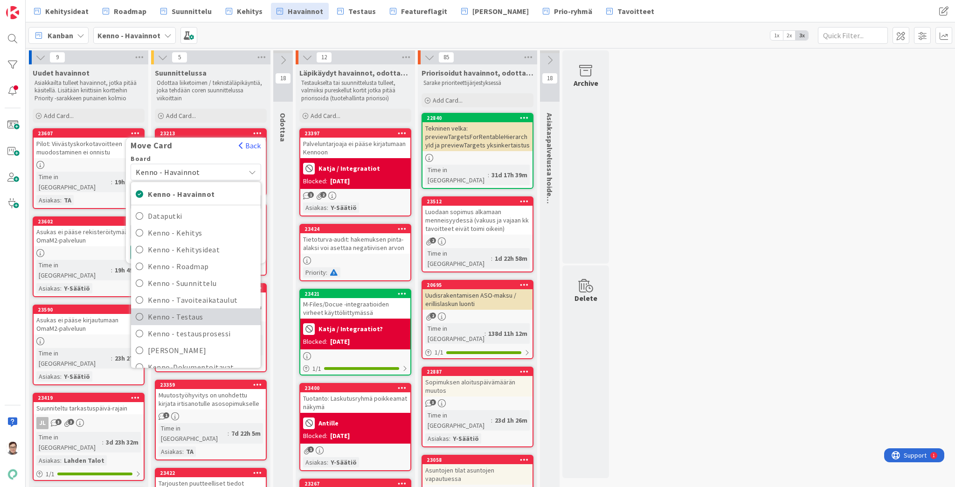
click at [186, 317] on span "Kenno - Testaus" at bounding box center [202, 317] width 108 height 14
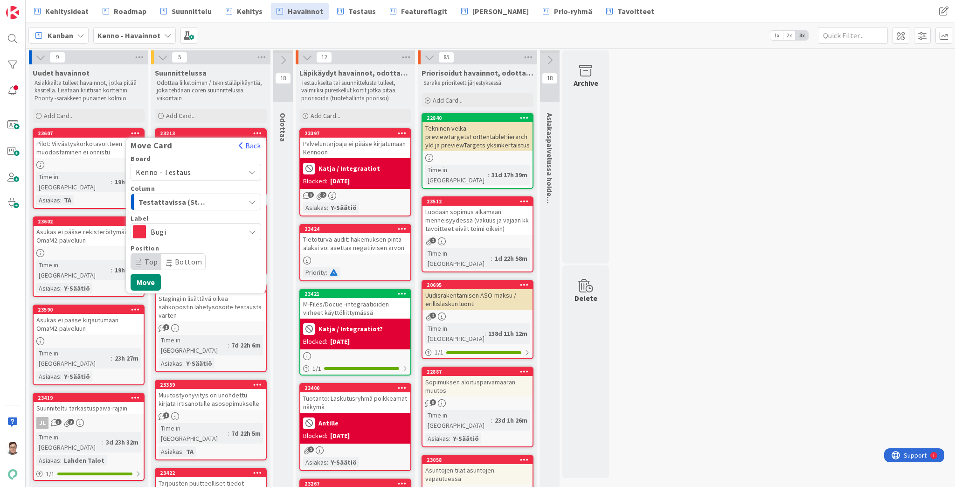
click at [185, 200] on span "Testattavissa (Stagingissa)" at bounding box center [174, 202] width 70 height 12
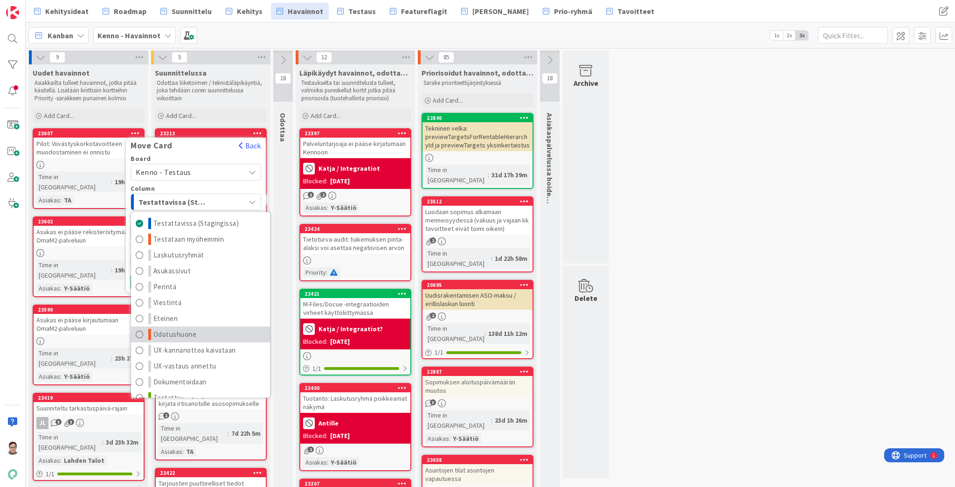
click at [171, 335] on span "Odotushuone" at bounding box center [174, 334] width 43 height 11
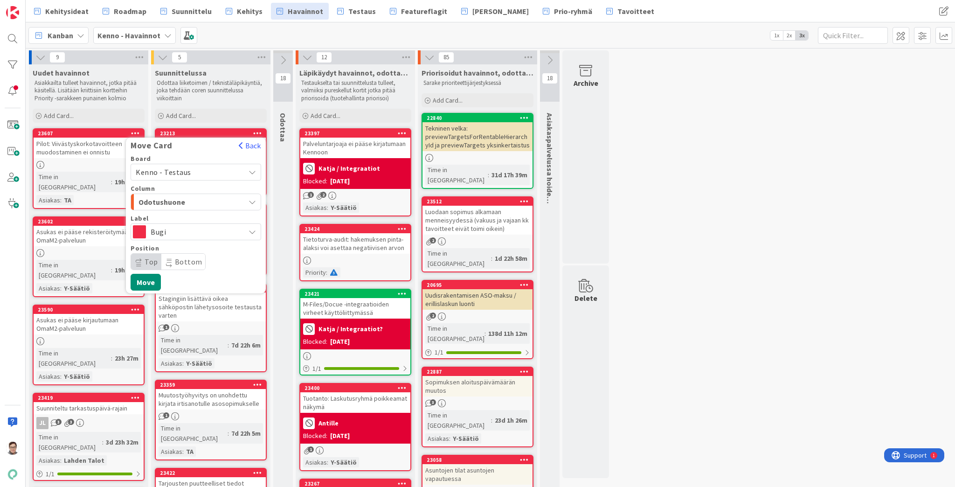
click at [183, 262] on span "Bottom" at bounding box center [189, 261] width 28 height 9
click at [149, 284] on button "Move" at bounding box center [146, 282] width 30 height 17
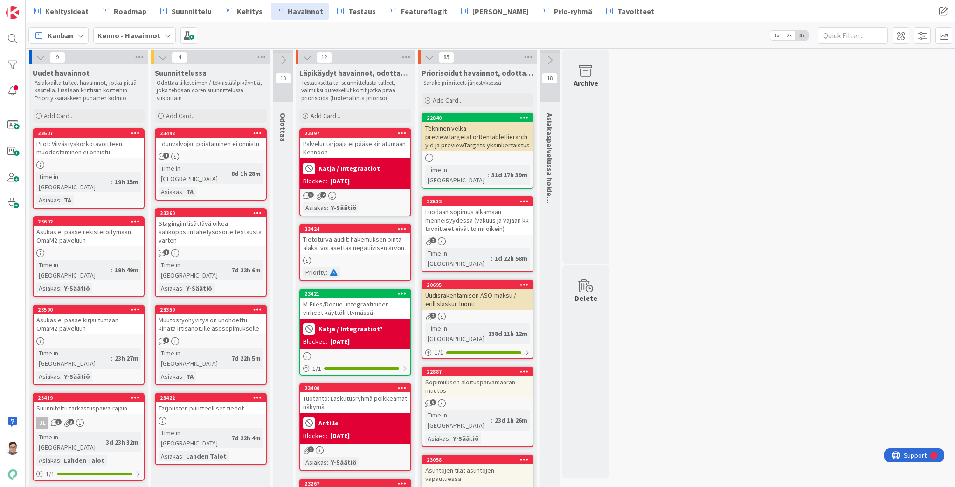
click at [218, 147] on div "Edunvalvojan poistaminen ei onnistu" at bounding box center [211, 144] width 110 height 12
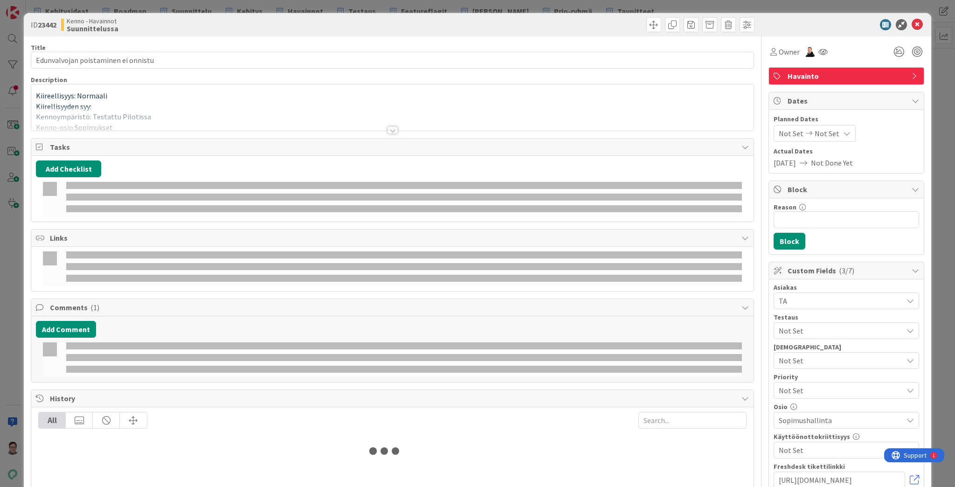
type input "Edunvalvojan poistaminen ei onnistu"
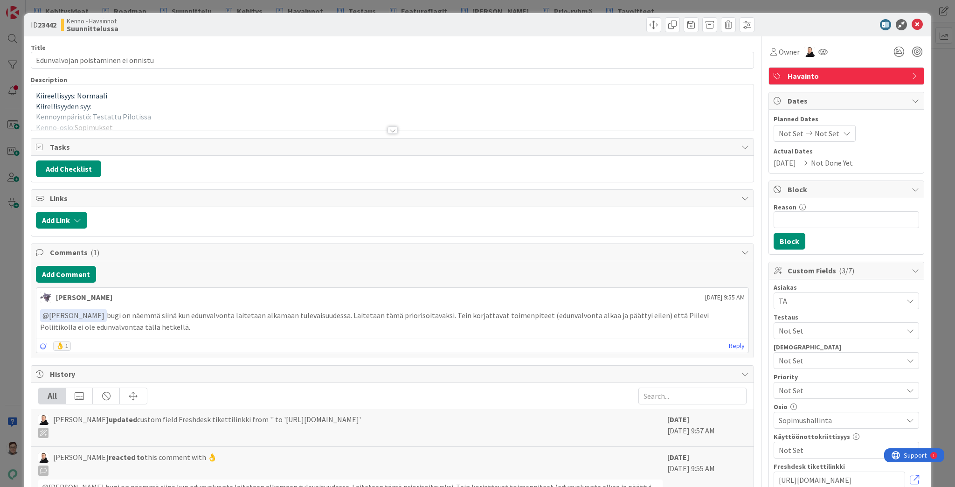
click at [390, 129] on div at bounding box center [393, 129] width 10 height 7
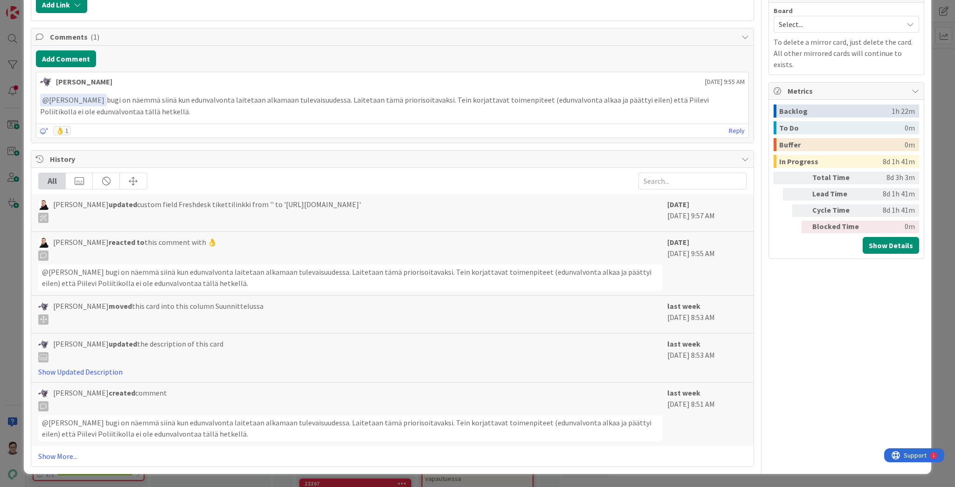
scroll to position [1791, 0]
click at [67, 67] on button "Add Comment" at bounding box center [66, 58] width 60 height 17
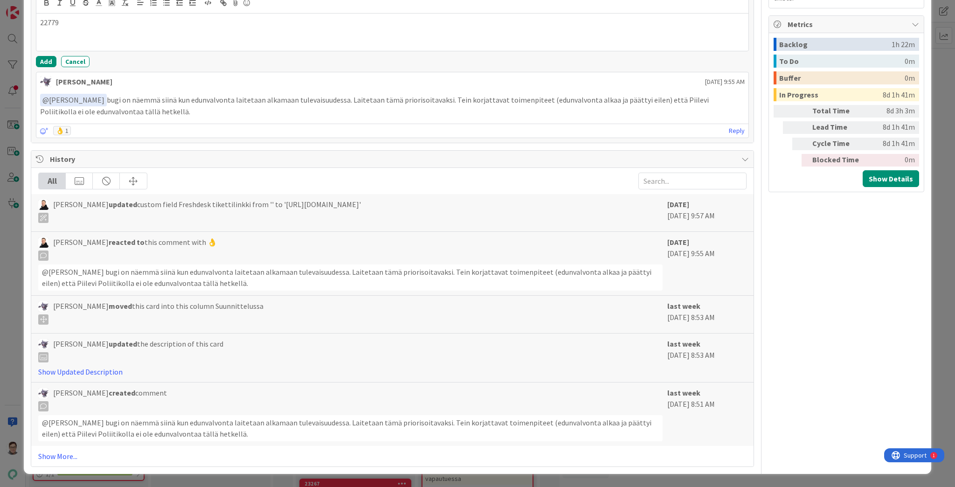
click at [40, 28] on p "22779" at bounding box center [392, 22] width 705 height 11
click at [86, 28] on p "Kortti 22779" at bounding box center [392, 22] width 705 height 11
click at [43, 67] on button "Add" at bounding box center [46, 61] width 21 height 11
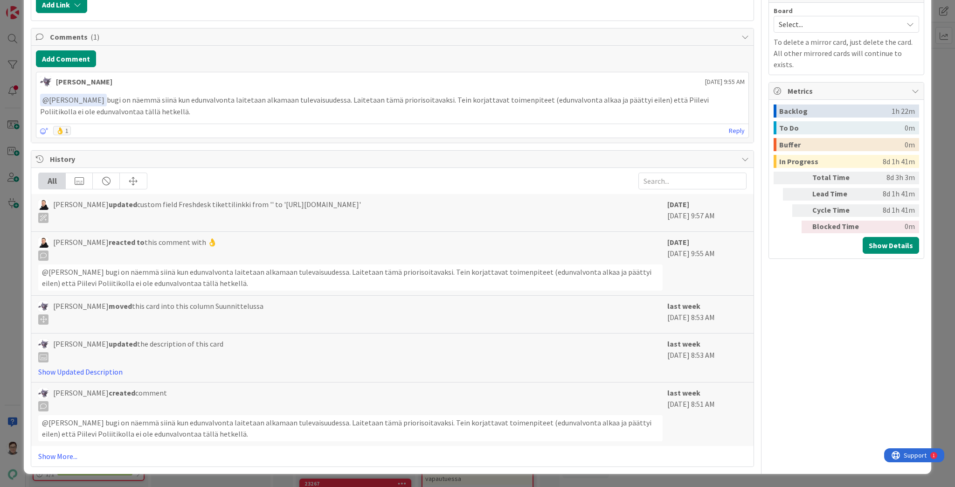
type input "Edunvalvojan poistaminen ei onnistu"
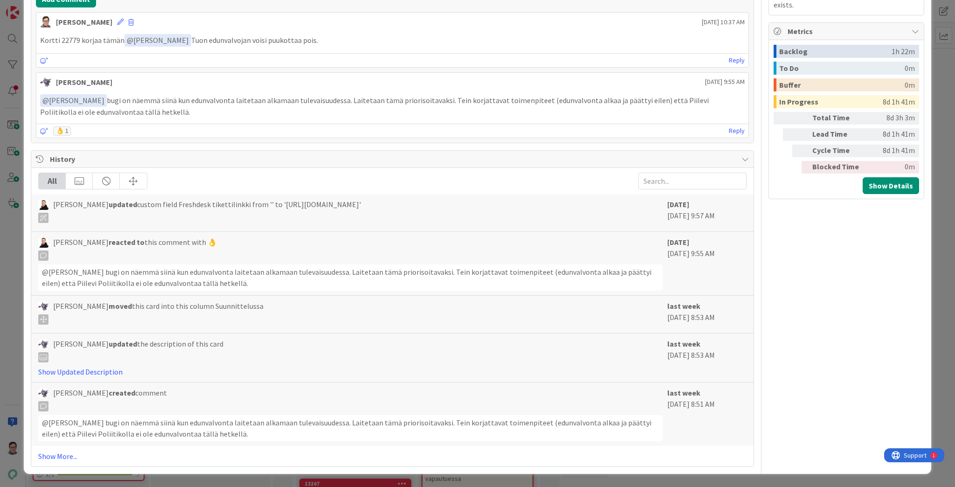
click at [72, 33] on input "text" at bounding box center [106, 24] width 131 height 17
type input "22779"
click at [90, 7] on span "Current Board" at bounding box center [70, 2] width 45 height 9
click at [82, 49] on span "All Boards" at bounding box center [111, 42] width 130 height 14
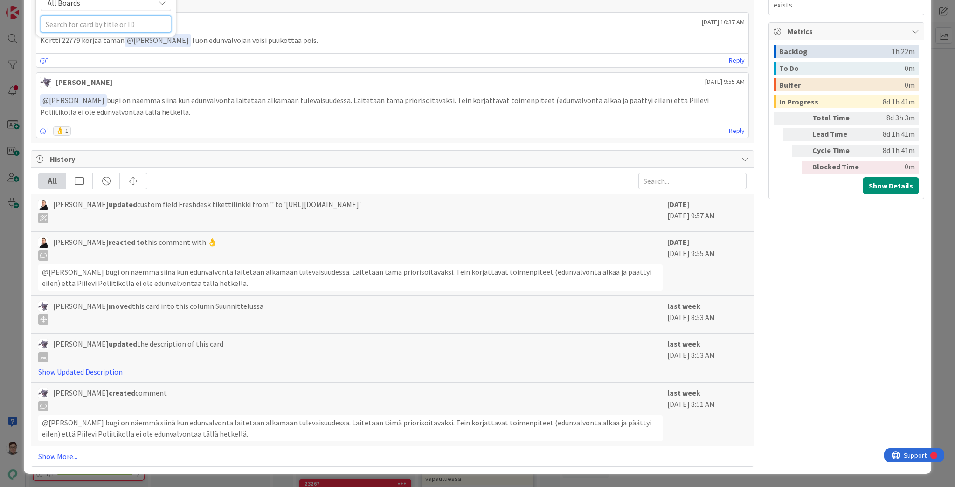
click at [84, 33] on input "text" at bounding box center [106, 24] width 131 height 17
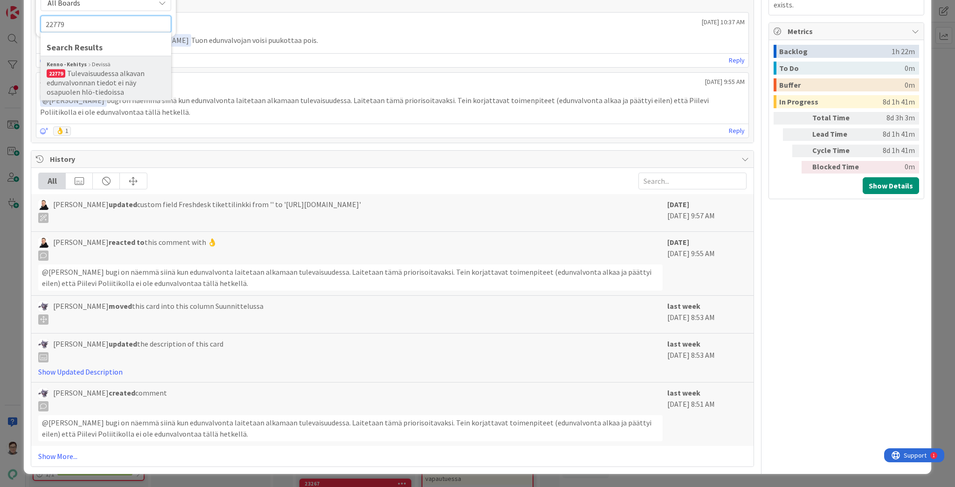
type input "22779"
click at [96, 97] on span "Tulevaisuudessa alkavan edunvalvonnan tiedot ei näy osapuolen hlö-tiedoissa" at bounding box center [96, 83] width 98 height 28
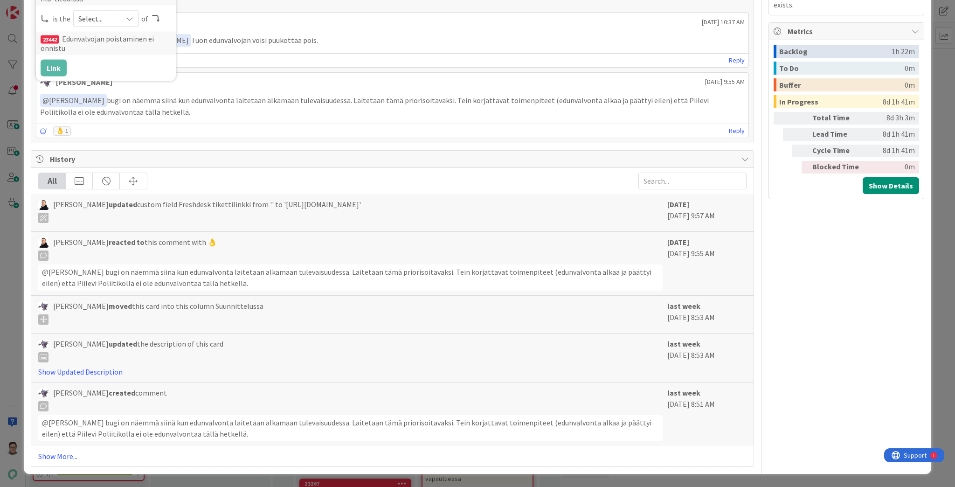
click at [102, 25] on span "Select..." at bounding box center [97, 18] width 39 height 13
click at [110, 98] on span "successor" at bounding box center [155, 91] width 105 height 14
click at [55, 76] on button "Link" at bounding box center [54, 68] width 26 height 17
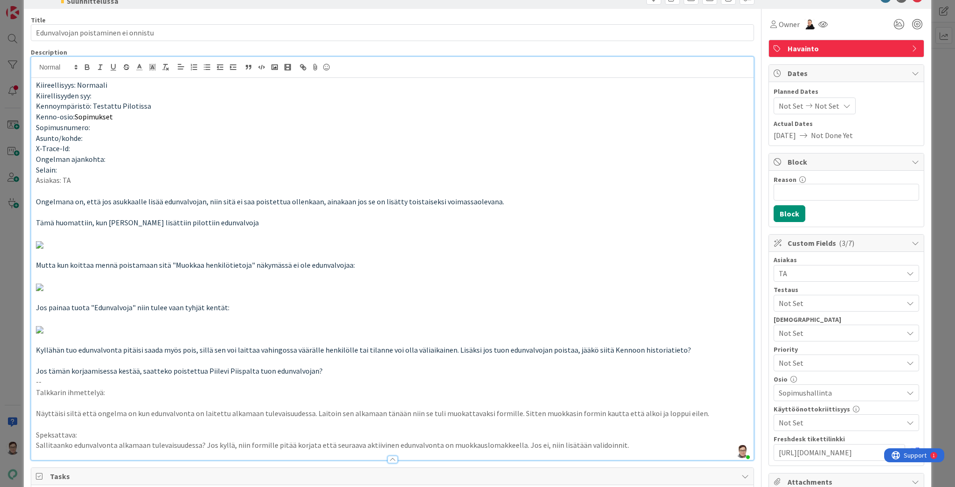
scroll to position [0, 0]
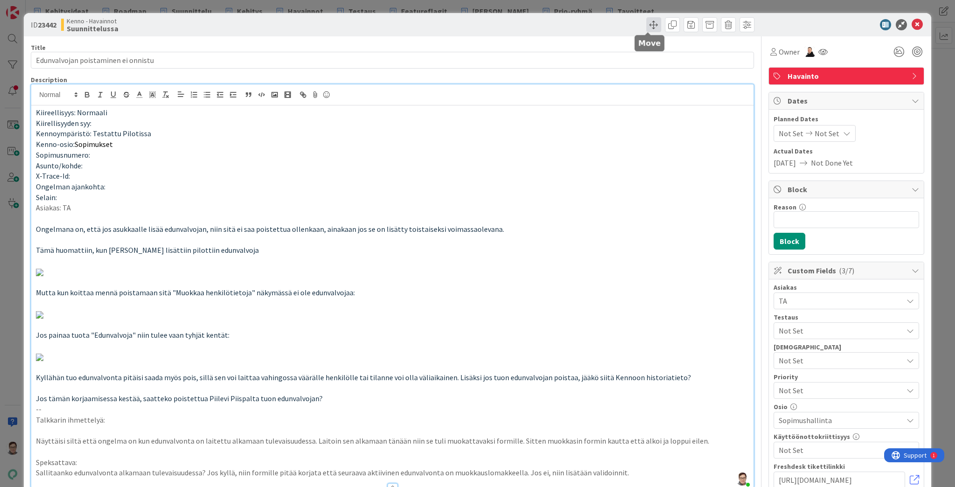
click at [648, 26] on span at bounding box center [653, 24] width 15 height 15
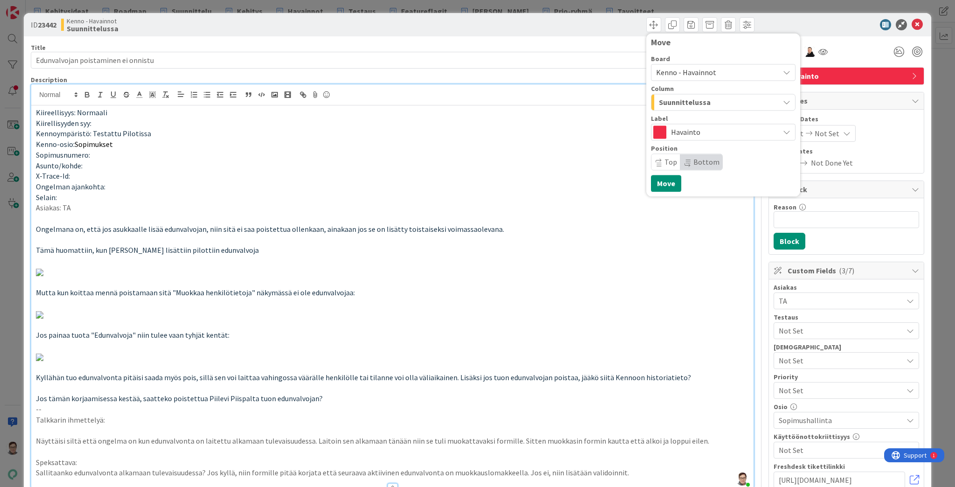
click at [684, 102] on span "Suunnittelussa" at bounding box center [685, 102] width 52 height 12
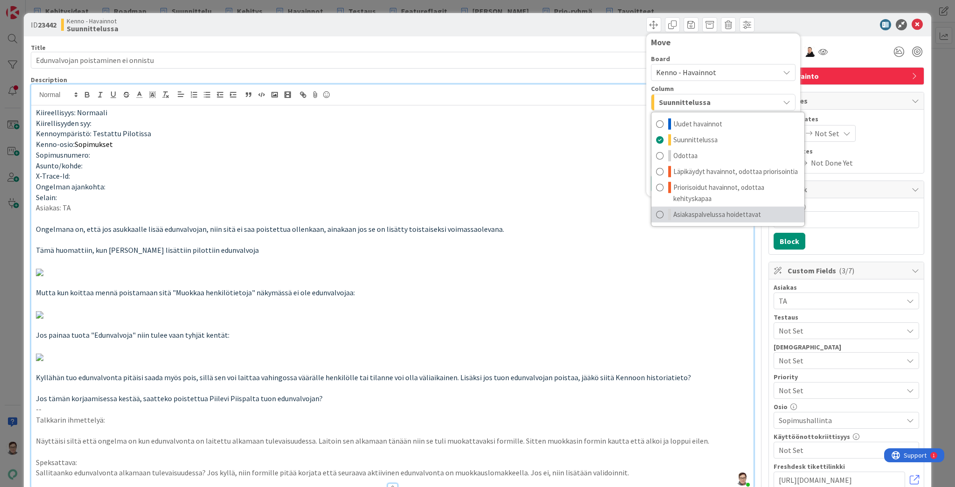
click at [702, 215] on span "Asiakaspalvelussa hoidettavat" at bounding box center [718, 214] width 88 height 11
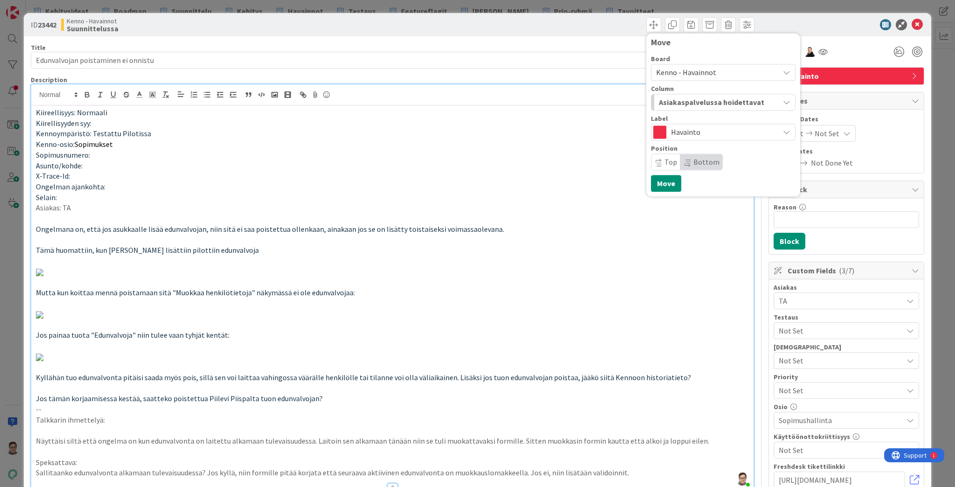
click at [658, 160] on span "Top" at bounding box center [666, 162] width 29 height 16
click at [659, 181] on button "Move" at bounding box center [666, 183] width 30 height 17
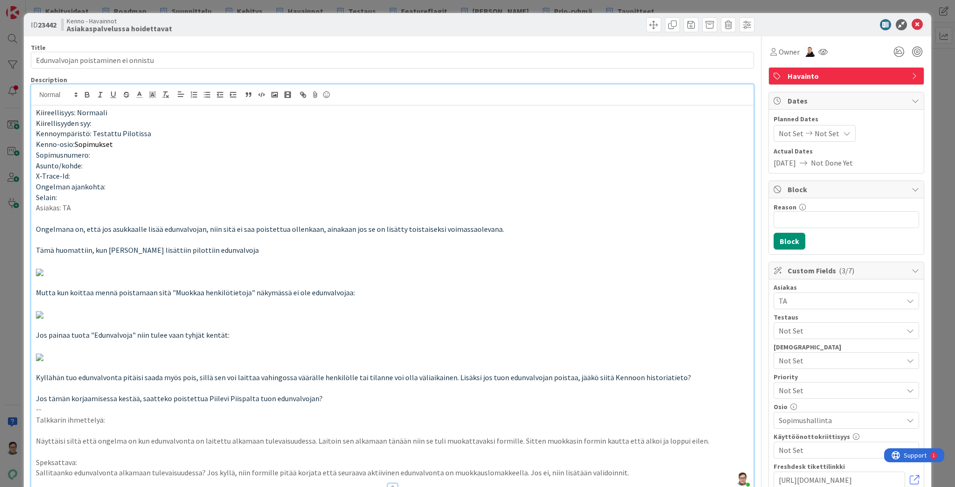
type input "Edunvalvojan poistaminen ei onnistu"
click at [914, 24] on icon at bounding box center [917, 24] width 11 height 11
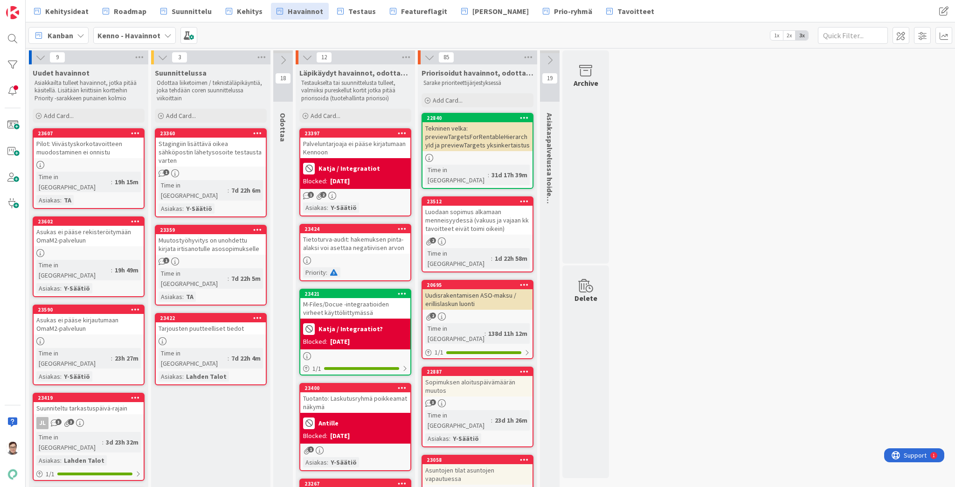
click at [199, 146] on div "Stagingiin lisättävä oikea sähköpostin lähetysosoite testausta varten" at bounding box center [211, 152] width 110 height 29
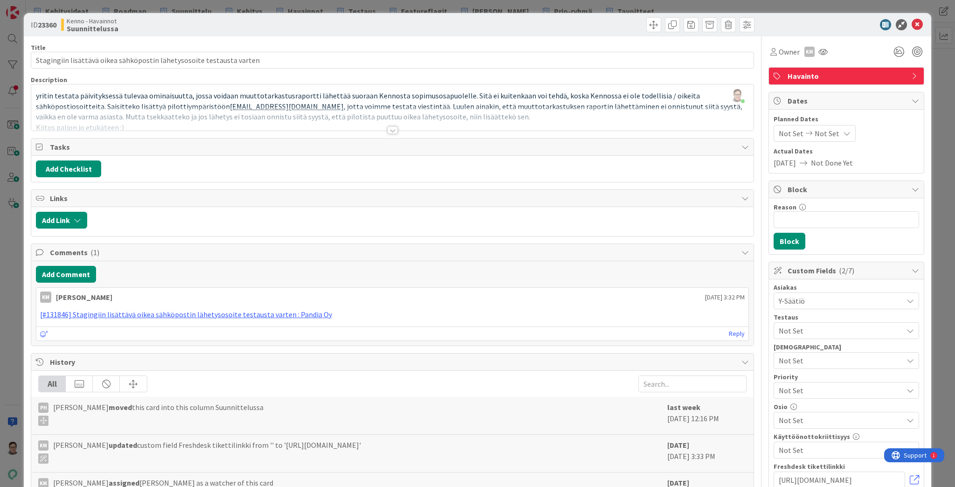
click at [394, 129] on div at bounding box center [393, 129] width 10 height 7
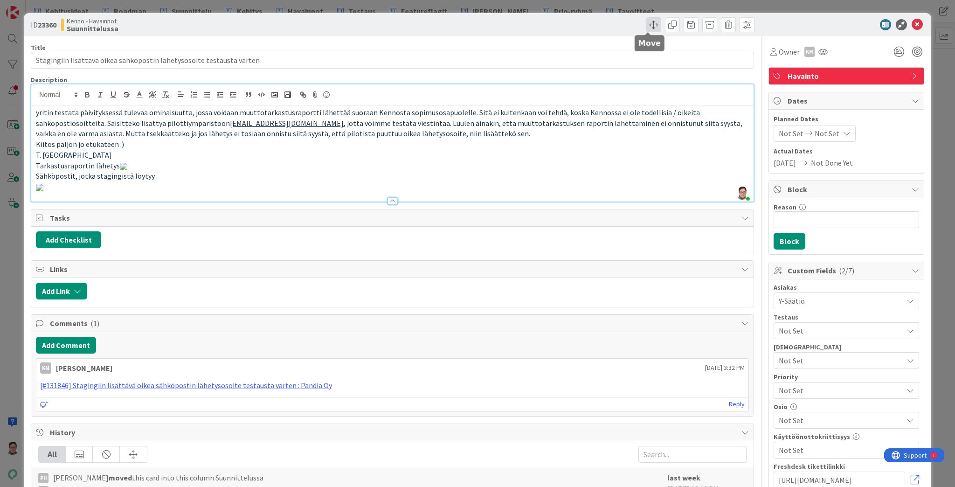
click at [649, 23] on span at bounding box center [653, 24] width 15 height 15
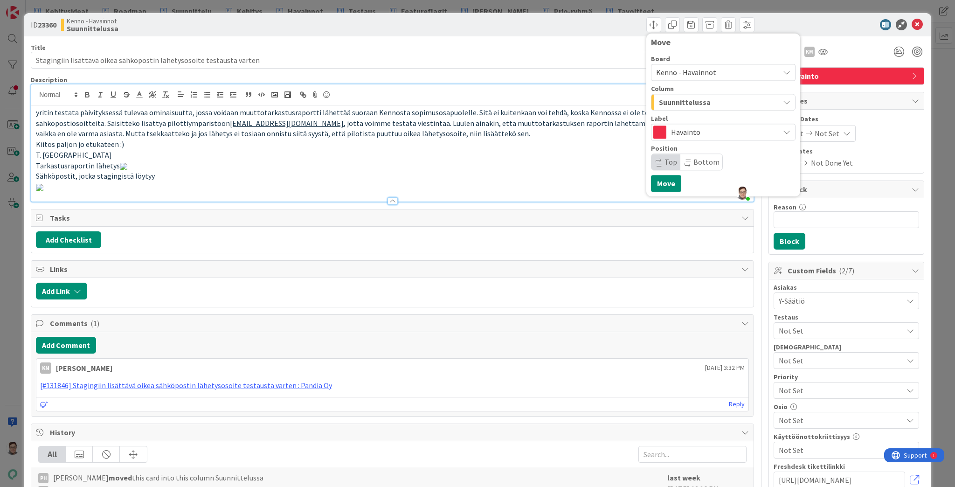
click at [683, 71] on span "Kenno - Havainnot" at bounding box center [686, 72] width 60 height 9
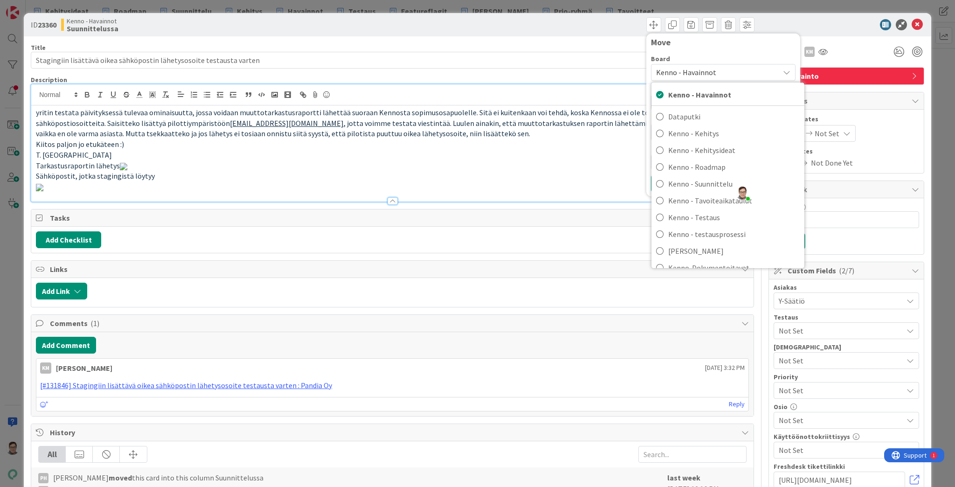
click at [794, 30] on div at bounding box center [841, 24] width 165 height 11
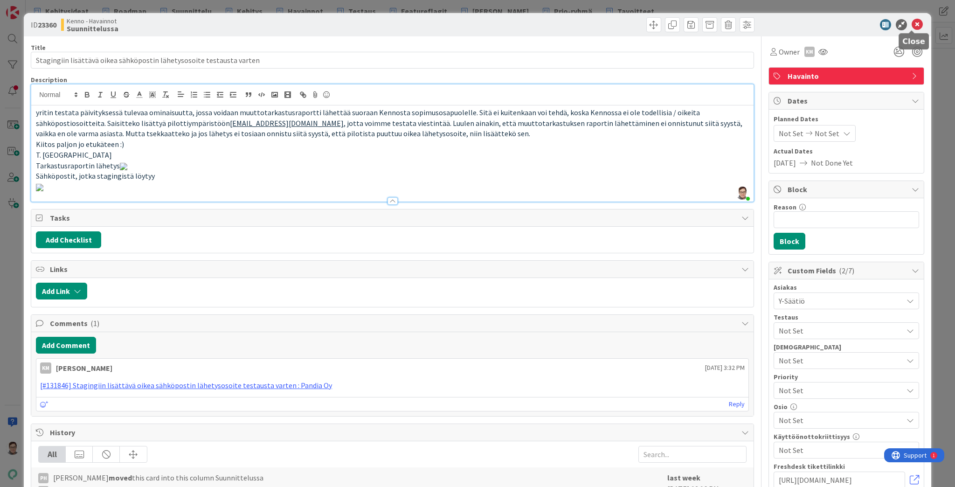
click at [914, 24] on icon at bounding box center [917, 24] width 11 height 11
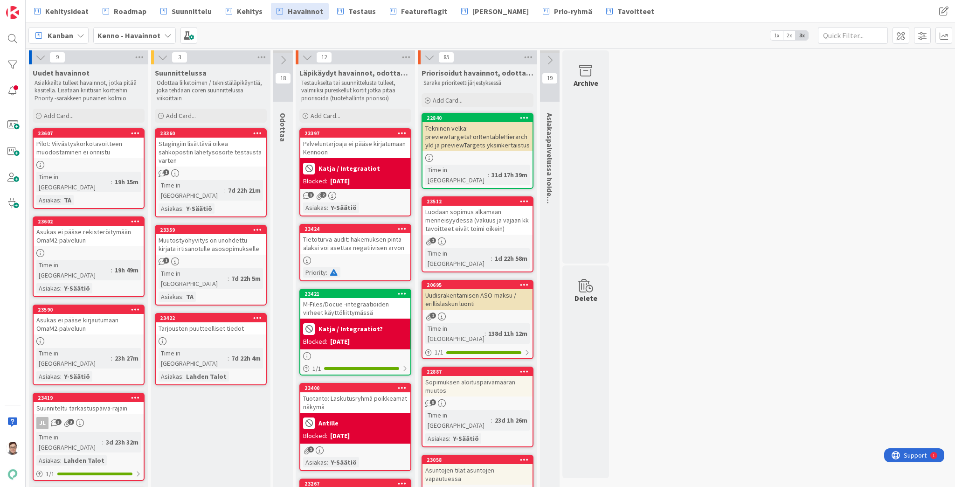
click at [257, 132] on icon at bounding box center [257, 133] width 9 height 7
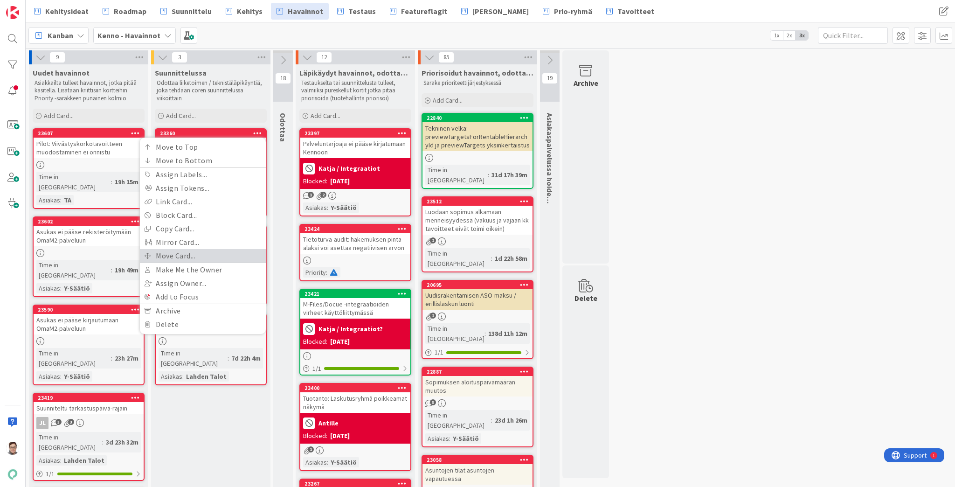
click at [177, 256] on link "Move Card..." at bounding box center [203, 256] width 126 height 14
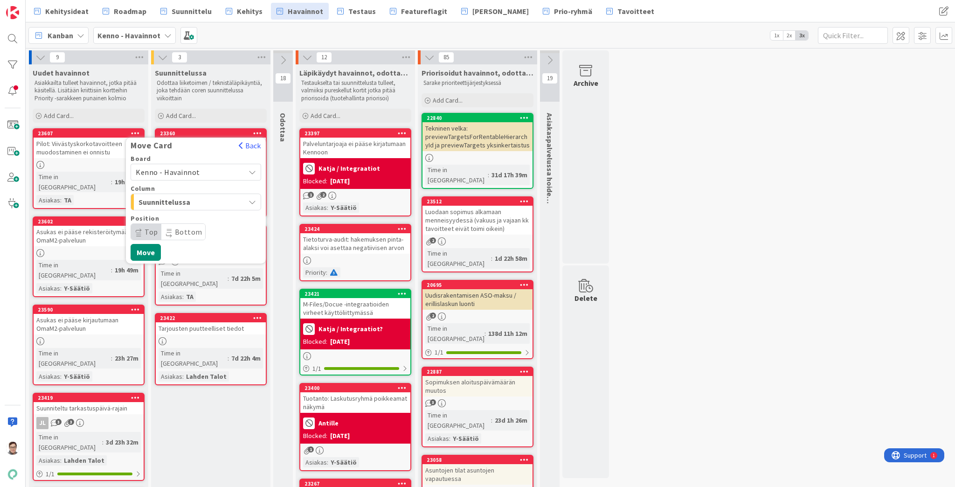
click at [183, 168] on span "Kenno - Havainnot" at bounding box center [168, 171] width 64 height 9
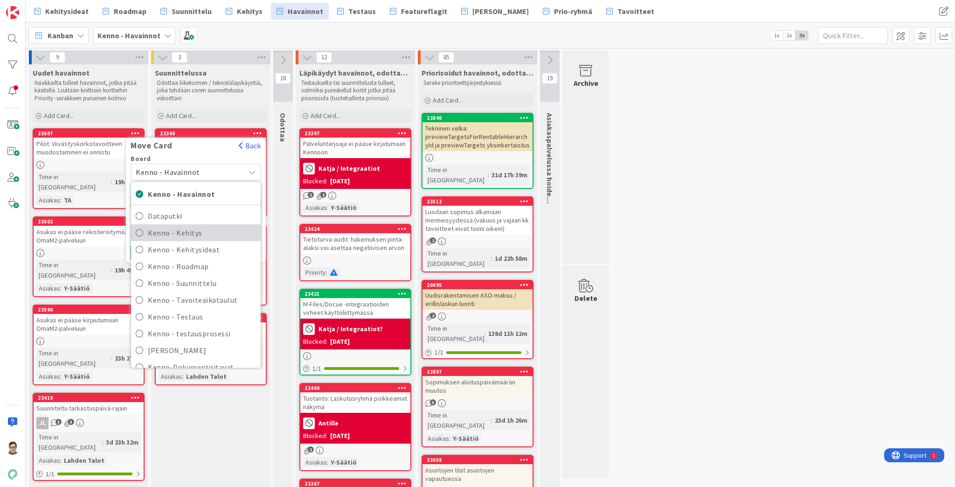
click at [185, 232] on span "Kenno - Kehitys" at bounding box center [202, 233] width 108 height 14
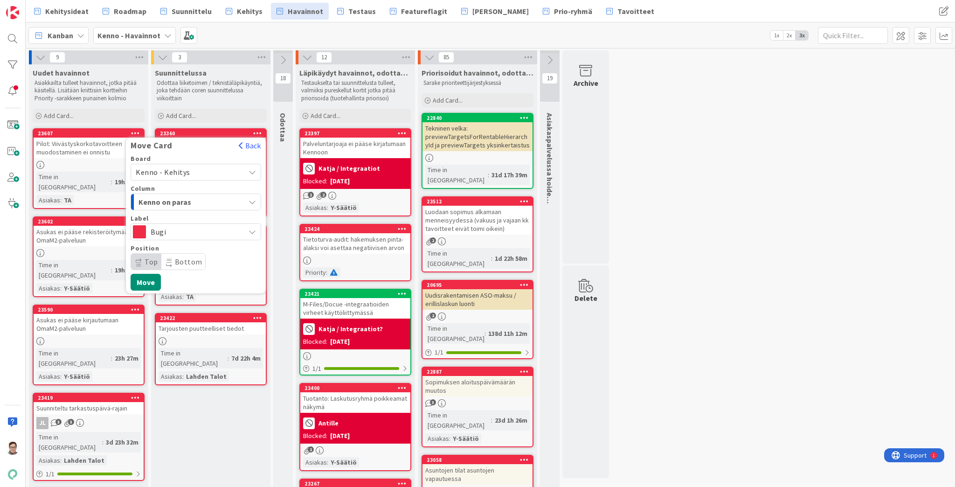
click at [174, 198] on span "Kenno on paras" at bounding box center [174, 202] width 70 height 12
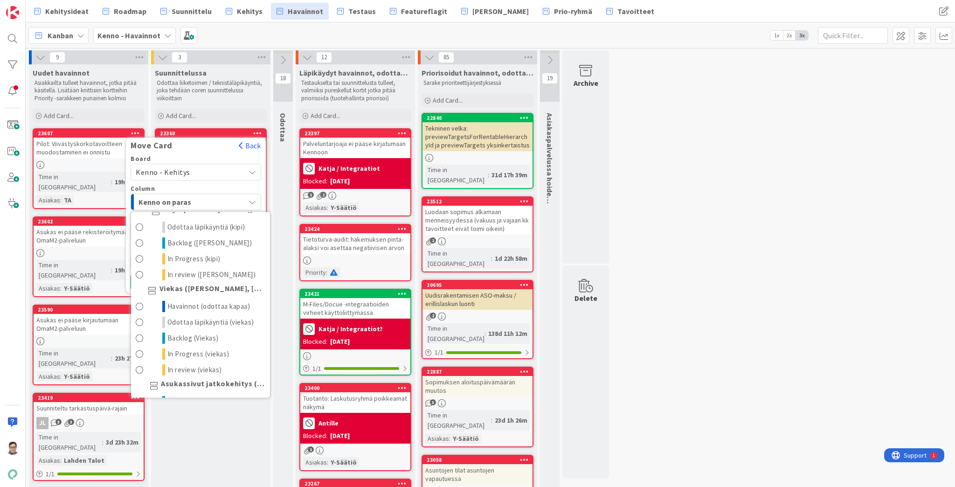
scroll to position [522, 0]
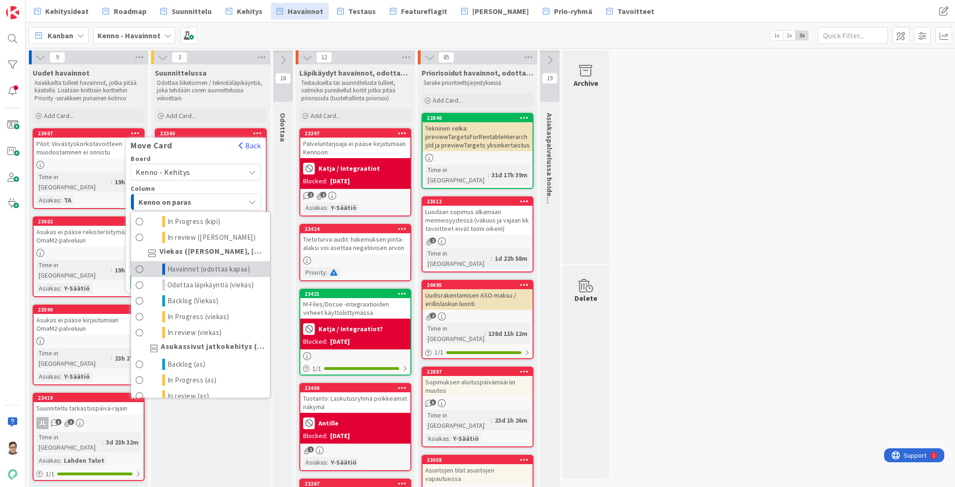
click at [185, 275] on span "Havainnot (odottaa kapaa)" at bounding box center [208, 269] width 83 height 11
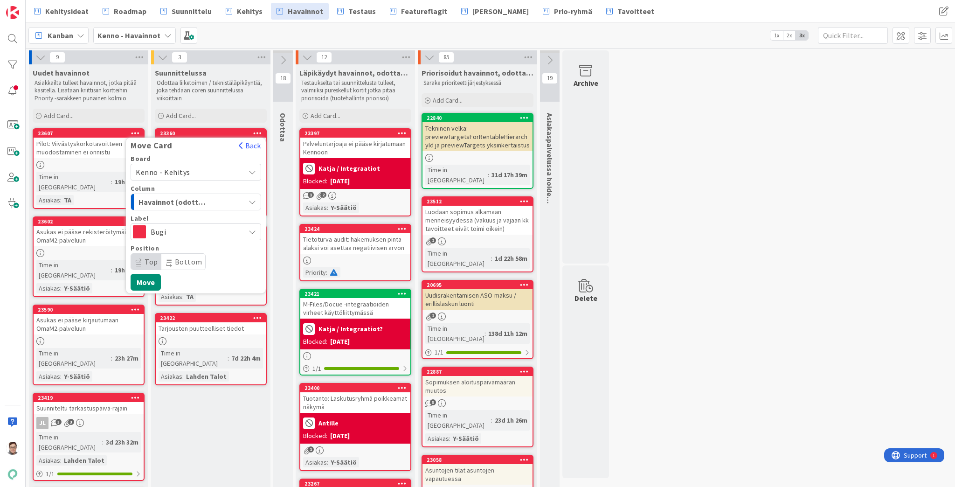
click at [147, 257] on span "Top" at bounding box center [152, 261] width 14 height 9
click at [146, 282] on button "Move" at bounding box center [146, 282] width 30 height 17
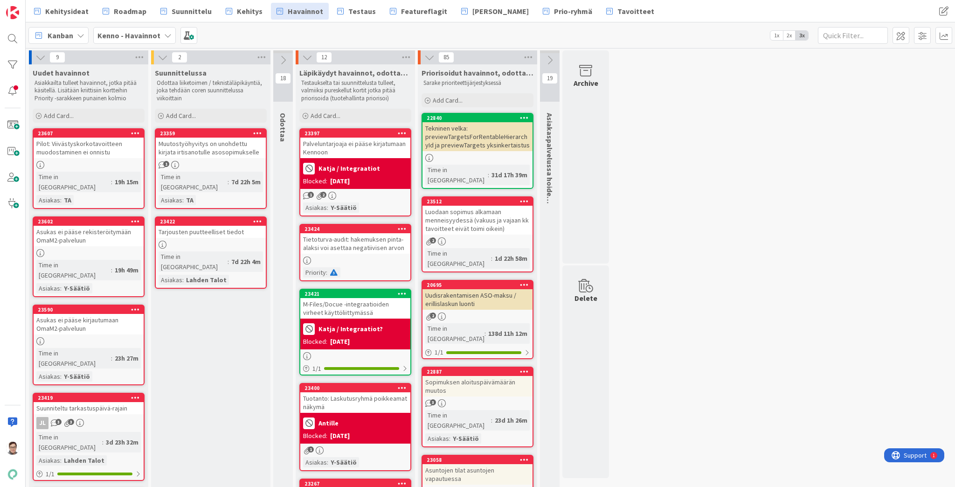
click at [214, 149] on div "Muutostyöhyvitys on unohdettu kirjata irtisanotulle asosopimukselle" at bounding box center [211, 148] width 110 height 21
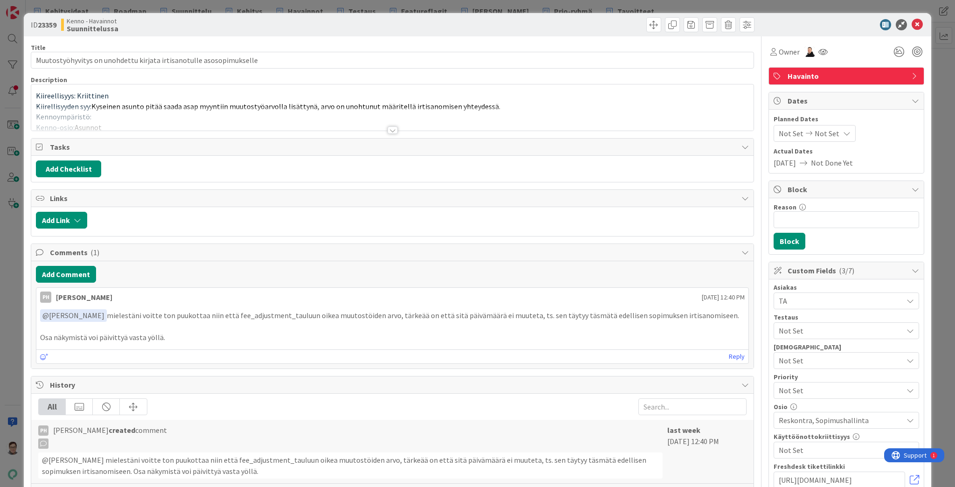
click at [388, 127] on div at bounding box center [393, 129] width 10 height 7
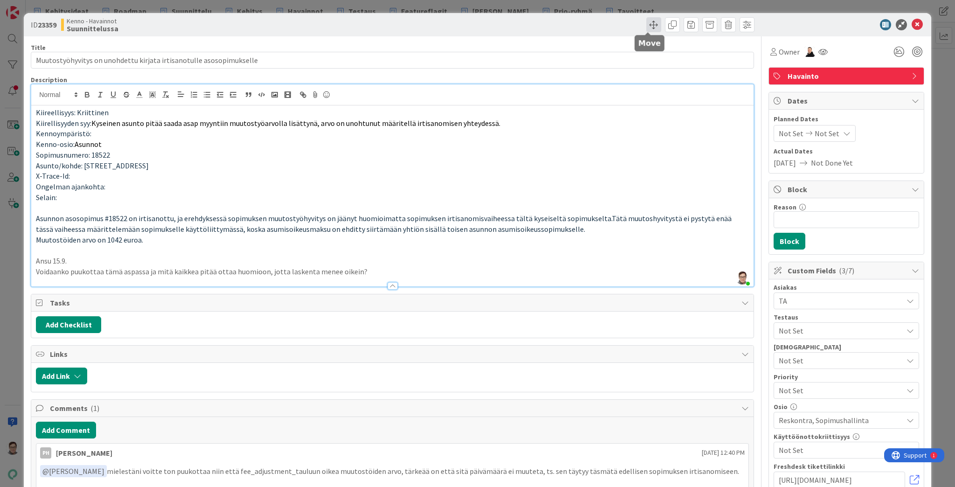
click at [648, 23] on span at bounding box center [653, 24] width 15 height 15
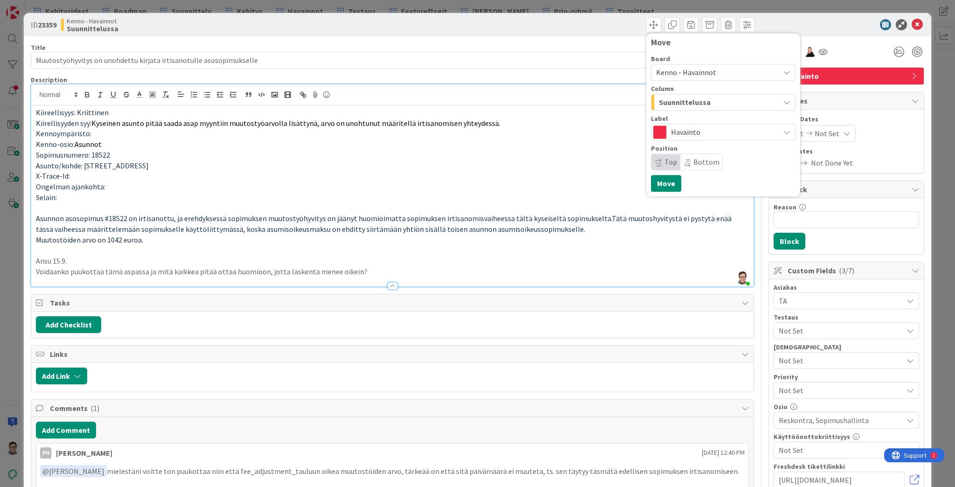
click at [695, 98] on span "Suunnittelussa" at bounding box center [685, 102] width 52 height 12
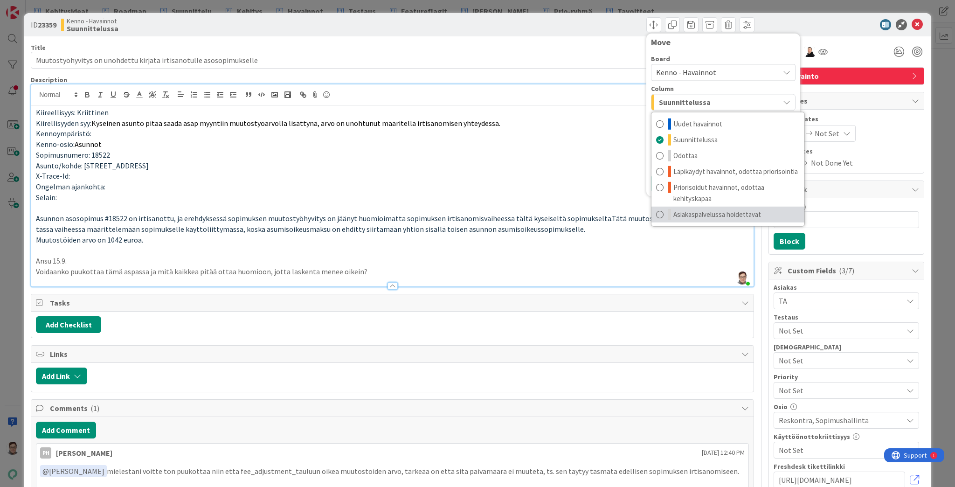
click at [696, 215] on span "Asiakaspalvelussa hoidettavat" at bounding box center [718, 214] width 88 height 11
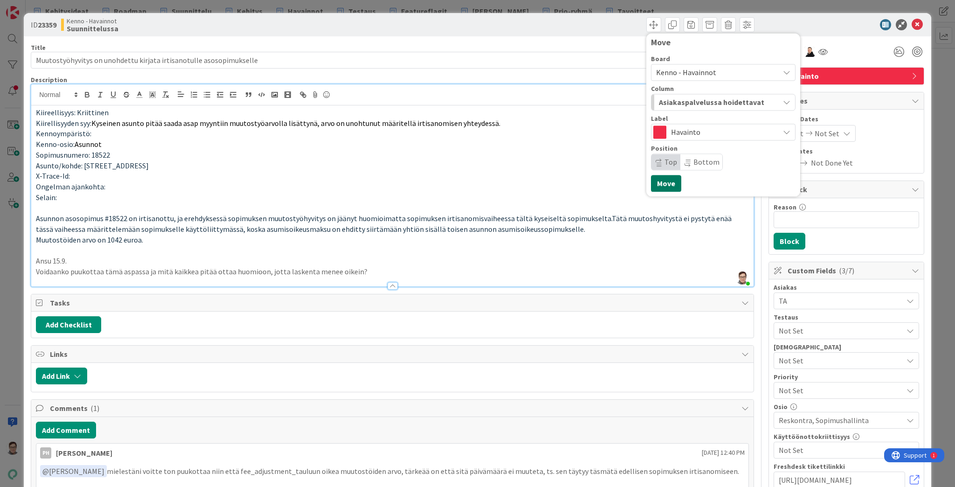
click at [660, 183] on button "Move" at bounding box center [666, 183] width 30 height 17
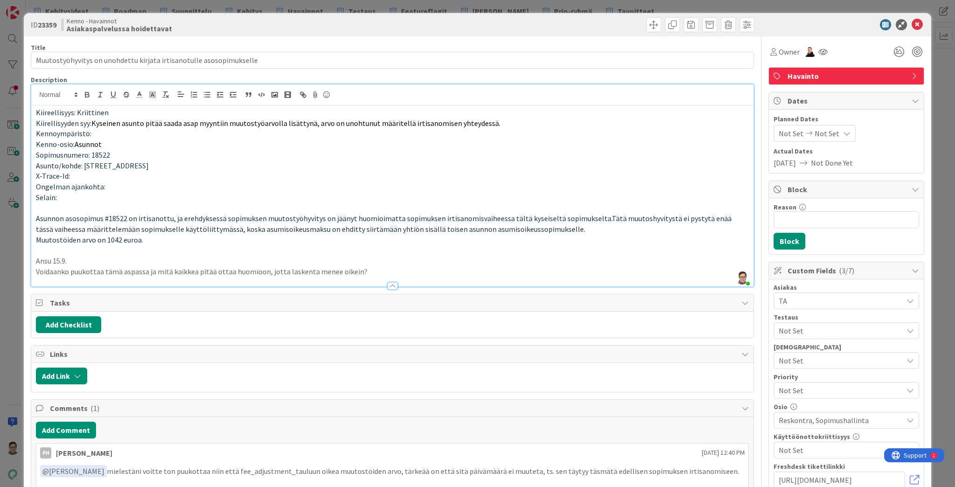
type input "Muutostyöhyvitys on unohdettu kirjata irtisanotulle asosopimukselle"
click at [913, 24] on icon at bounding box center [917, 24] width 11 height 11
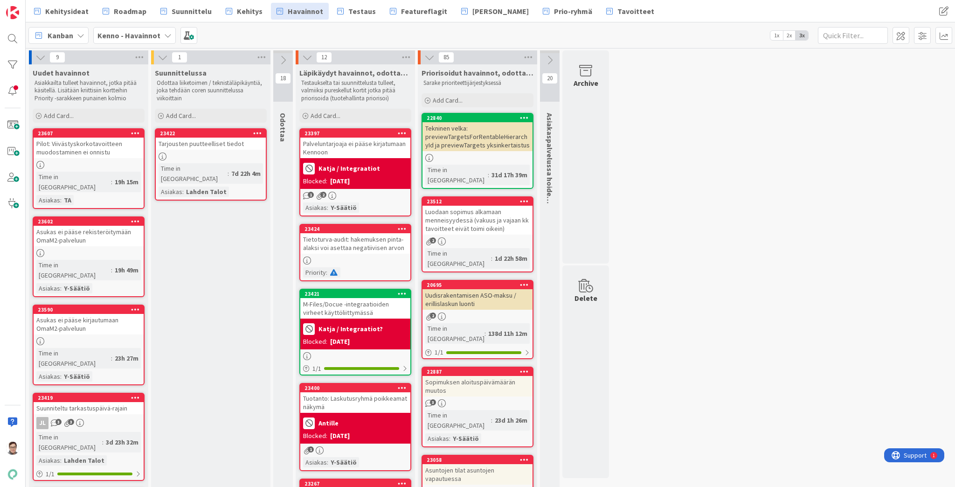
click at [209, 146] on div "Tarjousten puutteelliset tiedot" at bounding box center [211, 144] width 110 height 12
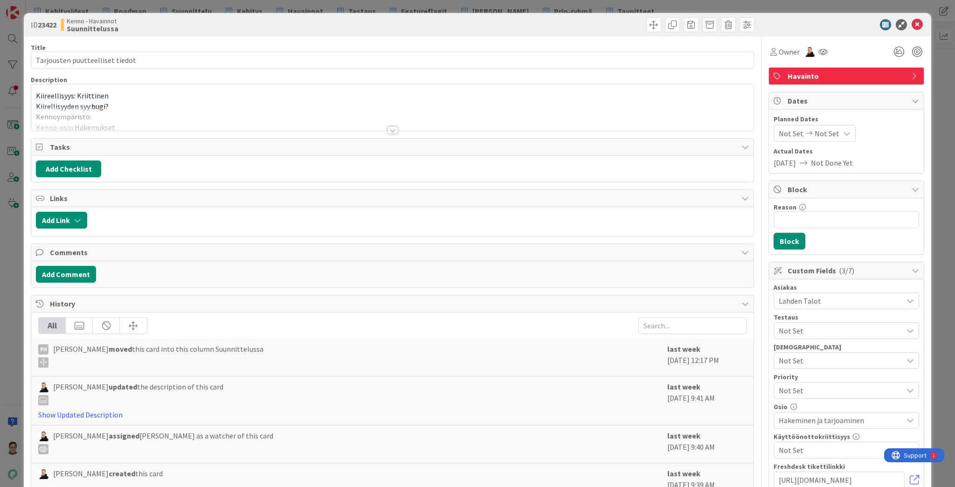
click at [391, 130] on div at bounding box center [393, 129] width 10 height 7
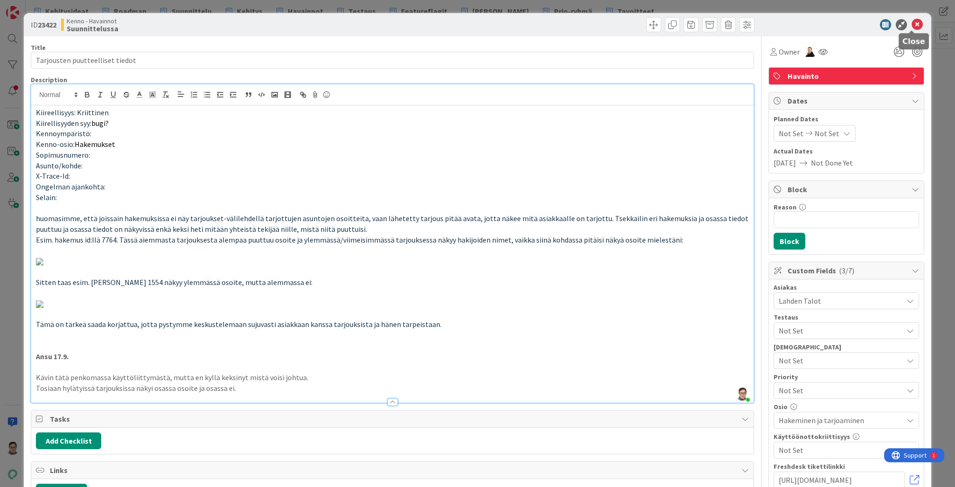
click at [912, 23] on icon at bounding box center [917, 24] width 11 height 11
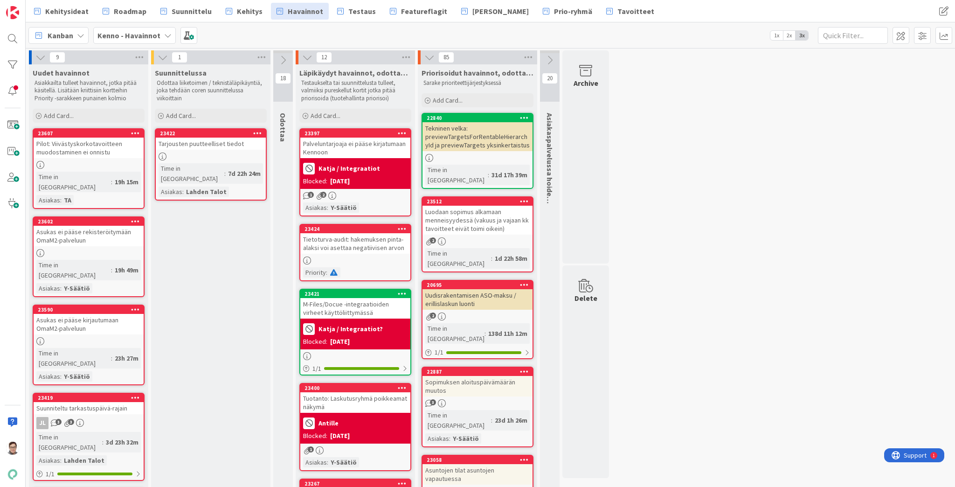
click at [256, 131] on icon at bounding box center [257, 133] width 9 height 7
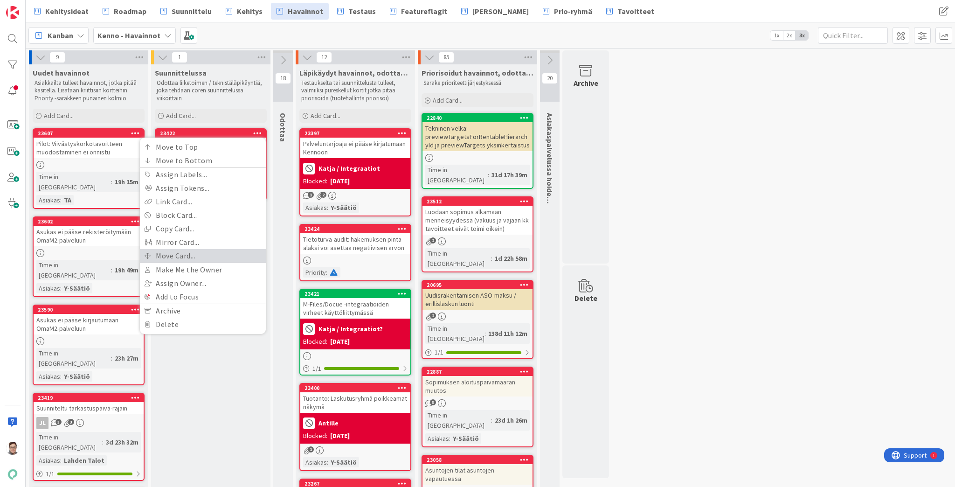
click at [168, 256] on link "Move Card..." at bounding box center [203, 256] width 126 height 14
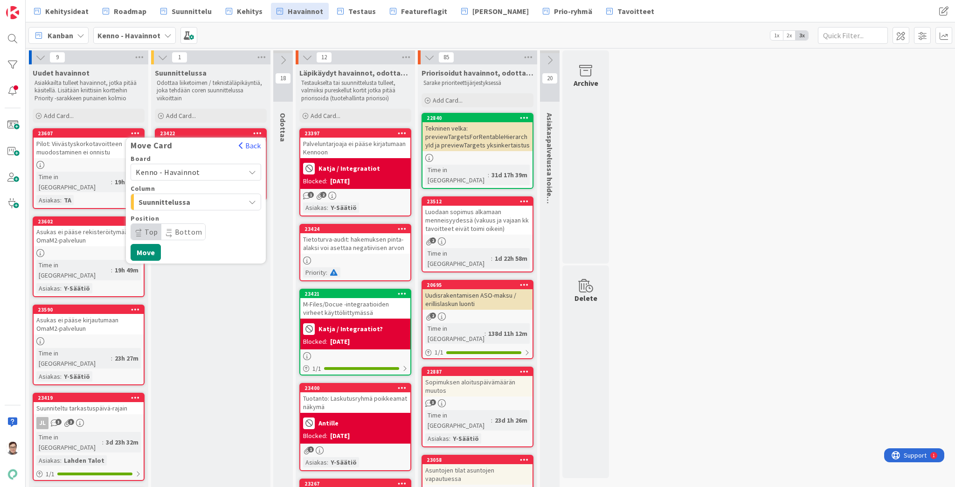
click at [180, 173] on span "Kenno - Havainnot" at bounding box center [168, 171] width 64 height 9
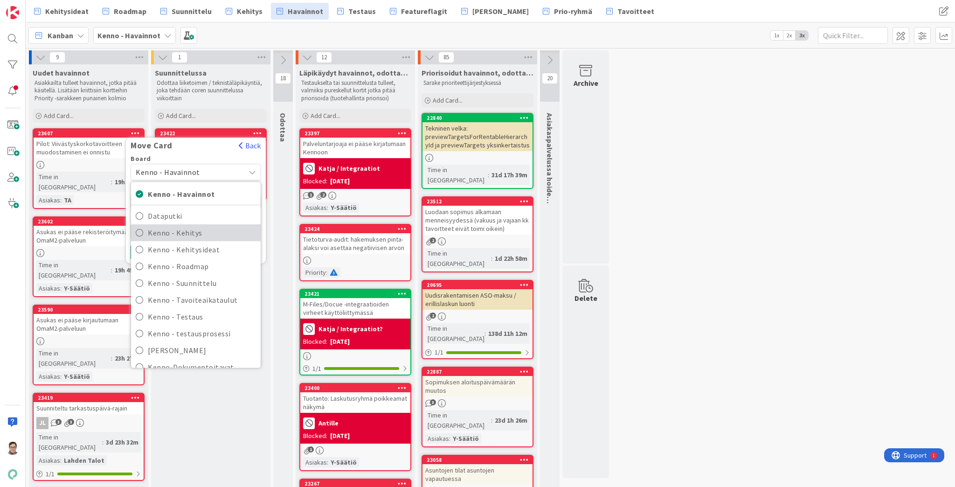
click at [183, 231] on span "Kenno - Kehitys" at bounding box center [202, 233] width 108 height 14
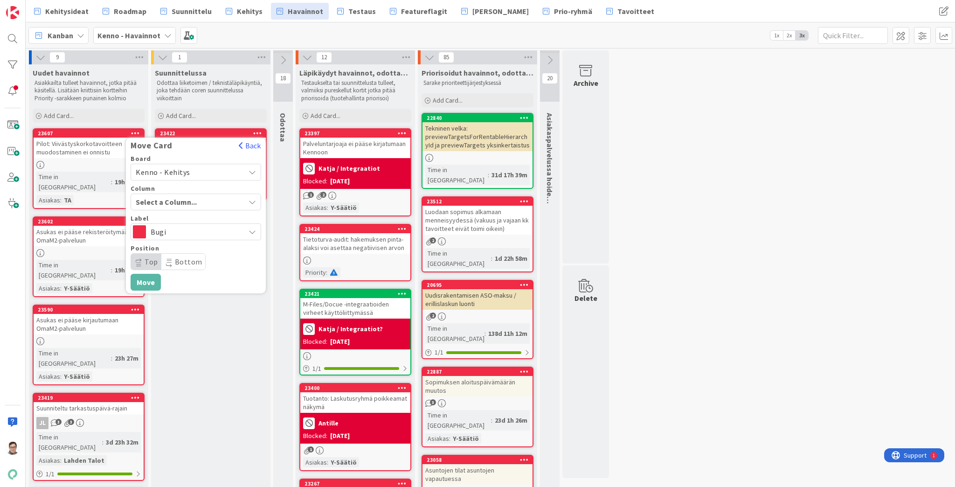
click at [181, 196] on span "Select a Column..." at bounding box center [171, 202] width 70 height 12
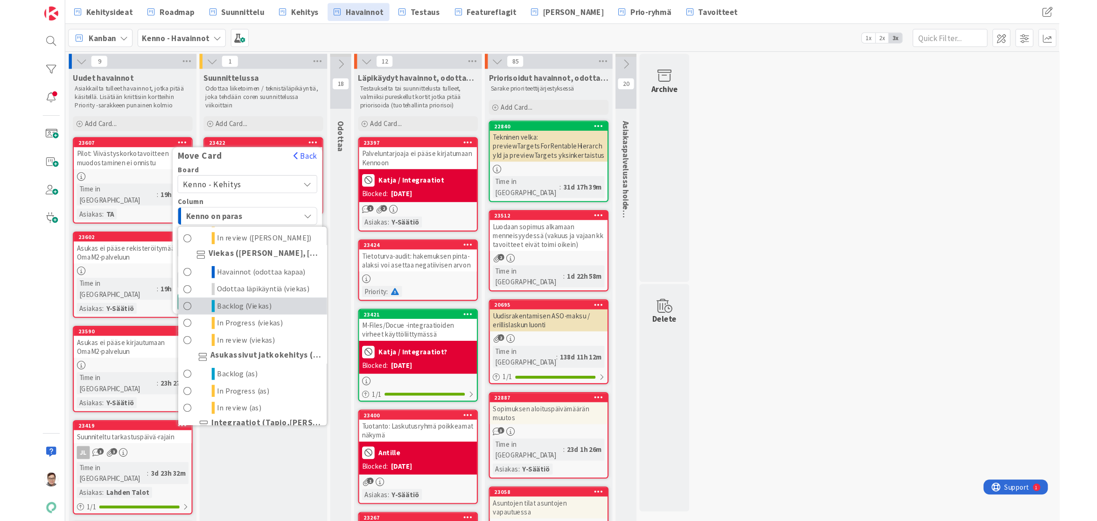
scroll to position [560, 0]
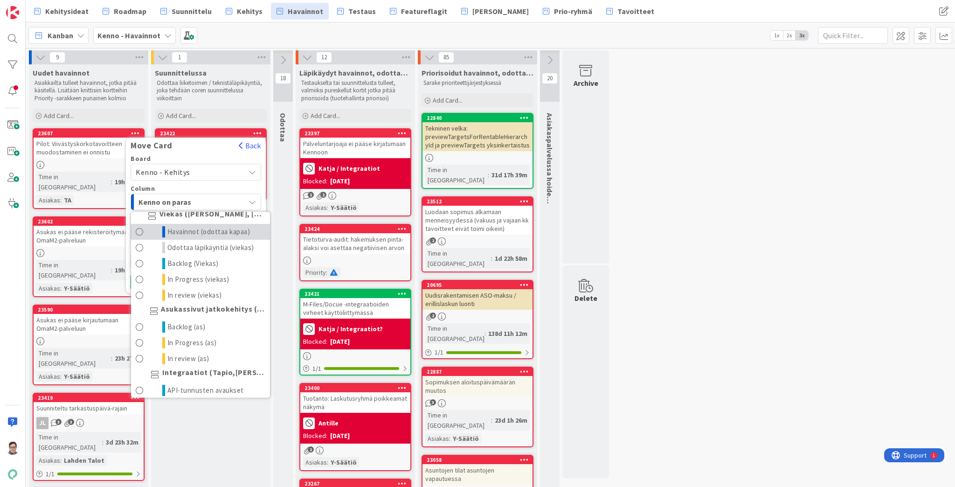
click at [192, 237] on span "Havainnot (odottaa kapaa)" at bounding box center [208, 231] width 83 height 11
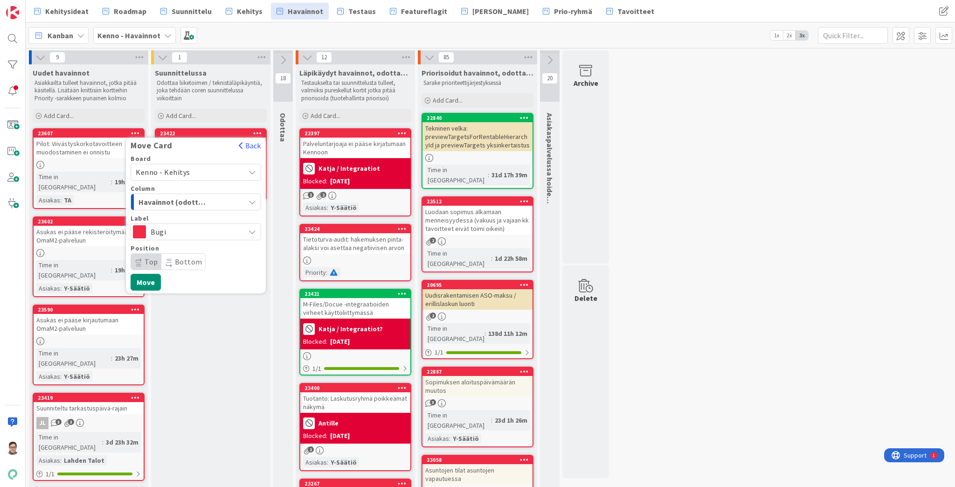
click at [144, 265] on span "Top" at bounding box center [146, 262] width 30 height 16
click at [144, 278] on button "Move" at bounding box center [146, 282] width 30 height 17
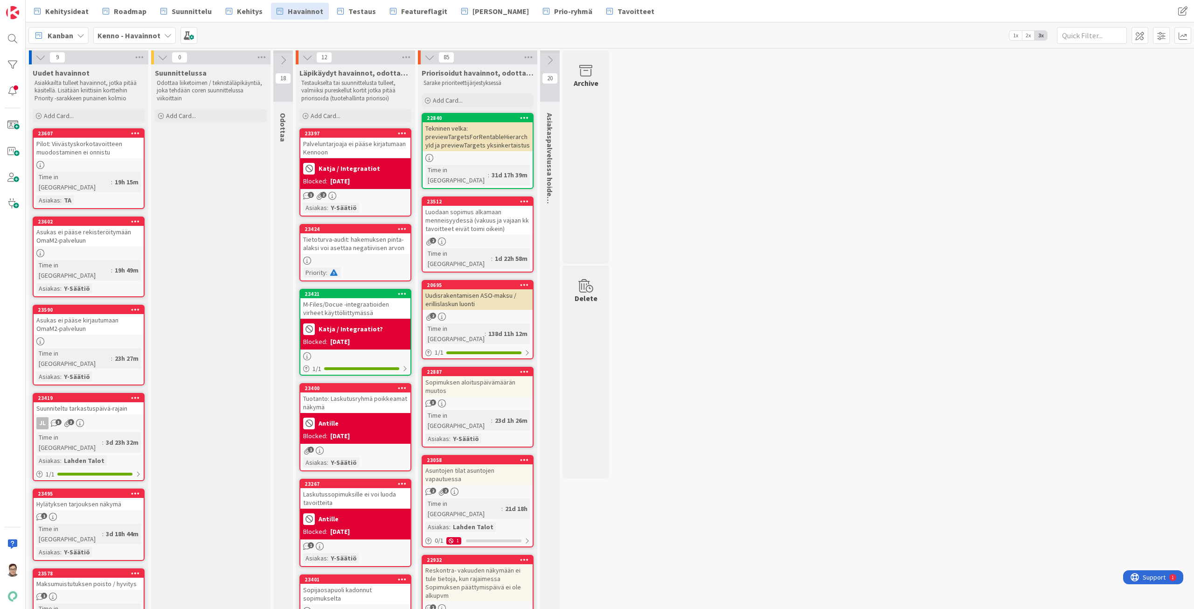
drag, startPoint x: 925, startPoint y: 0, endPoint x: 995, endPoint y: 177, distance: 190.1
